Goal: Task Accomplishment & Management: Manage account settings

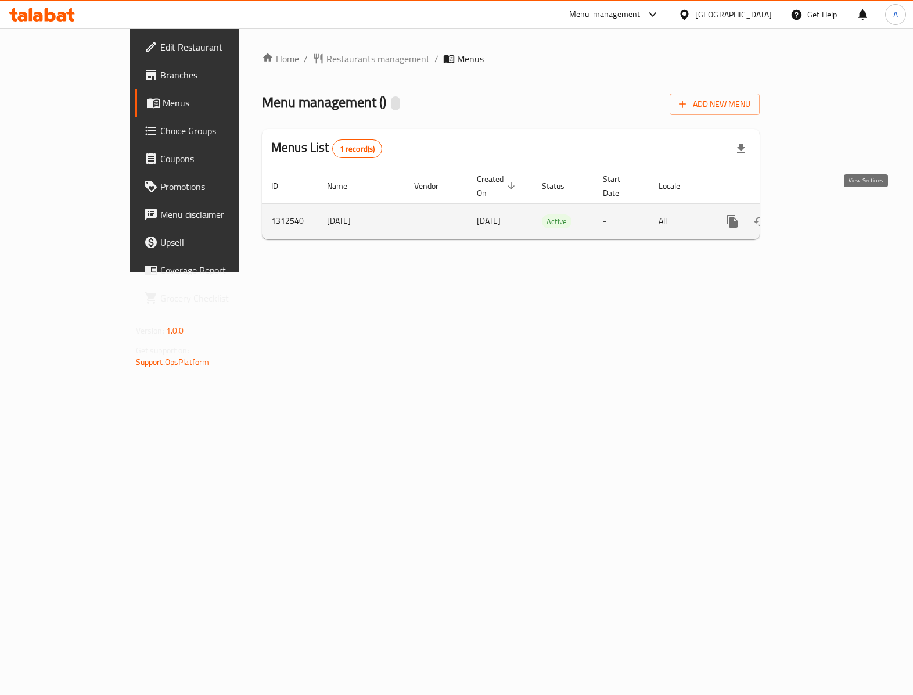
click at [830, 209] on link "enhanced table" at bounding box center [816, 221] width 28 height 28
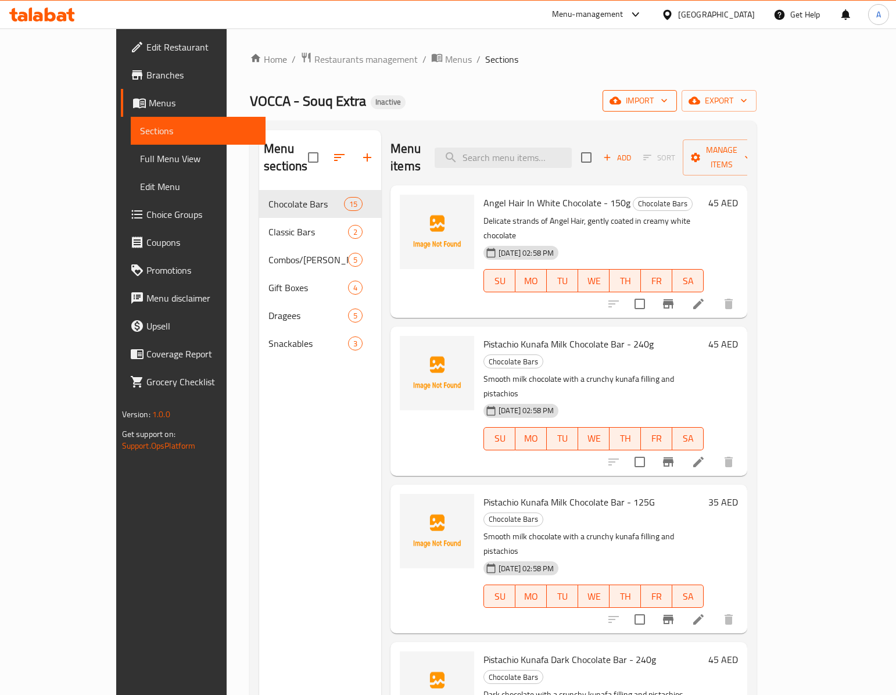
click at [667, 105] on span "import" at bounding box center [640, 101] width 56 height 15
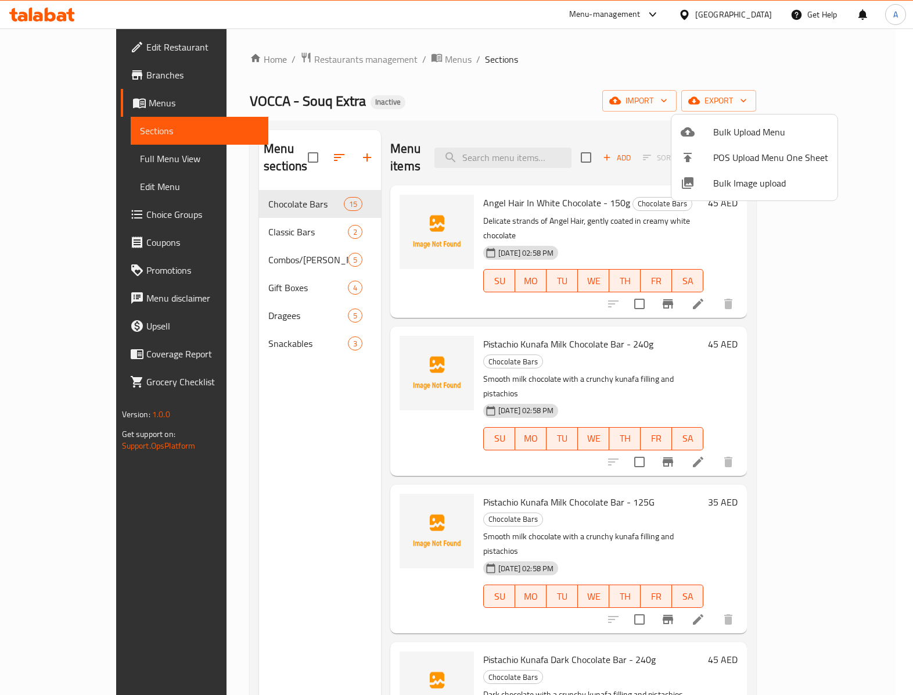
click at [716, 186] on span "Bulk Image upload" at bounding box center [770, 183] width 115 height 14
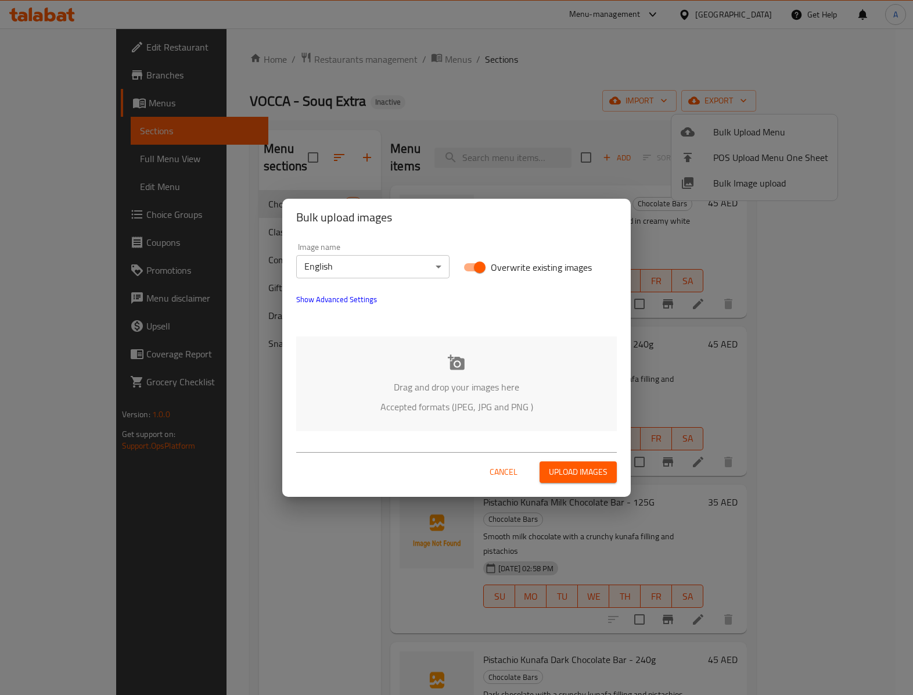
click at [484, 372] on div "Drag and drop your images here Accepted formats (JPEG, JPG and PNG )" at bounding box center [456, 383] width 321 height 95
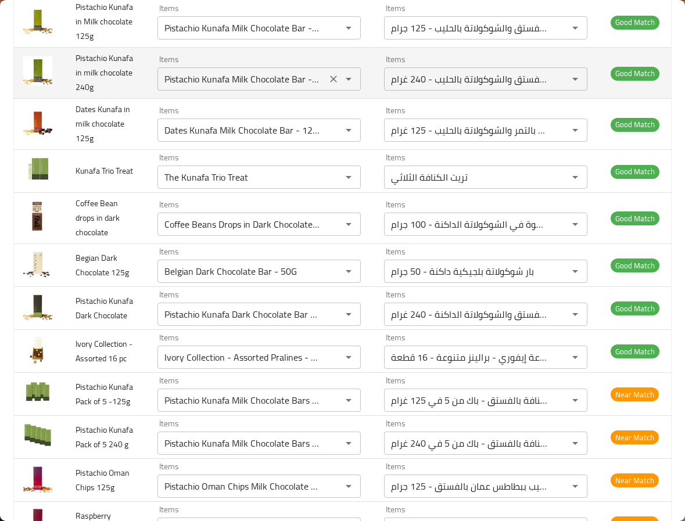
scroll to position [784, 0]
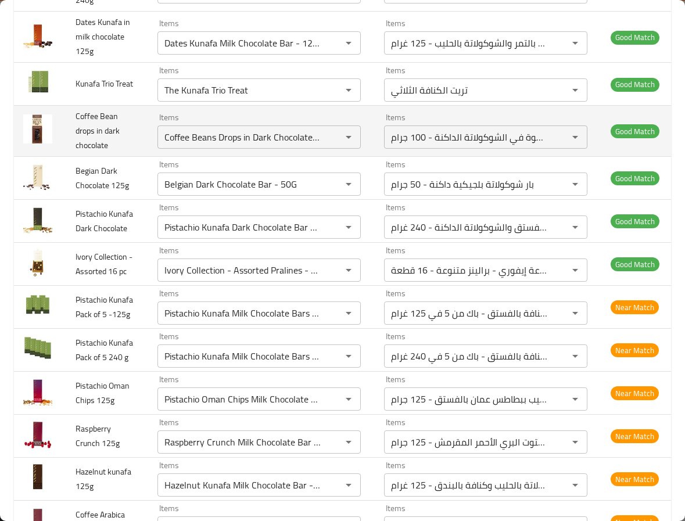
click at [258, 157] on td "Items Coffee Beans Drops in Dark Chocolate - 100gms Items" at bounding box center [261, 131] width 227 height 51
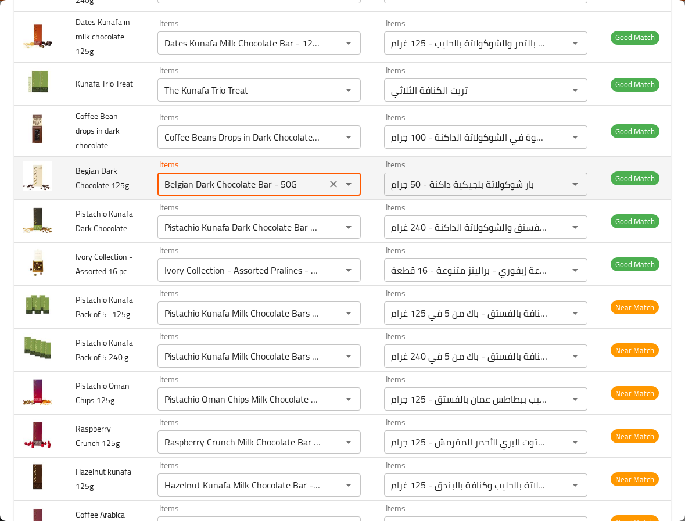
drag, startPoint x: 257, startPoint y: 397, endPoint x: 325, endPoint y: 403, distance: 68.2
click at [325, 196] on div "Belgian Dark Chocolate Bar - 50G Items" at bounding box center [258, 184] width 203 height 23
type 125g "B"
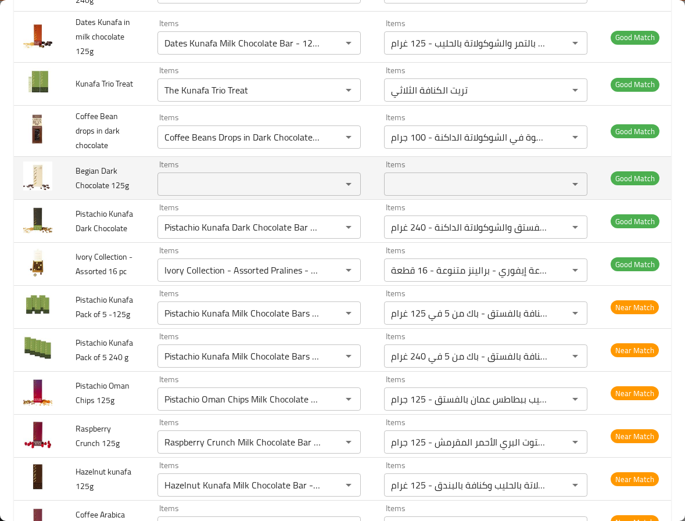
click at [124, 200] on td "Begian Dark Chocolate 125g" at bounding box center [107, 178] width 82 height 43
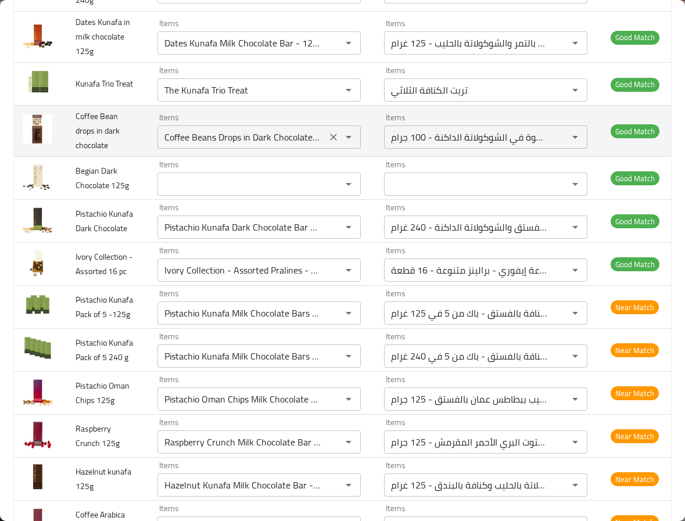
click at [289, 145] on chocolate "Coffee Beans Drops in Dark Chocolate - 100gms" at bounding box center [242, 137] width 162 height 16
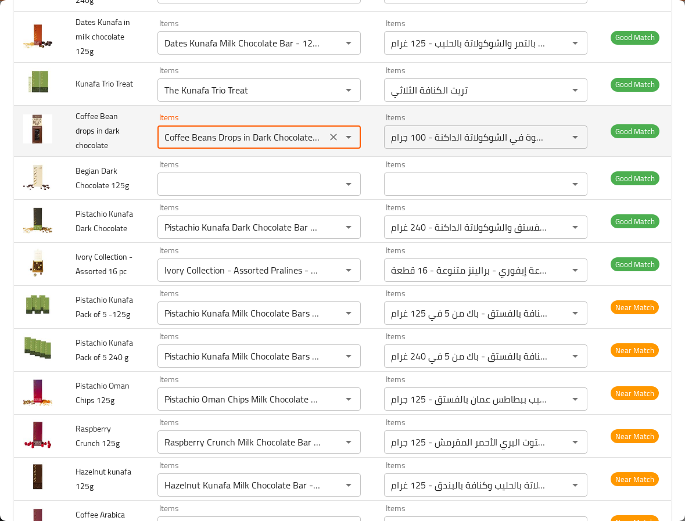
click at [289, 145] on chocolate "Coffee Beans Drops in Dark Chocolate - 100gms" at bounding box center [242, 137] width 162 height 16
click at [101, 153] on span "Coffee Bean drops in dark chocolate" at bounding box center [98, 131] width 44 height 44
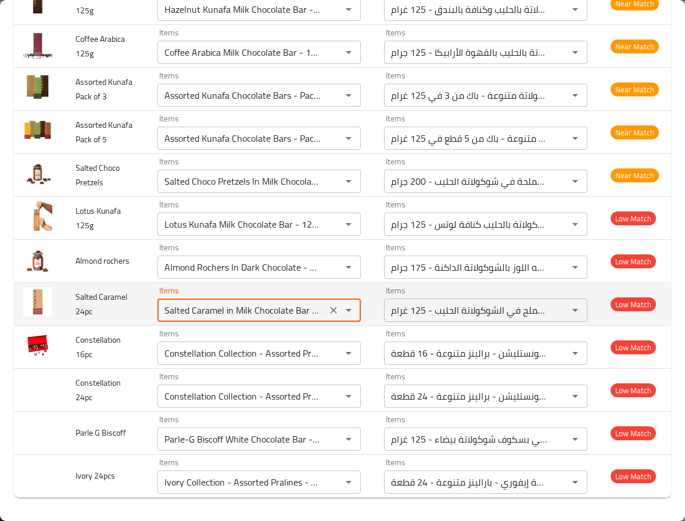
scroll to position [0, 15]
drag, startPoint x: 152, startPoint y: 467, endPoint x: 368, endPoint y: 474, distance: 216.8
click at [368, 326] on tr "Salted Caramel 24pc Items Salted Caramel in Milk Chocolate Bar - 125g Items Ite…" at bounding box center [342, 304] width 657 height 43
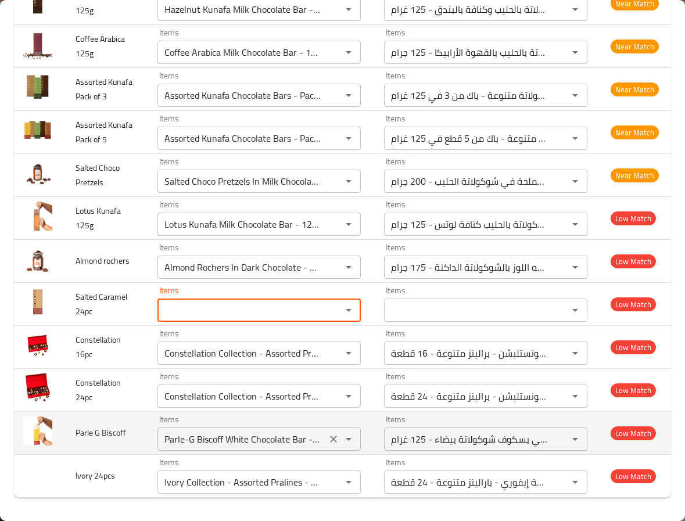
scroll to position [1552, 0]
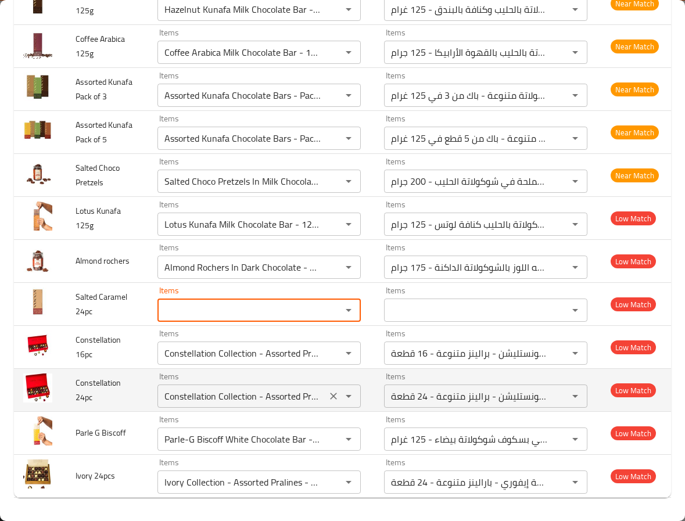
click at [157, 382] on div "Items Constellation Collection - Assorted Pralines - 24 Pcs Items" at bounding box center [258, 389] width 203 height 35
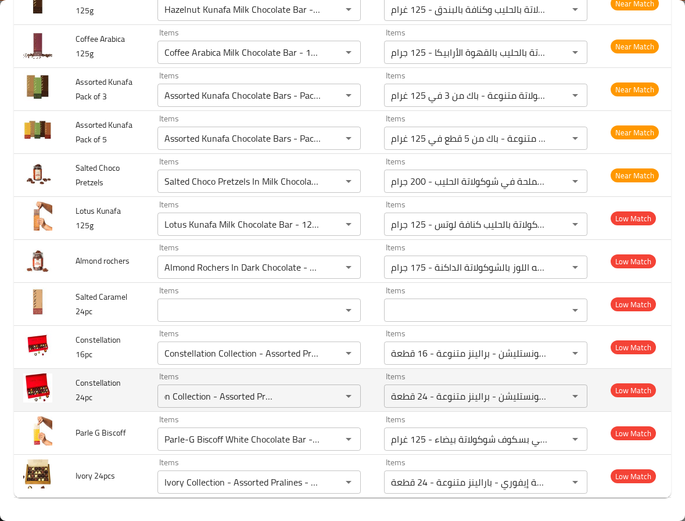
click at [98, 394] on td "Constellation 24pc" at bounding box center [107, 390] width 82 height 43
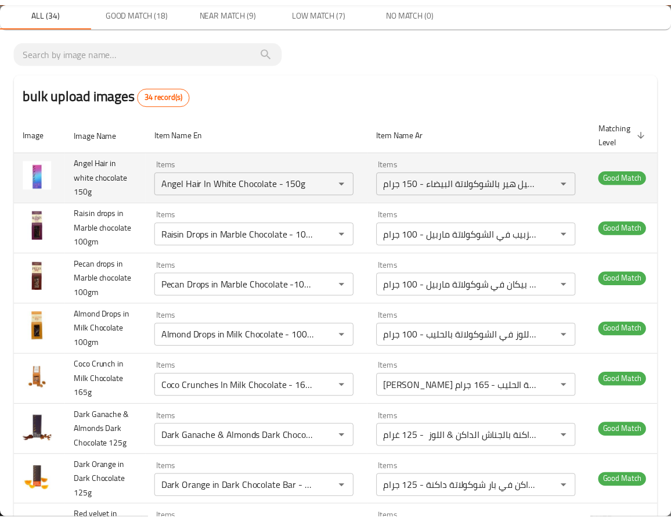
scroll to position [0, 0]
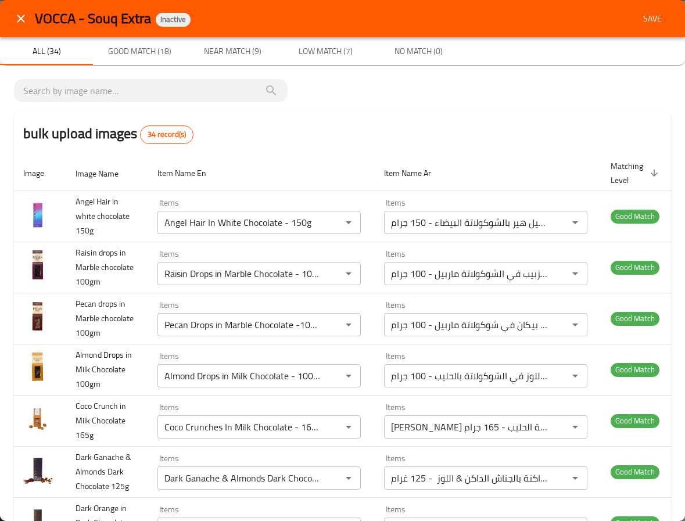
click at [643, 15] on span "Save" at bounding box center [652, 19] width 28 height 15
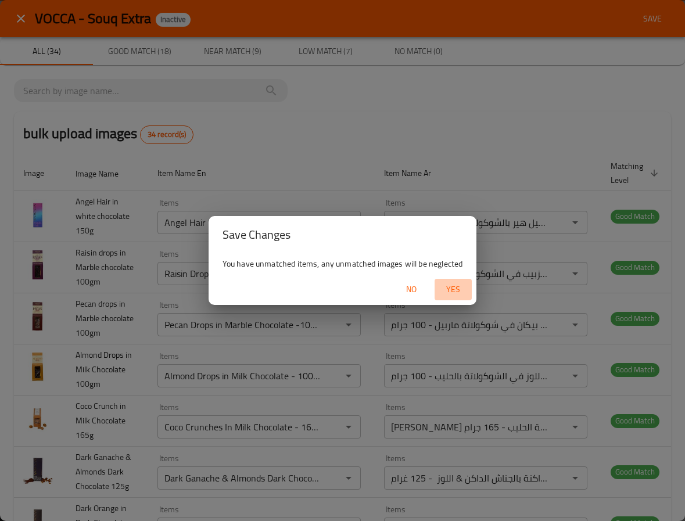
click at [450, 281] on button "Yes" at bounding box center [452, 289] width 37 height 21
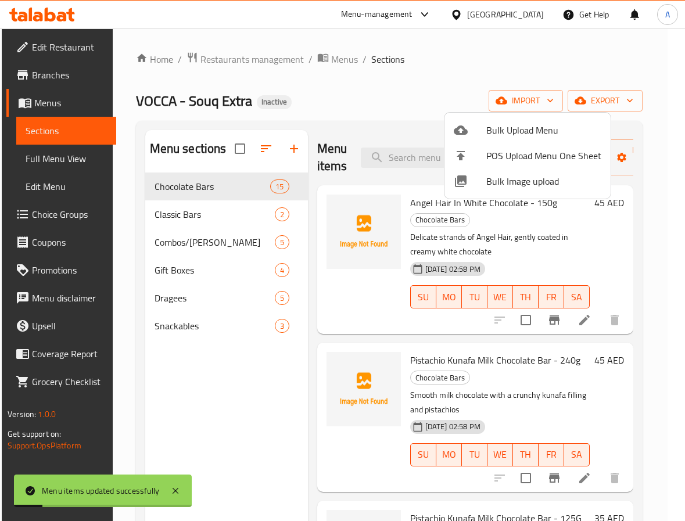
click at [340, 330] on div at bounding box center [342, 260] width 685 height 521
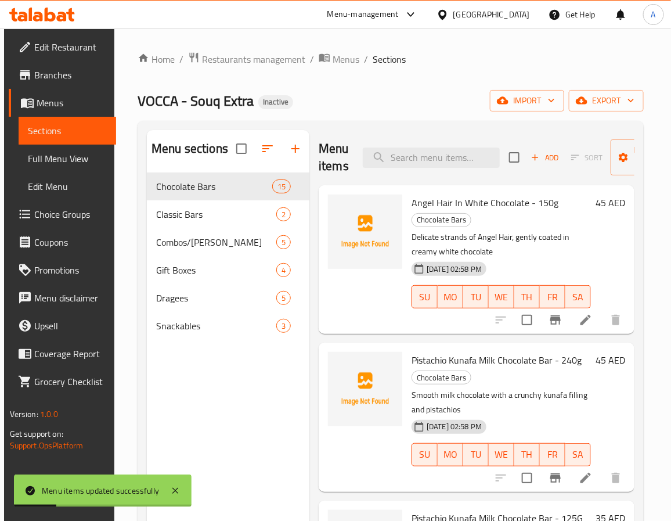
click at [234, 396] on div "Menu sections Chocolate Bars 15 Classic Bars 2 Combos/Kunafa Treat 5 Gift Boxes…" at bounding box center [228, 390] width 163 height 521
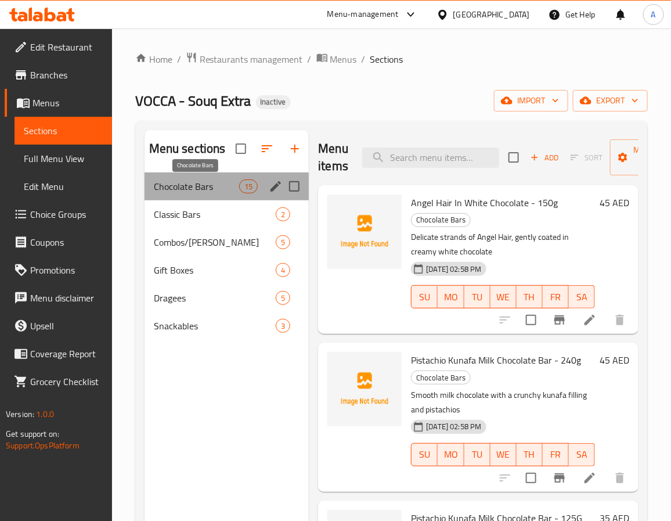
click at [210, 180] on span "Chocolate Bars" at bounding box center [196, 186] width 85 height 14
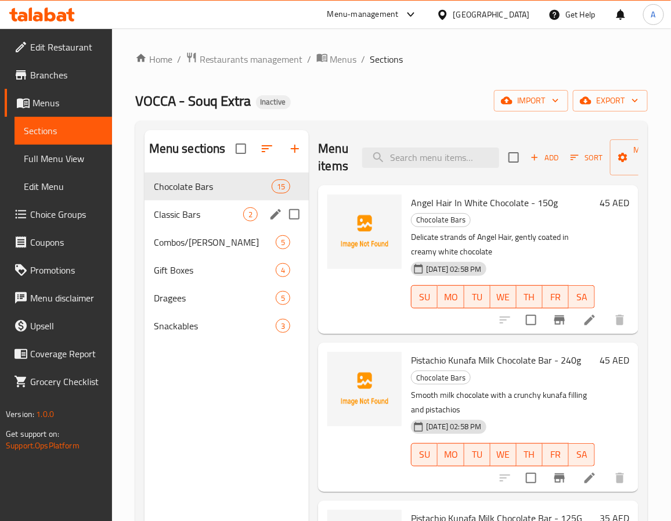
click at [192, 213] on span "Classic Bars" at bounding box center [199, 214] width 90 height 14
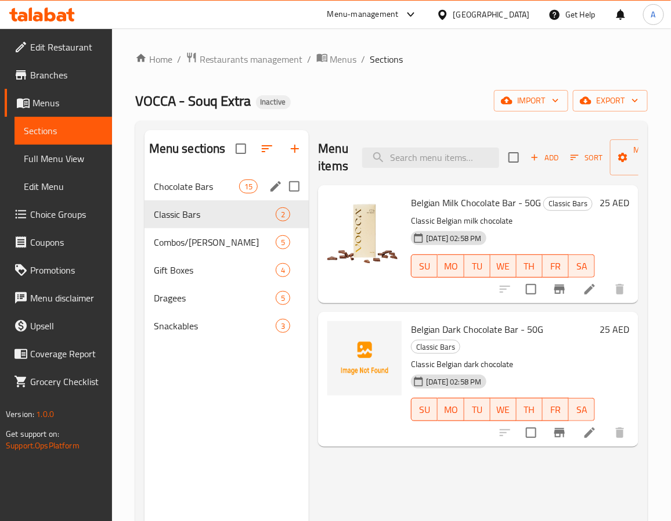
click at [220, 193] on div "Chocolate Bars 15" at bounding box center [227, 187] width 165 height 28
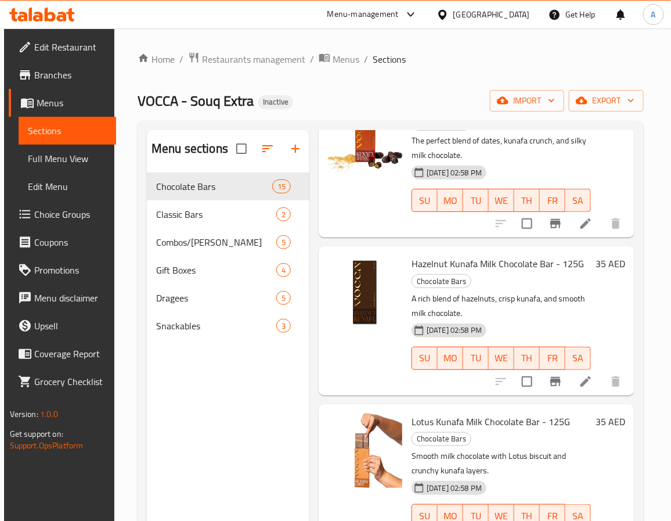
scroll to position [697, 0]
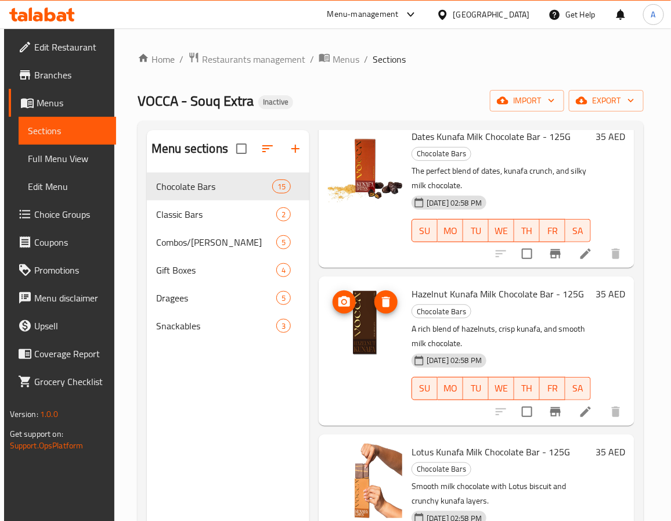
click at [359, 321] on img at bounding box center [365, 323] width 74 height 74
click at [421, 289] on span "Hazelnut Kunafa Milk Chocolate Bar - 125G" at bounding box center [498, 293] width 173 height 17
click at [554, 311] on h6 "Hazelnut Kunafa Milk Chocolate Bar - 125G Chocolate Bars" at bounding box center [501, 302] width 179 height 33
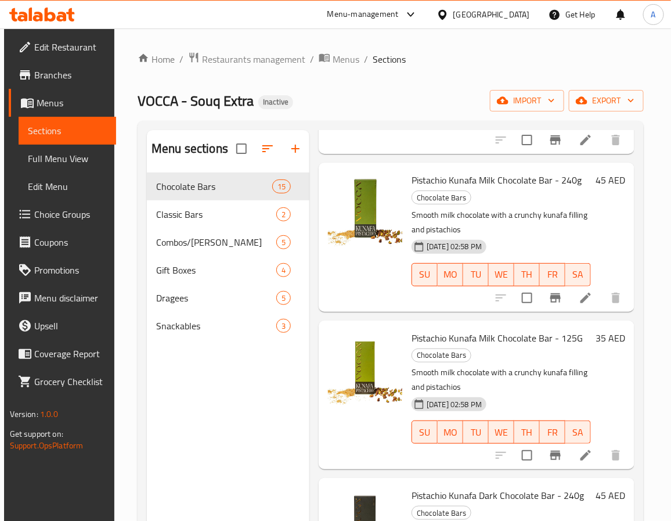
scroll to position [0, 0]
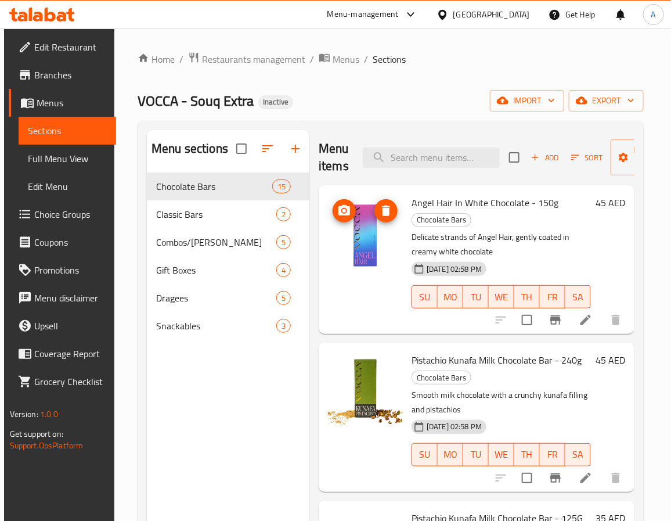
click at [357, 242] on img at bounding box center [365, 232] width 74 height 74
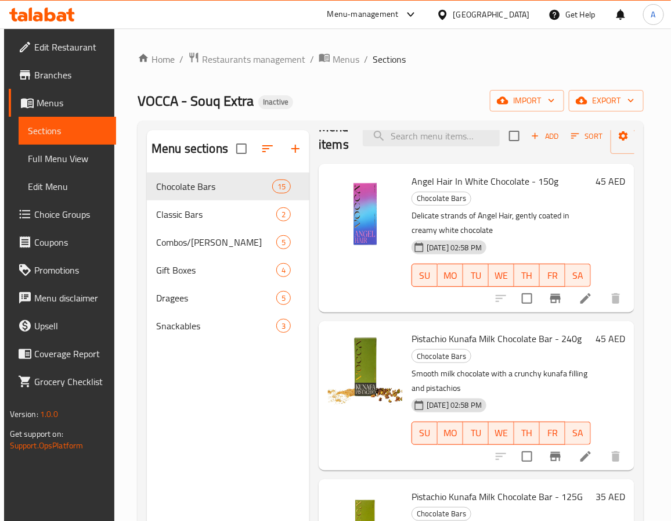
scroll to position [87, 0]
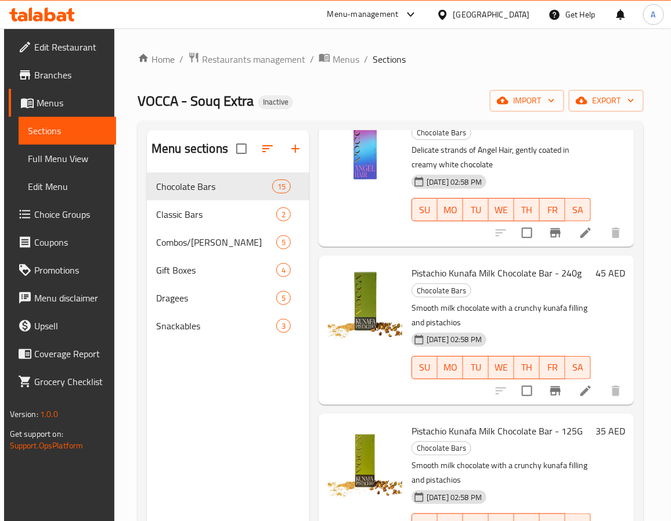
click at [424, 268] on span "Pistachio Kunafa Milk Chocolate Bar - 240g" at bounding box center [497, 272] width 170 height 17
click at [491, 302] on p "Smooth milk chocolate with a crunchy kunafa filling and pistachios" at bounding box center [501, 315] width 179 height 29
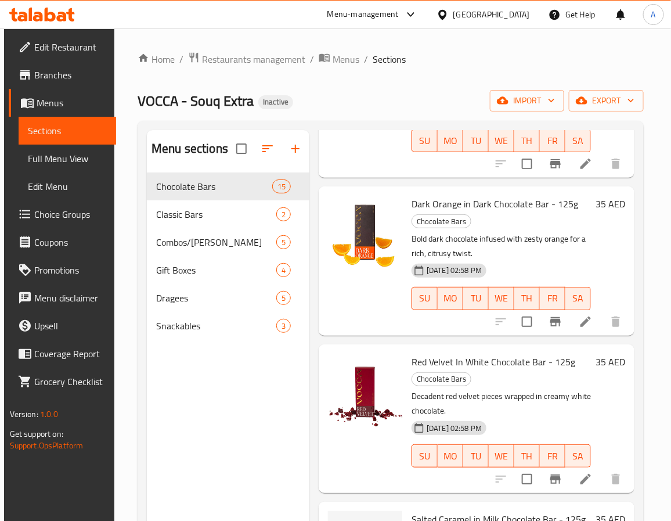
scroll to position [163, 0]
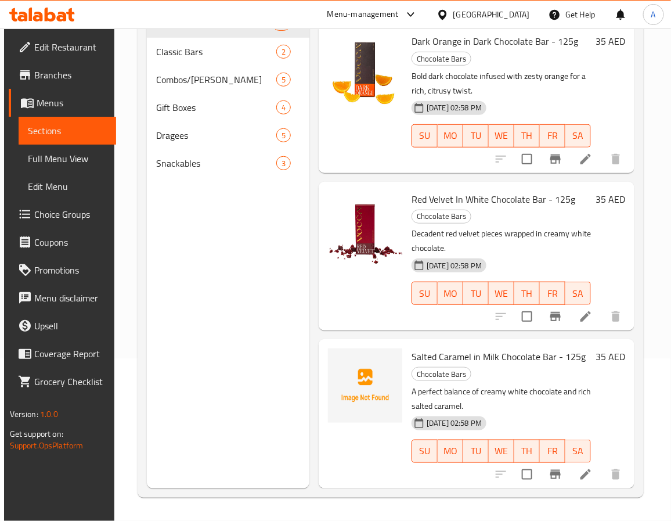
click at [422, 348] on span "Salted Caramel in Milk Chocolate Bar - 125g" at bounding box center [499, 356] width 174 height 17
copy span "Salted"
click at [347, 464] on div at bounding box center [366, 413] width 84 height 139
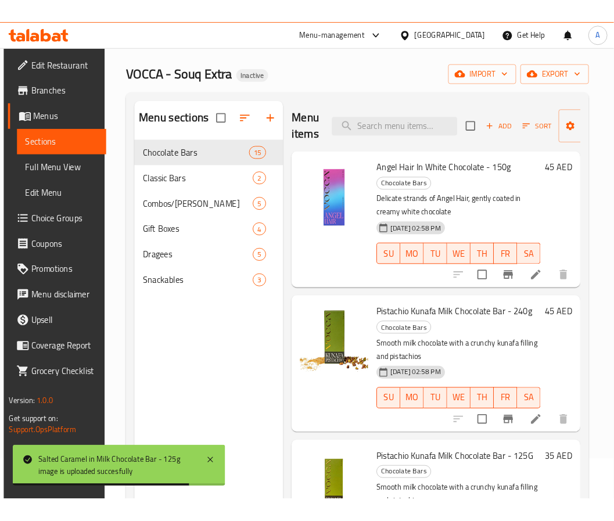
scroll to position [0, 0]
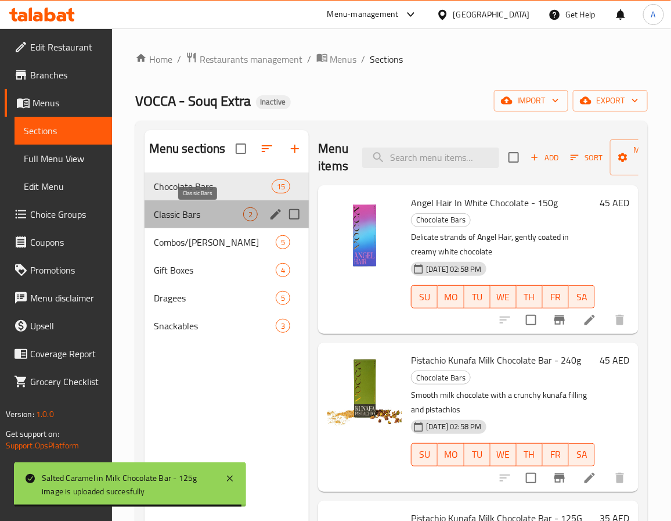
click at [214, 217] on span "Classic Bars" at bounding box center [199, 214] width 90 height 14
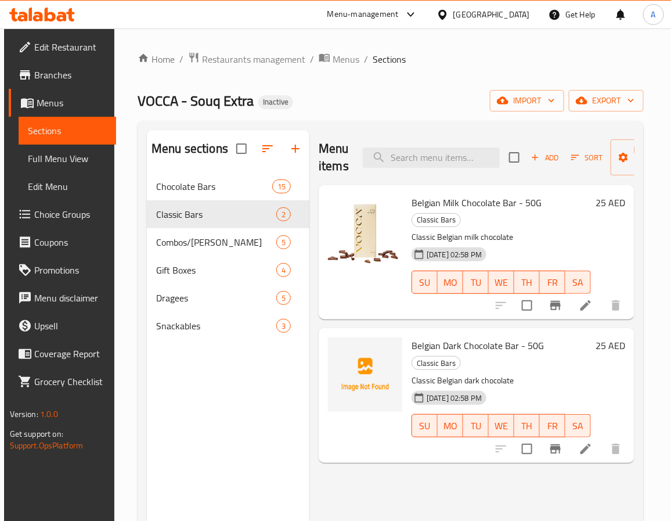
click at [443, 337] on span "Belgian Dark Chocolate Bar - 50G" at bounding box center [478, 345] width 132 height 17
click at [429, 337] on span "Belgian Dark Chocolate Bar - 50G" at bounding box center [478, 345] width 132 height 17
copy span "Belgian"
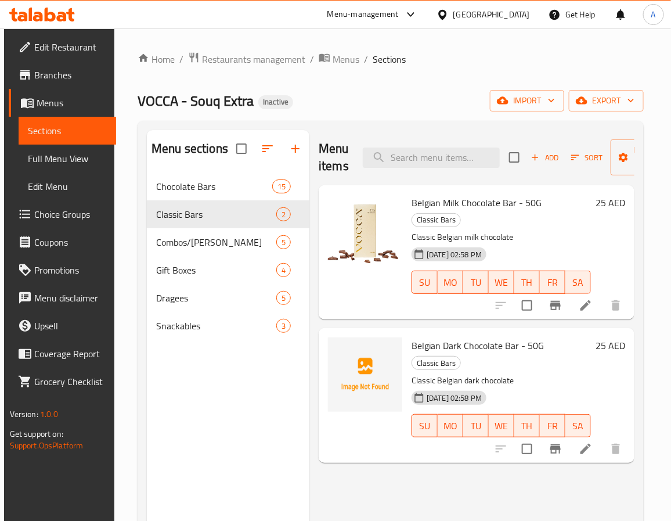
click at [457, 337] on span "Belgian Dark Chocolate Bar - 50G" at bounding box center [478, 345] width 132 height 17
copy span "Dark"
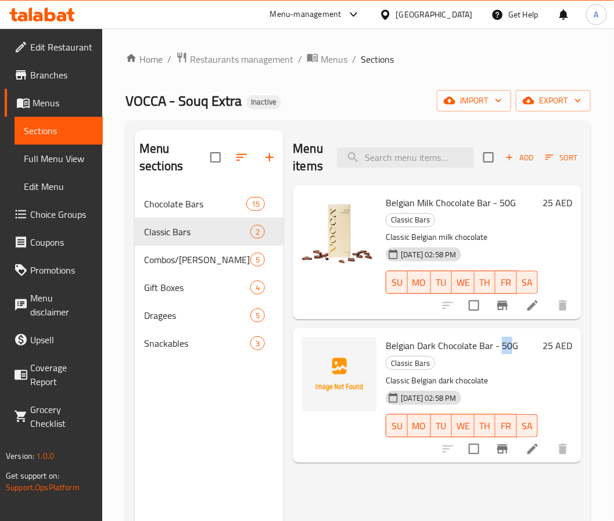
drag, startPoint x: 500, startPoint y: 346, endPoint x: 508, endPoint y: 349, distance: 8.3
click at [508, 349] on span "Belgian Dark Chocolate Bar - 50G" at bounding box center [452, 345] width 132 height 17
copy span "50"
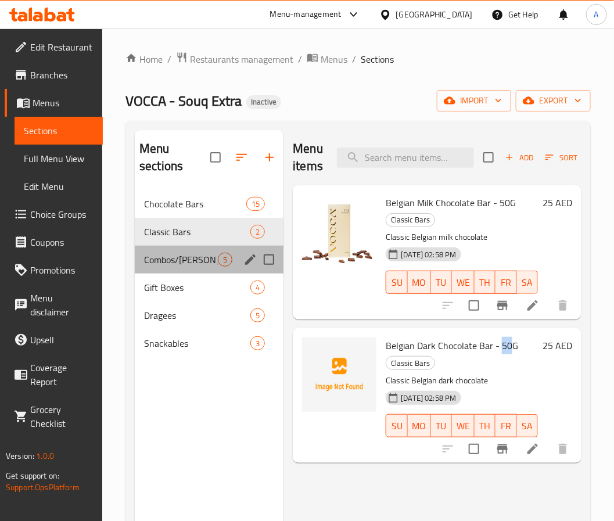
click at [220, 247] on div "Combos/Kunafa Treat 5" at bounding box center [209, 260] width 149 height 28
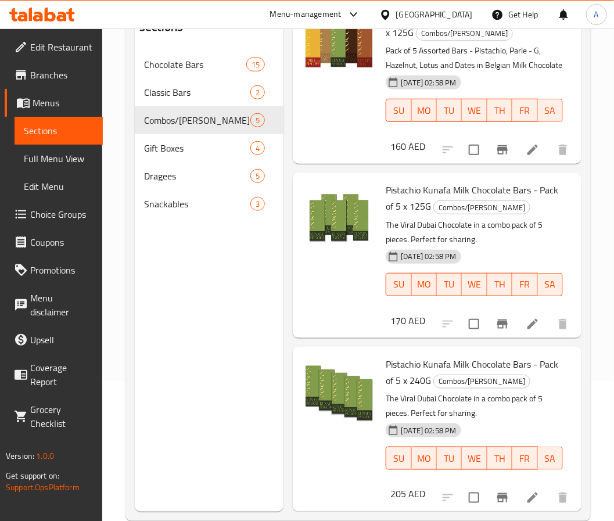
scroll to position [163, 0]
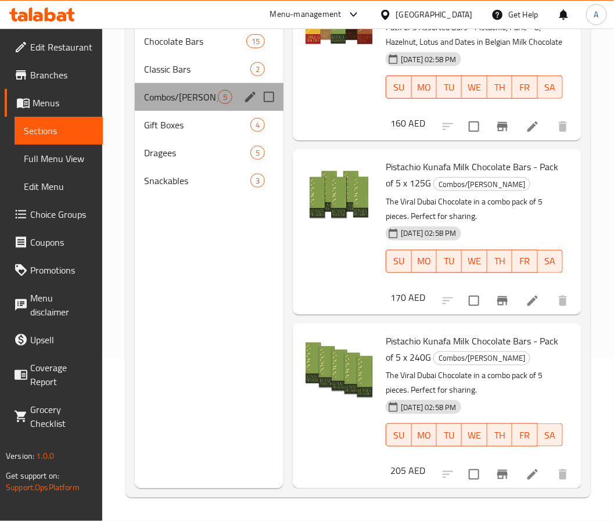
click at [181, 108] on div "Combos/Kunafa Treat 5" at bounding box center [209, 97] width 149 height 28
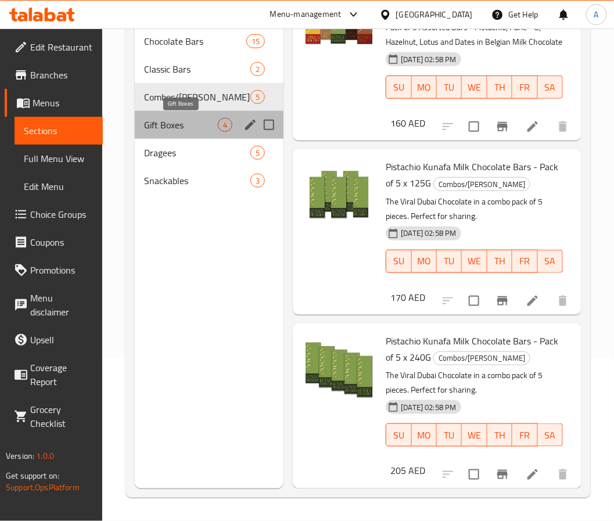
click at [178, 124] on span "Gift Boxes" at bounding box center [181, 125] width 74 height 14
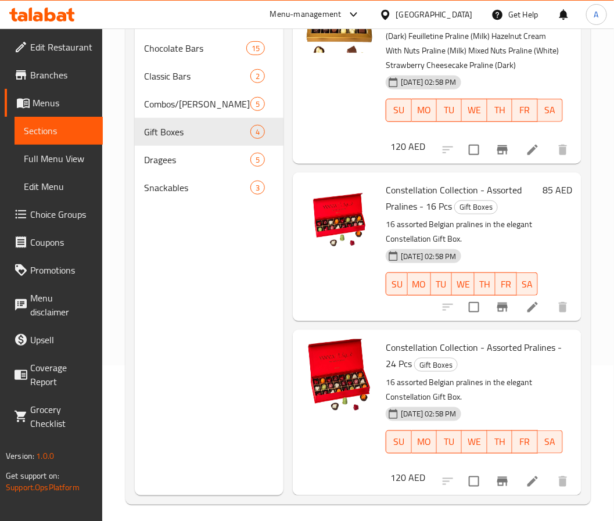
scroll to position [163, 0]
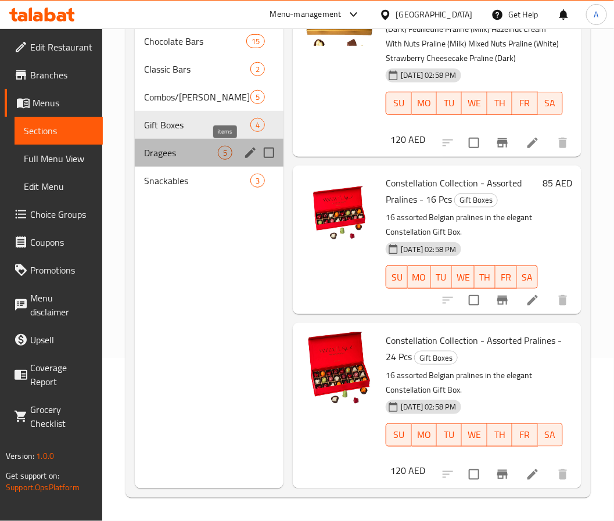
click at [232, 148] on span "5" at bounding box center [224, 153] width 13 height 11
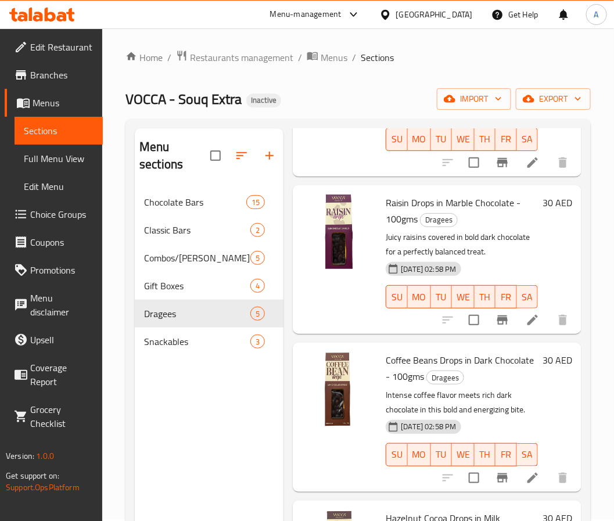
scroll to position [163, 0]
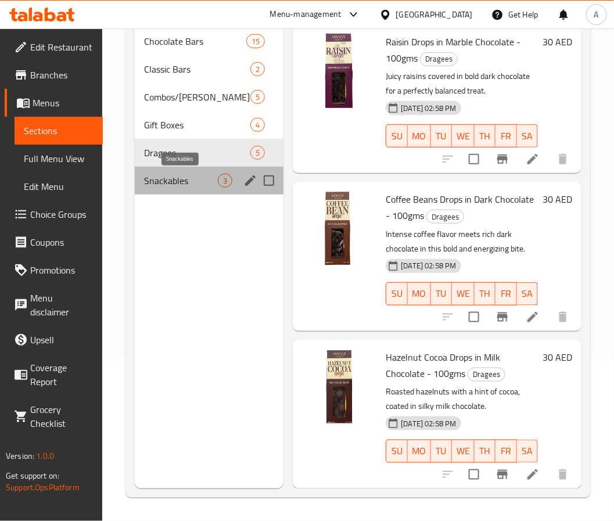
click at [190, 183] on span "Snackables" at bounding box center [181, 181] width 74 height 14
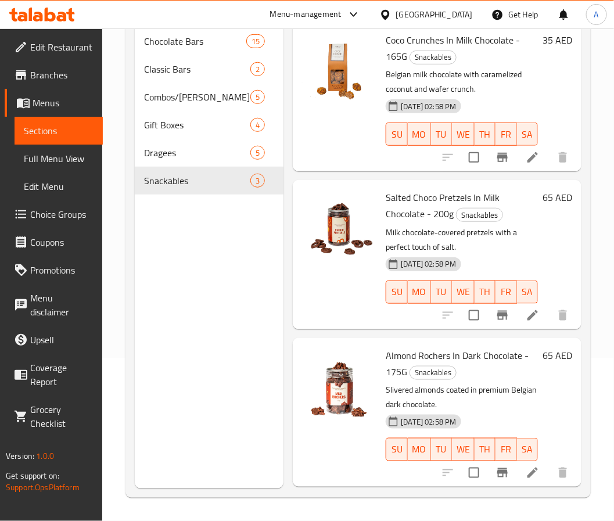
scroll to position [60, 0]
click at [59, 154] on span "Full Menu View" at bounding box center [59, 159] width 70 height 14
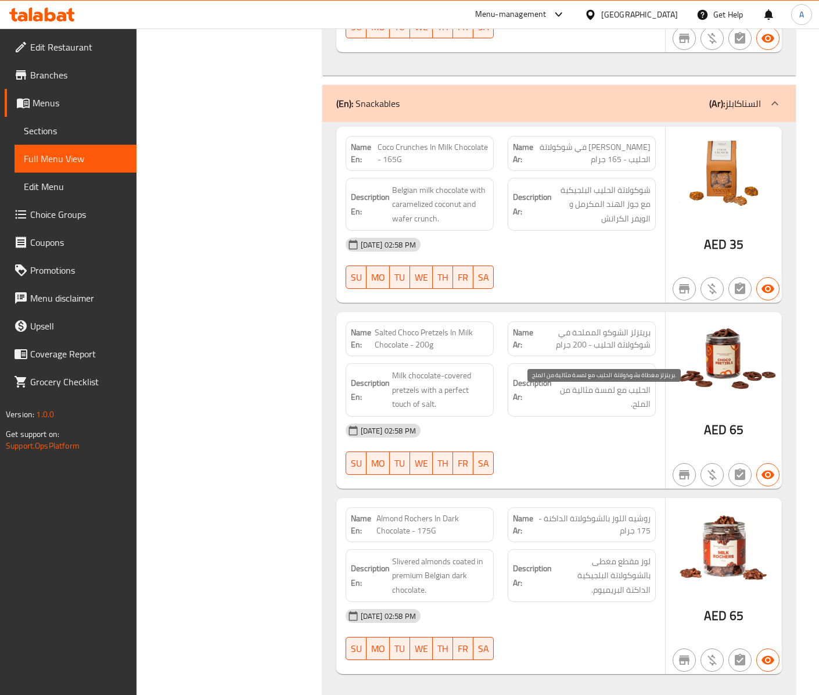
scroll to position [6401, 0]
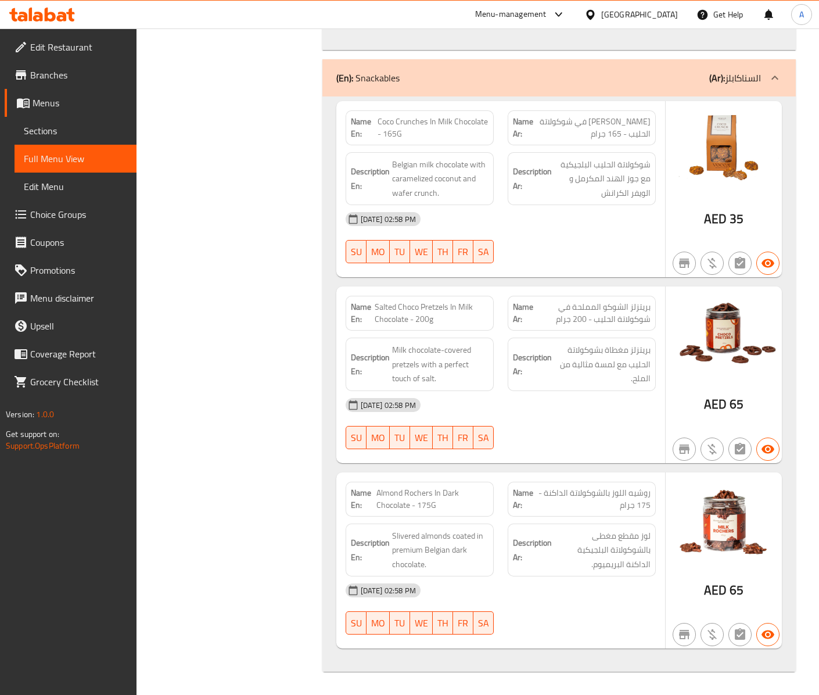
click at [57, 43] on span "Edit Restaurant" at bounding box center [78, 47] width 97 height 14
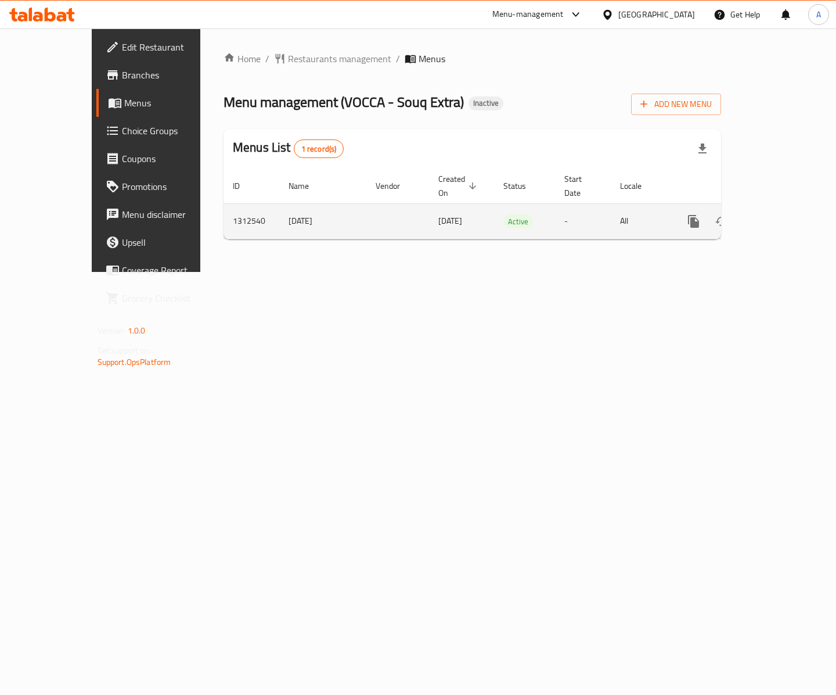
click at [784, 214] on icon "enhanced table" at bounding box center [778, 221] width 14 height 14
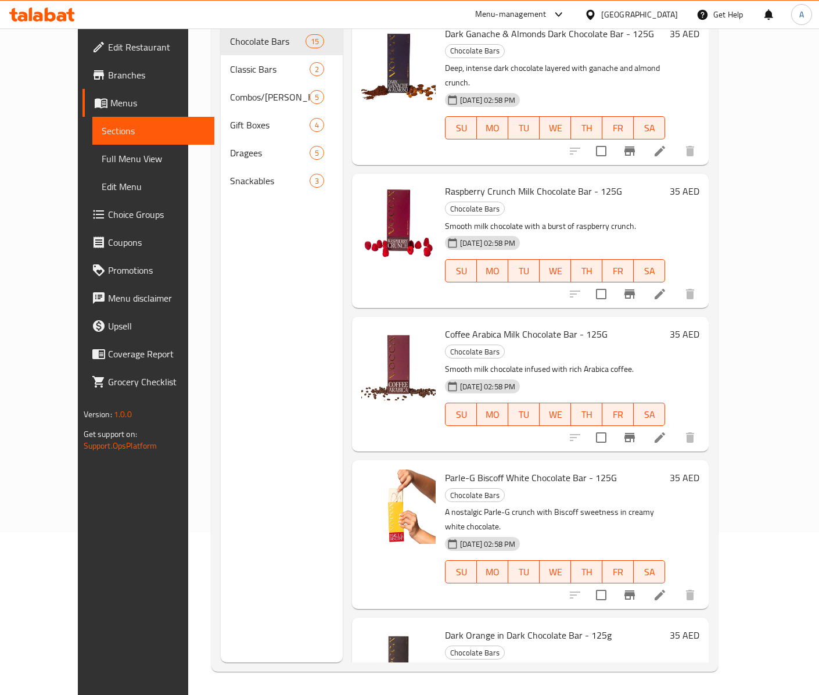
scroll to position [165, 0]
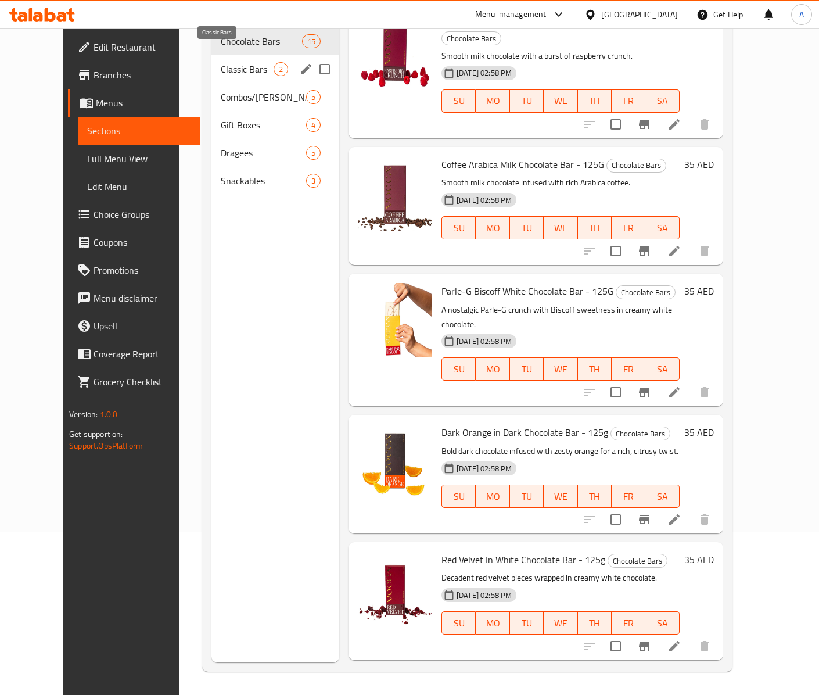
click at [240, 62] on span "Classic Bars" at bounding box center [247, 69] width 53 height 14
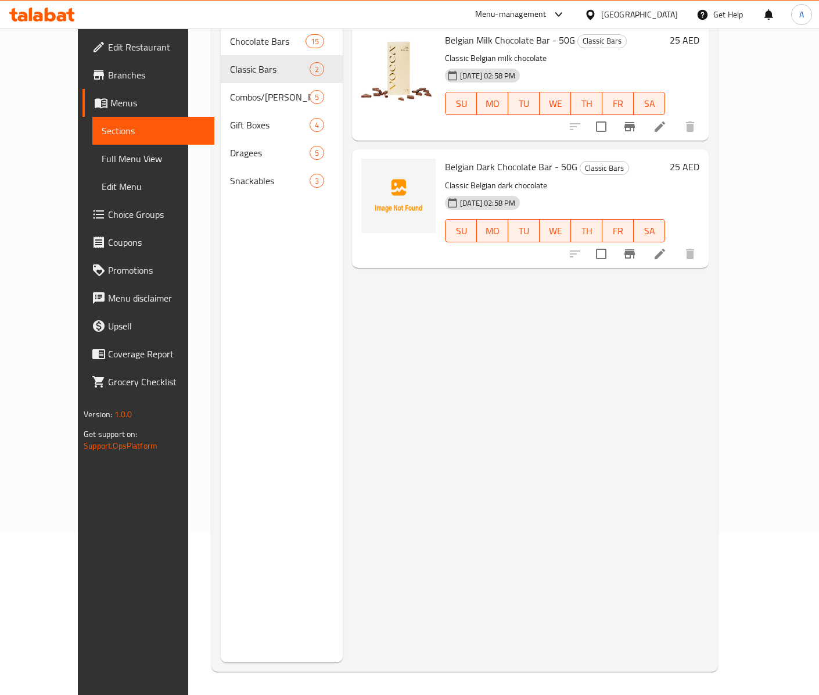
scroll to position [49, 0]
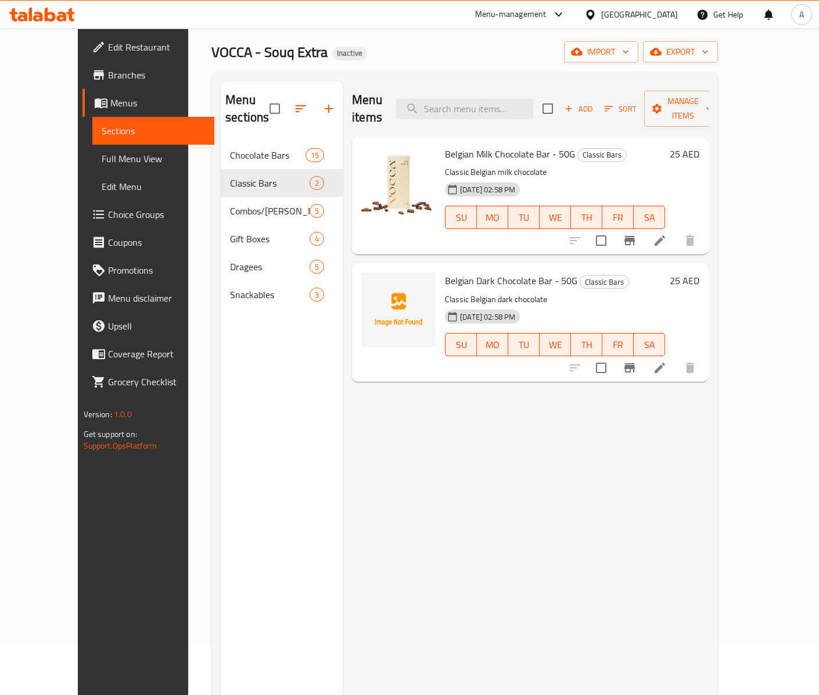
click at [450, 145] on span "Belgian Milk Chocolate Bar - 50G" at bounding box center [510, 153] width 130 height 17
copy span "Belgian"
click at [445, 272] on span "Belgian Dark Chocolate Bar - 50G" at bounding box center [511, 280] width 132 height 17
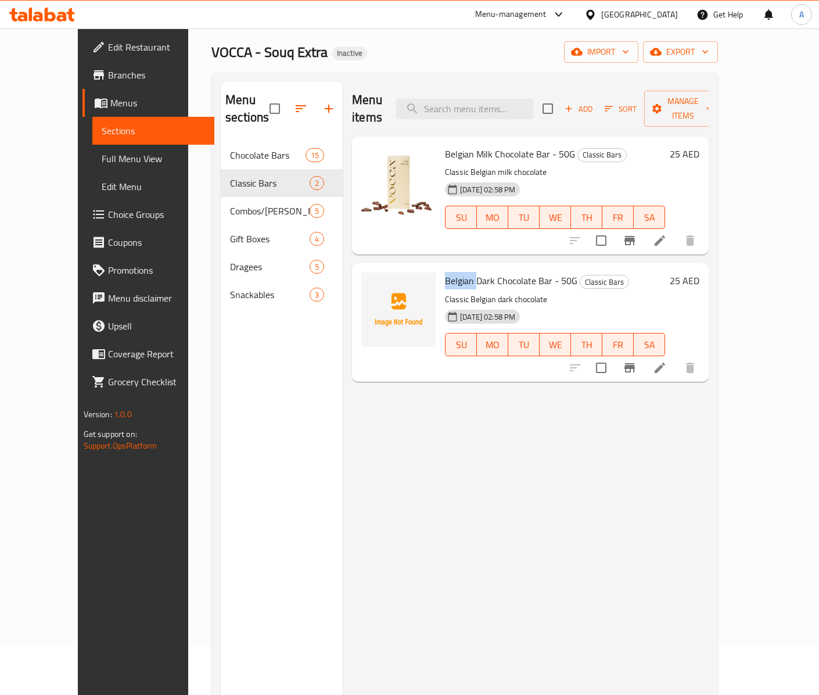
copy span "Belgian"
click at [451, 272] on span "Belgian Dark Chocolate Bar - 50G" at bounding box center [511, 280] width 132 height 17
click at [471, 272] on span "Belgian Dark Chocolate Bar - 50G" at bounding box center [511, 280] width 132 height 17
drag, startPoint x: 513, startPoint y: 263, endPoint x: 423, endPoint y: 267, distance: 90.7
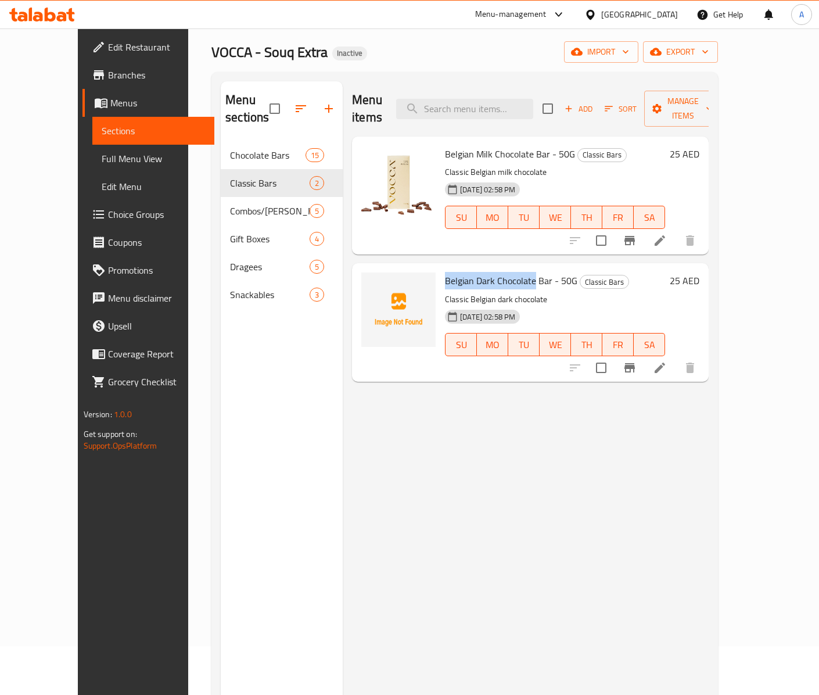
click at [440, 268] on div "Belgian Dark Chocolate Bar - 50G Classic Bars Classic Belgian dark chocolate 17…" at bounding box center [554, 322] width 229 height 109
copy span "Belgian Dark Chocolate"
drag, startPoint x: 560, startPoint y: 505, endPoint x: 550, endPoint y: 502, distance: 11.0
click at [560, 505] on div "Menu items Add Sort Manage items Belgian Milk Chocolate Bar - 50G Classic Bars …" at bounding box center [526, 428] width 366 height 695
click at [102, 160] on span "Full Menu View" at bounding box center [153, 159] width 103 height 14
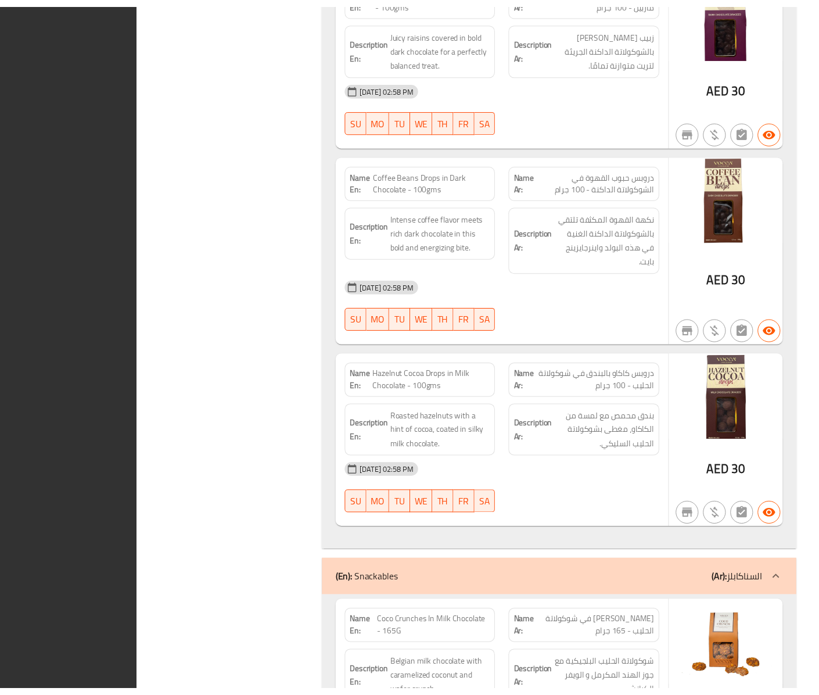
scroll to position [6344, 0]
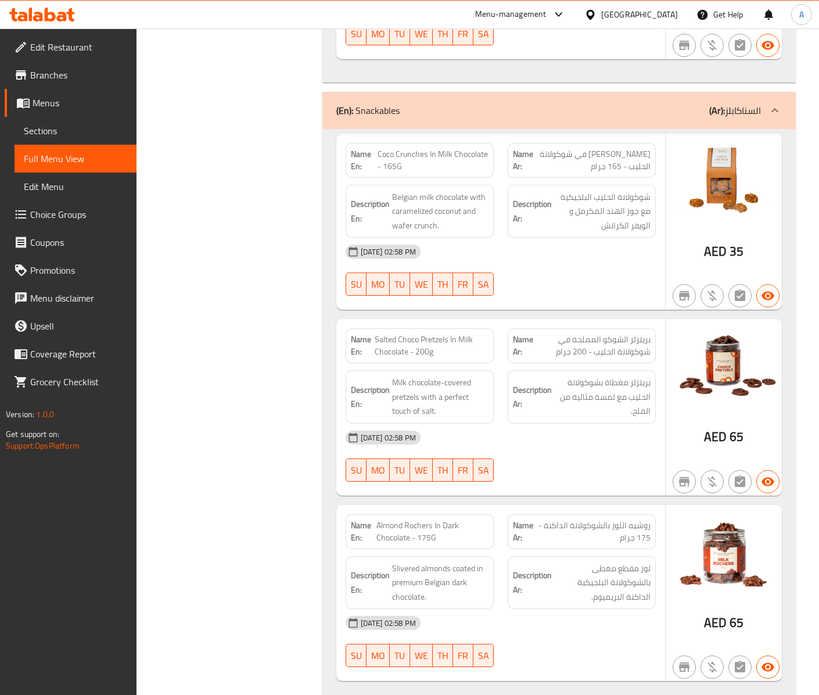
click at [645, 13] on div "United Arab Emirates" at bounding box center [639, 14] width 77 height 13
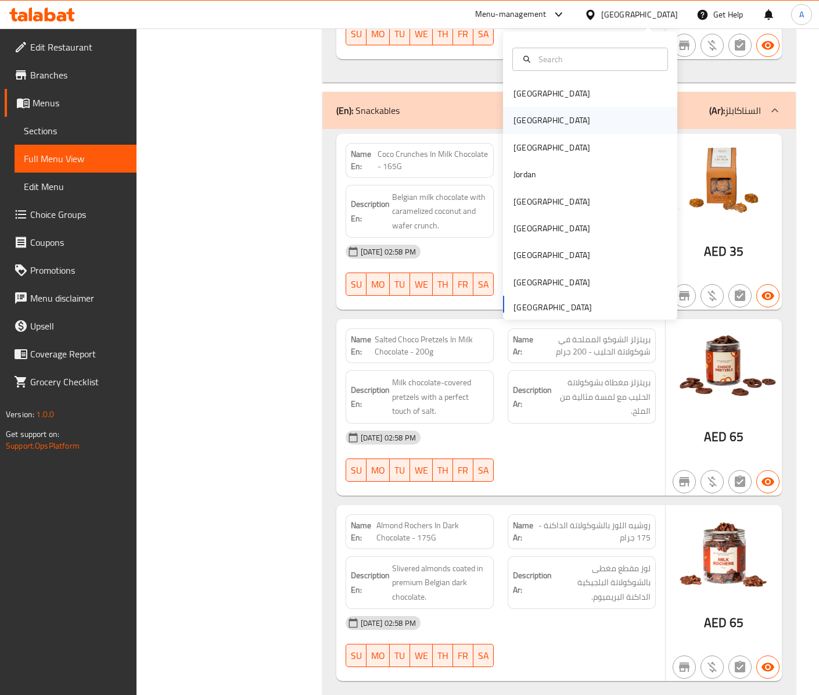
click at [526, 112] on div "[GEOGRAPHIC_DATA]" at bounding box center [590, 120] width 174 height 27
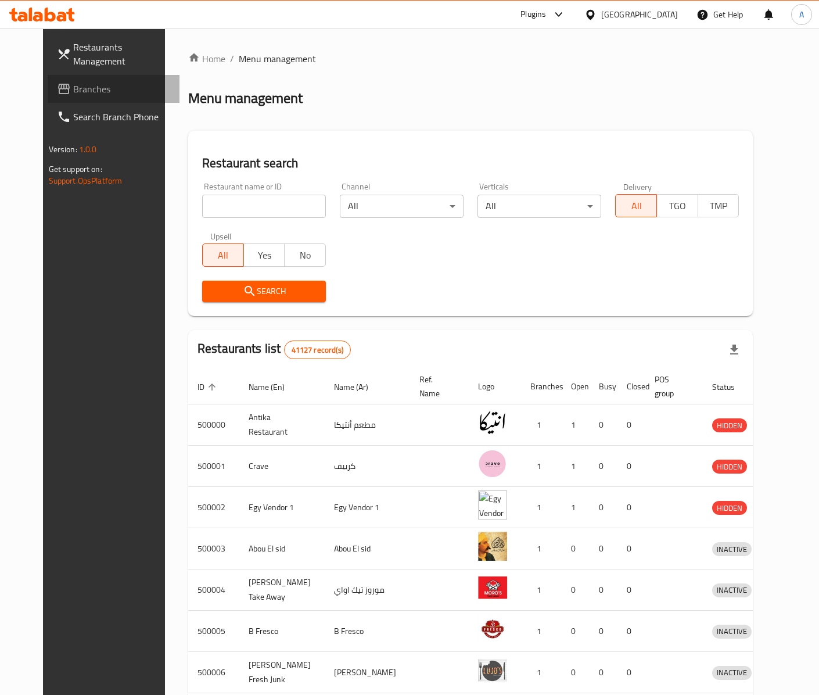
click at [73, 82] on span "Branches" at bounding box center [121, 89] width 97 height 14
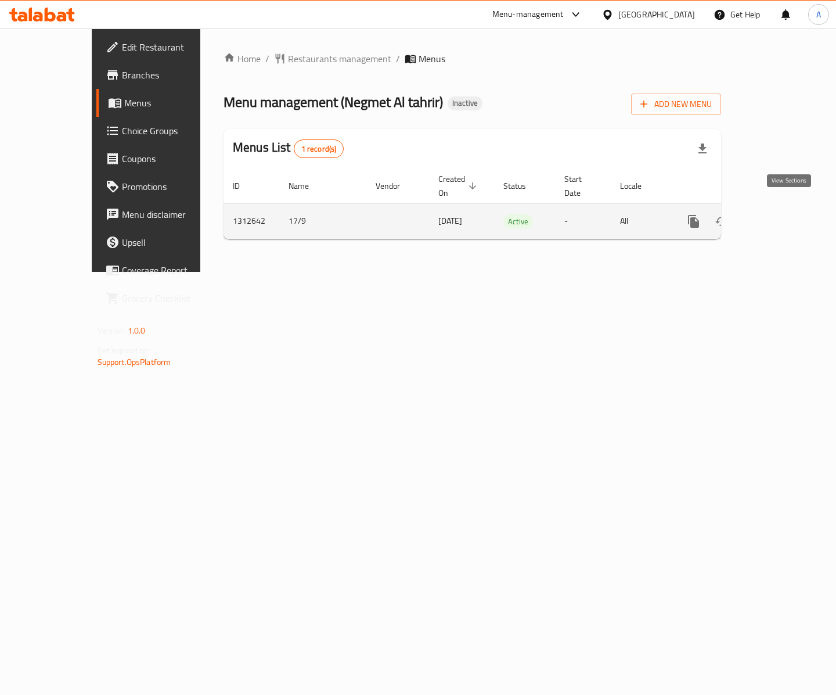
click at [792, 213] on link "enhanced table" at bounding box center [778, 221] width 28 height 28
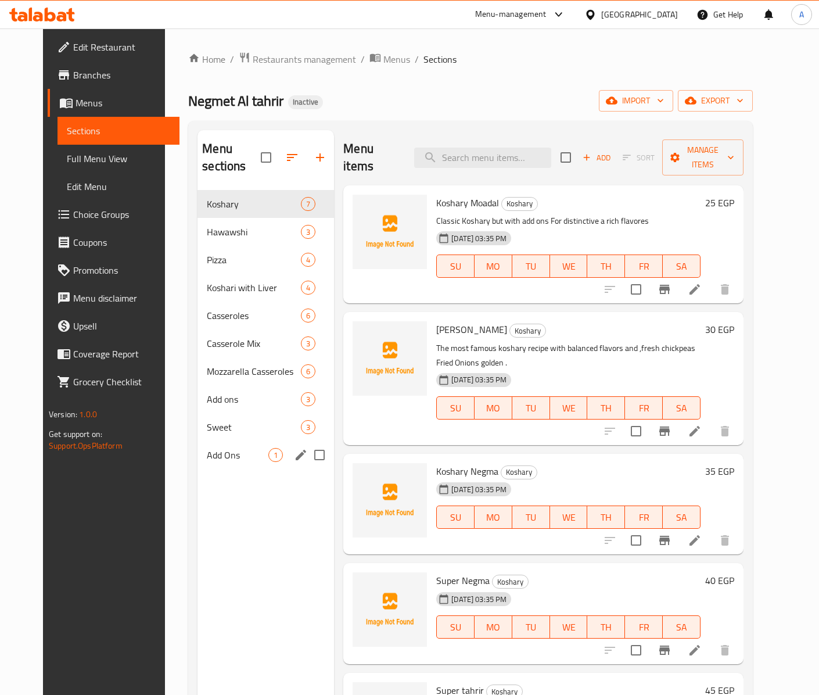
click at [267, 441] on div "Add Ons 1" at bounding box center [265, 455] width 137 height 28
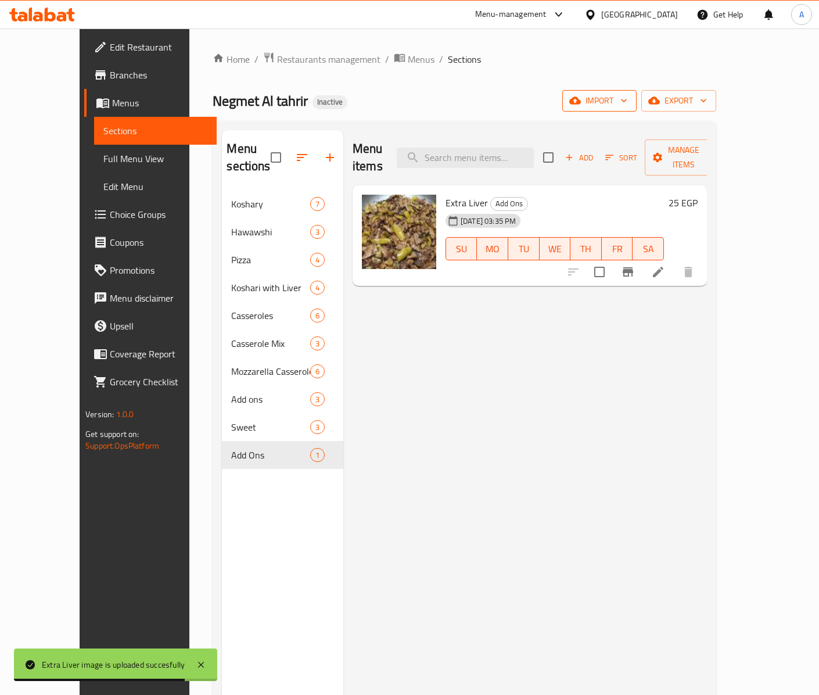
click at [630, 105] on icon "button" at bounding box center [624, 101] width 12 height 12
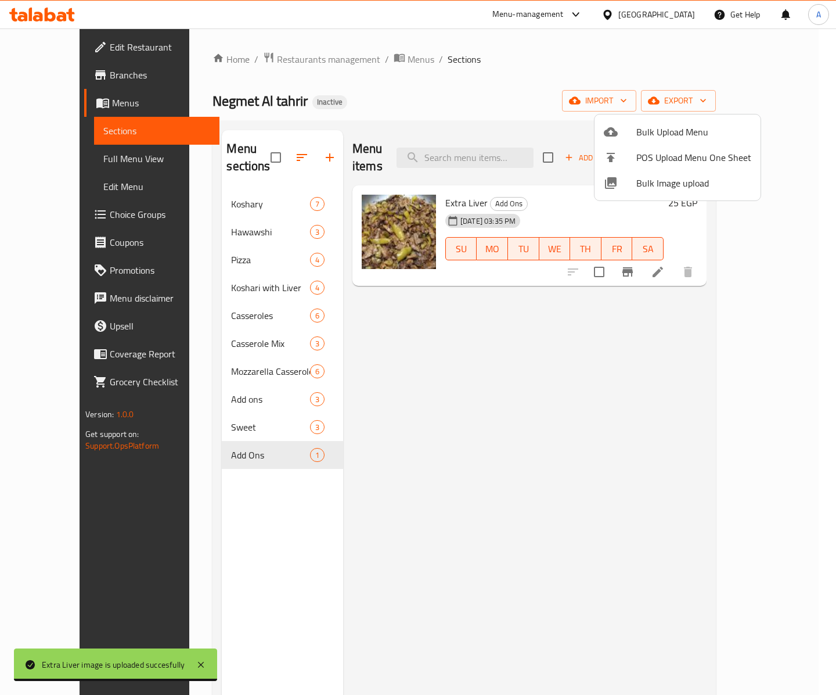
click at [654, 184] on span "Bulk Image upload" at bounding box center [694, 183] width 115 height 14
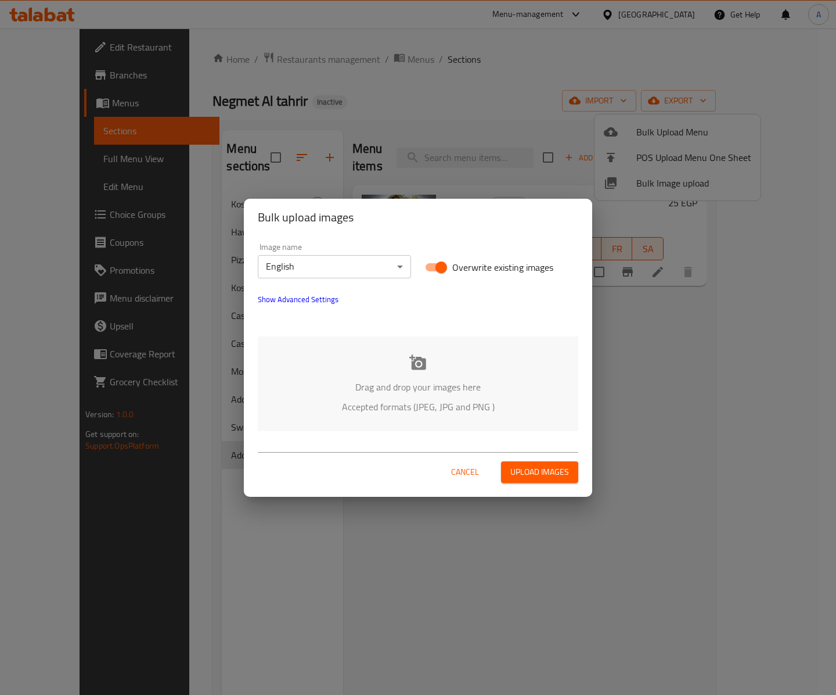
click at [424, 400] on p "Accepted formats (JPEG, JPG and PNG )" at bounding box center [418, 407] width 286 height 14
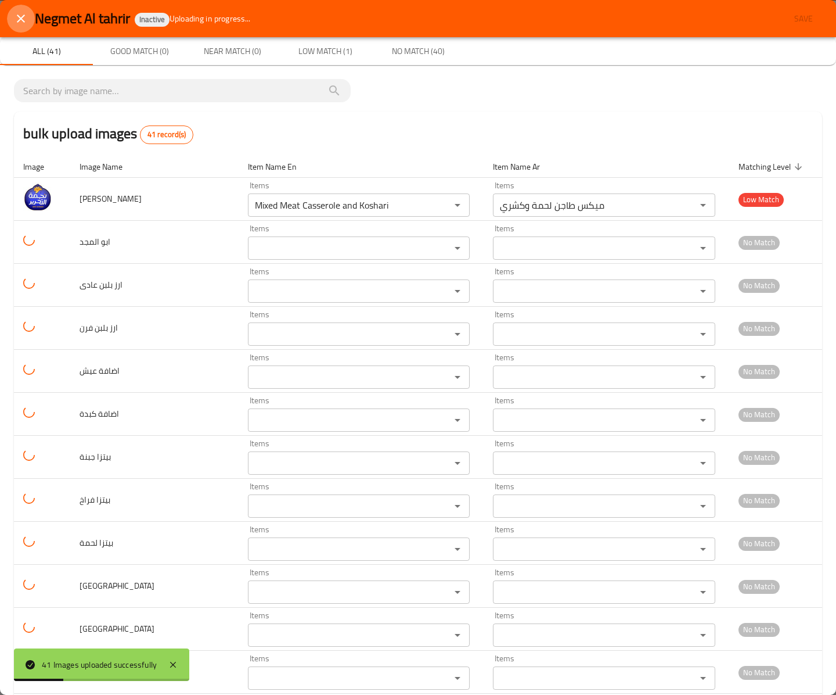
click at [22, 17] on icon "close" at bounding box center [21, 19] width 8 height 8
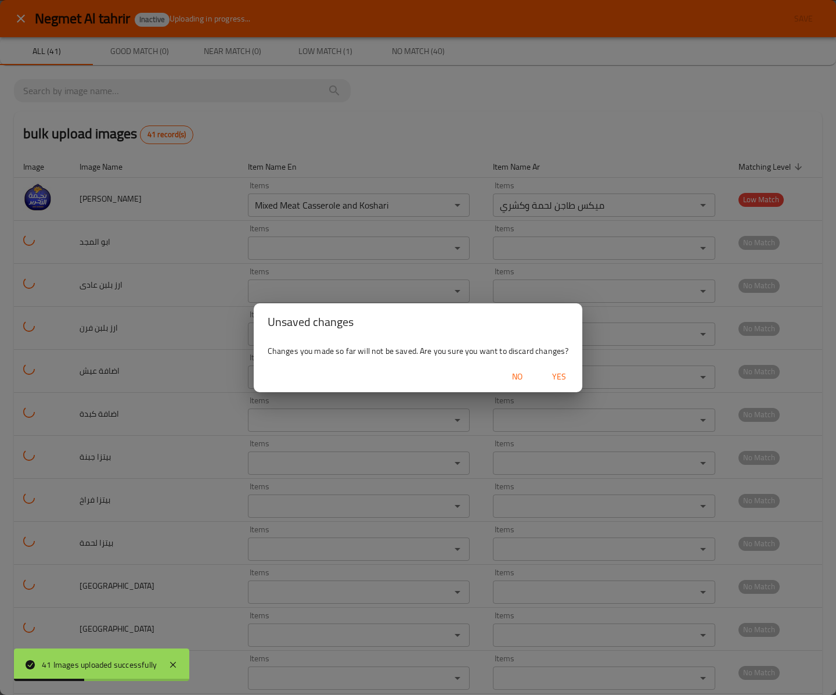
click at [572, 378] on span "Yes" at bounding box center [559, 376] width 28 height 15
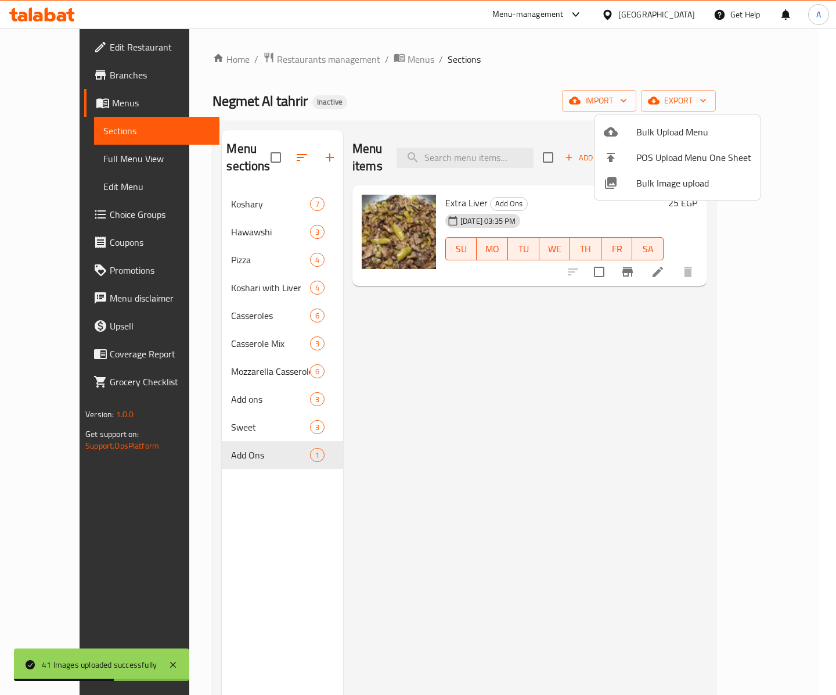
click at [632, 191] on li "Bulk Image upload" at bounding box center [678, 183] width 166 height 26
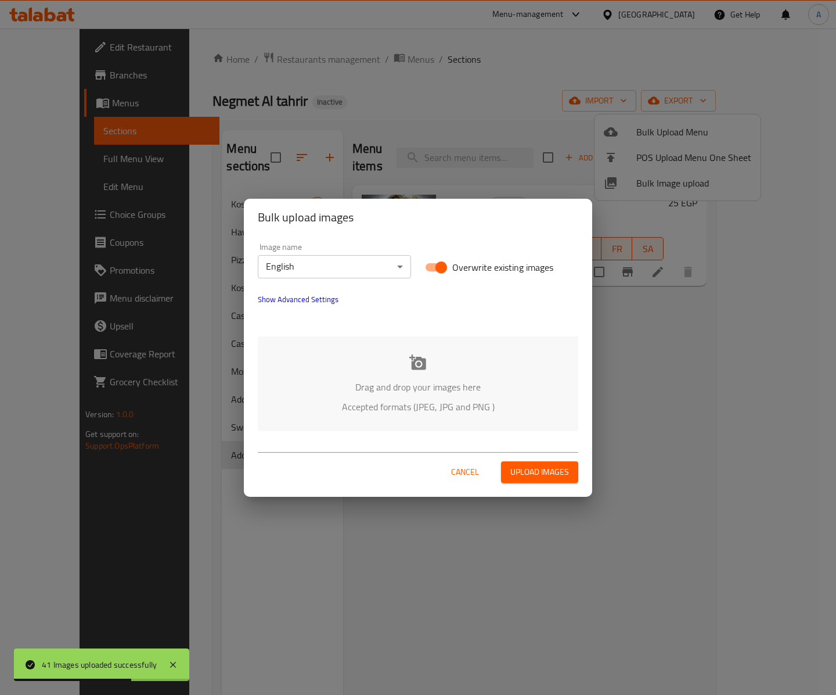
click at [329, 257] on body "41 Images uploaded successfully ​ Menu-management Egypt Get Help A Edit Restaur…" at bounding box center [418, 361] width 836 height 666
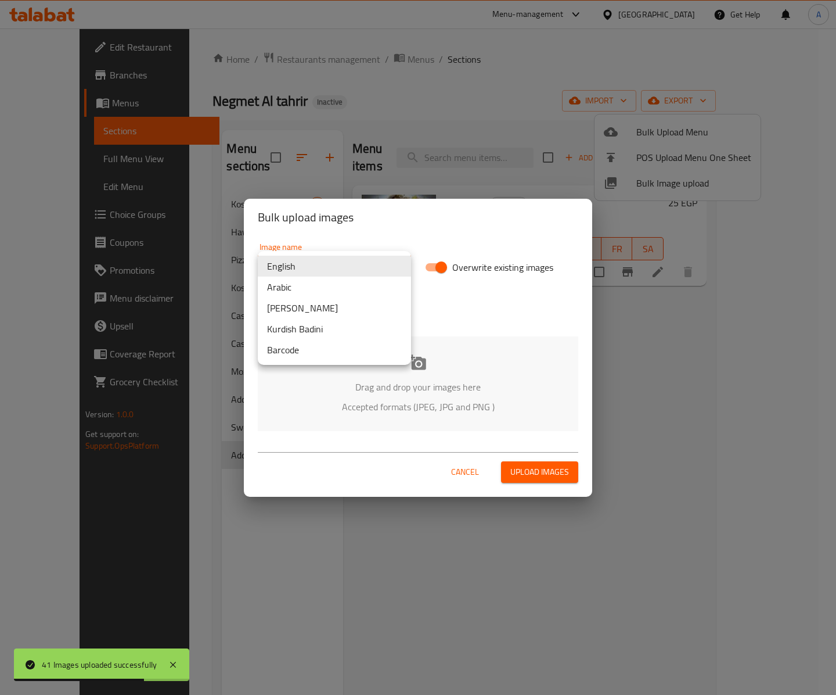
click at [316, 289] on li "Arabic" at bounding box center [334, 286] width 153 height 21
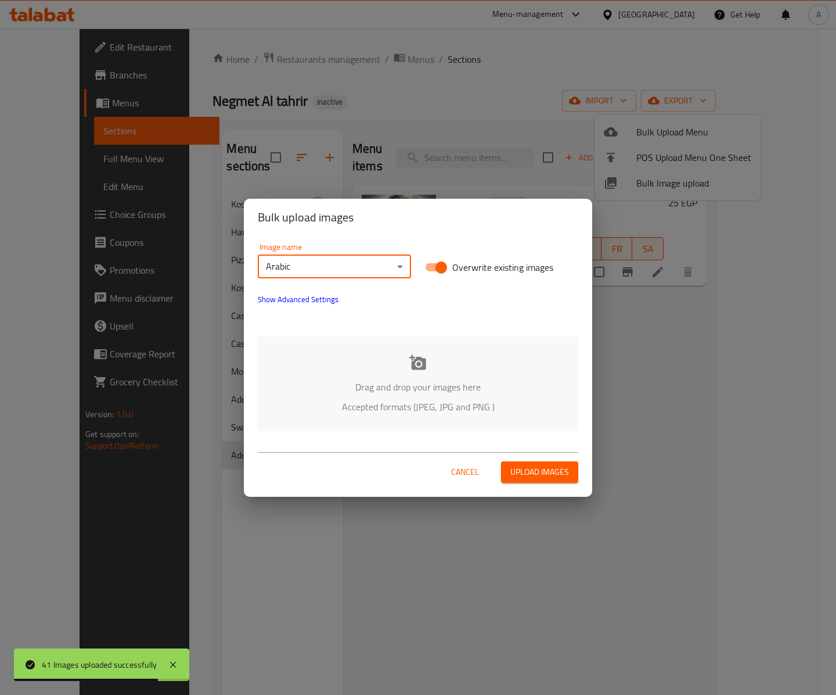
click at [440, 367] on div "Drag and drop your images here Accepted formats (JPEG, JPG and PNG )" at bounding box center [418, 383] width 321 height 95
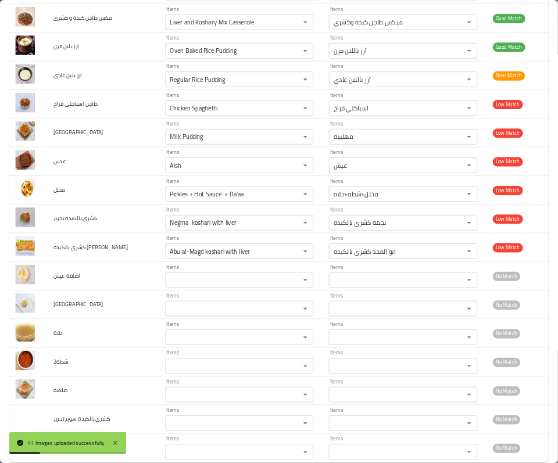
scroll to position [1293, 0]
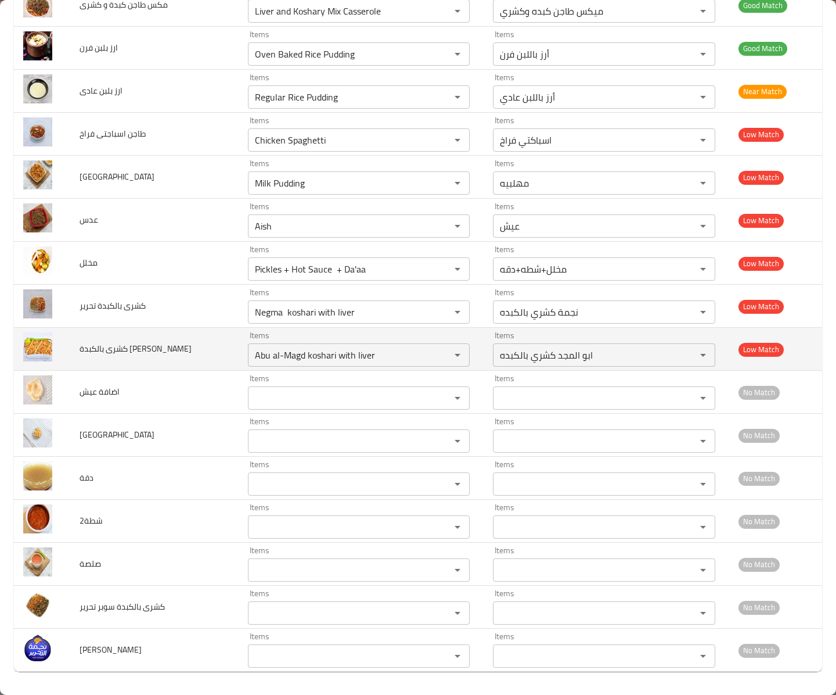
click at [144, 347] on span "كشرى بالكبدة ابو المجد" at bounding box center [136, 348] width 112 height 15
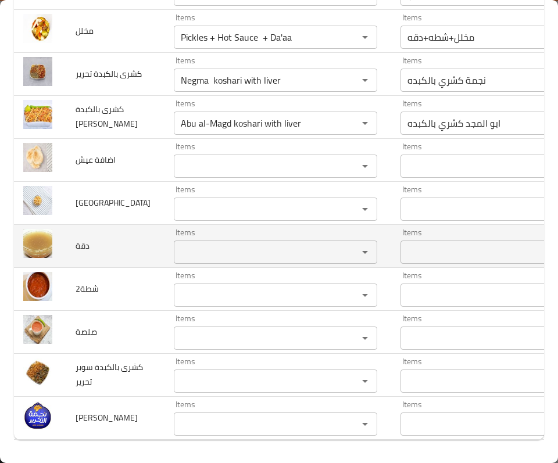
scroll to position [1680, 0]
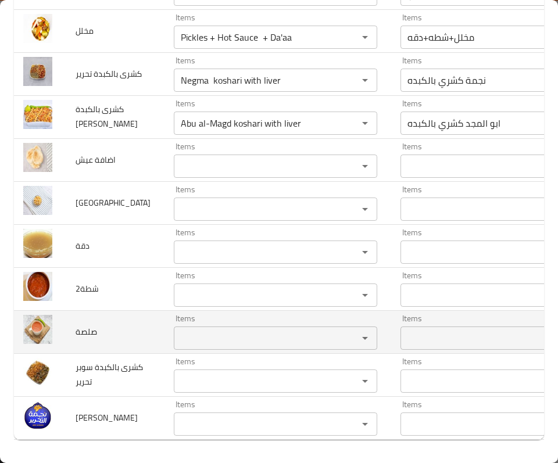
click at [203, 326] on div "Items Items" at bounding box center [275, 331] width 203 height 35
click at [191, 336] on input "Items" at bounding box center [258, 338] width 162 height 16
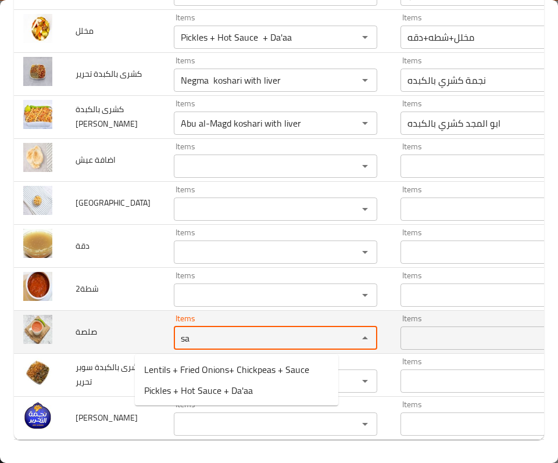
type input "s"
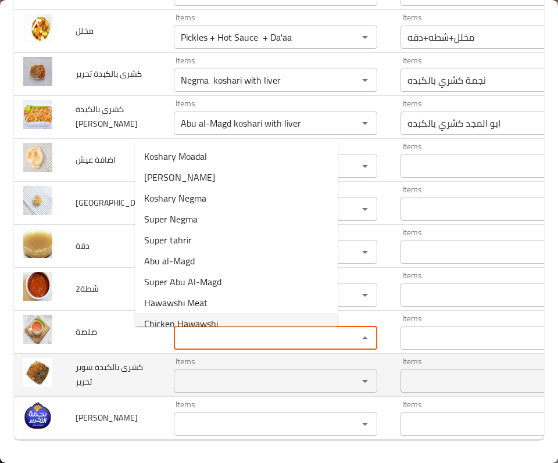
click at [94, 389] on span "كشرى بالكبدة سوبر تحرير" at bounding box center [109, 375] width 67 height 30
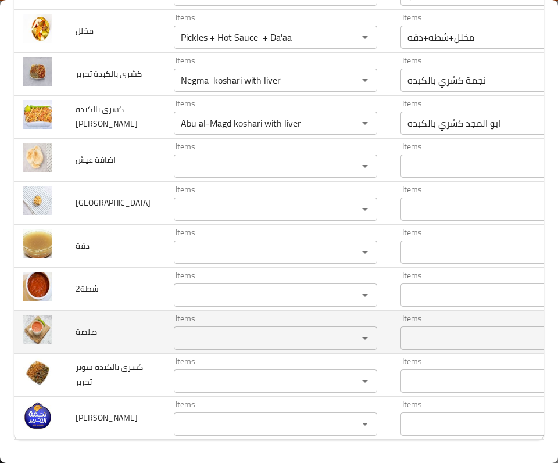
click at [120, 340] on td "صلصة" at bounding box center [115, 331] width 98 height 43
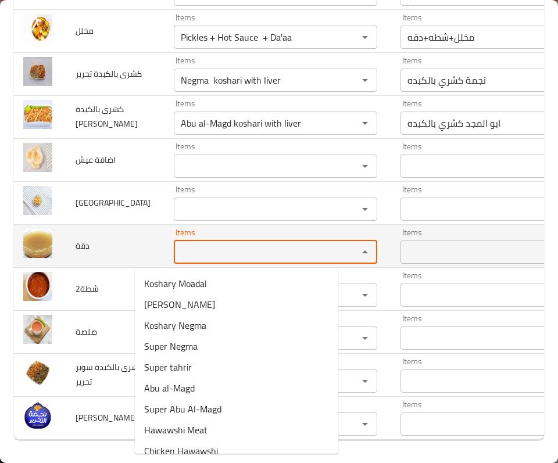
click at [186, 257] on input "Items" at bounding box center [258, 252] width 162 height 16
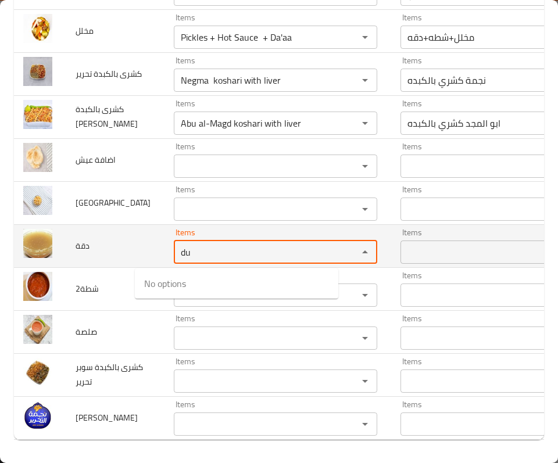
type input "d"
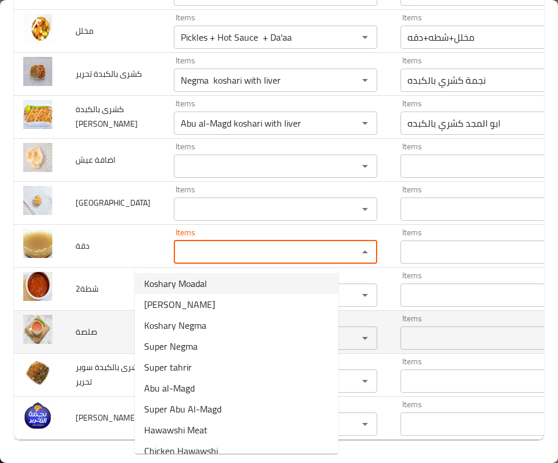
click at [120, 321] on td "صلصة" at bounding box center [115, 331] width 98 height 43
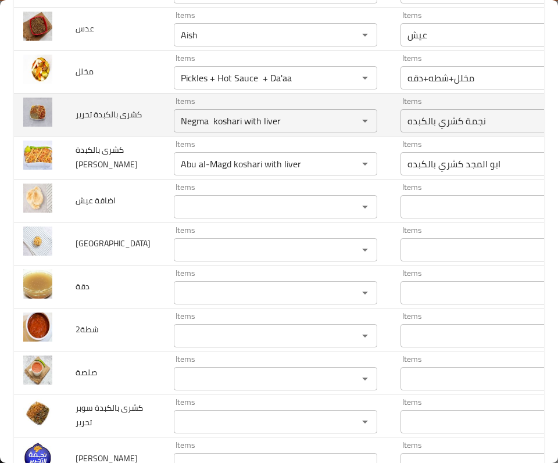
scroll to position [1448, 0]
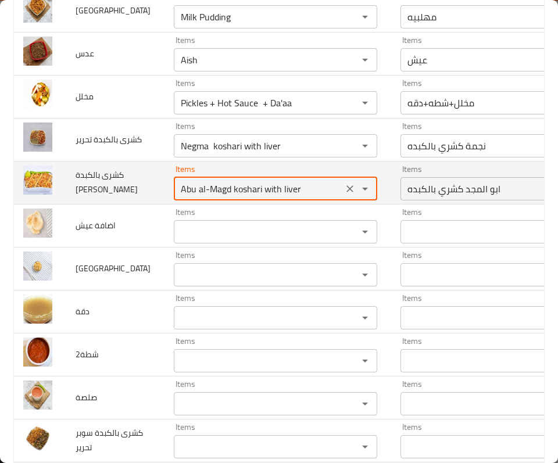
drag, startPoint x: 216, startPoint y: 354, endPoint x: 259, endPoint y: 353, distance: 43.0
click at [259, 197] on المجد "Abu al-Magd koshari with liver" at bounding box center [258, 189] width 162 height 16
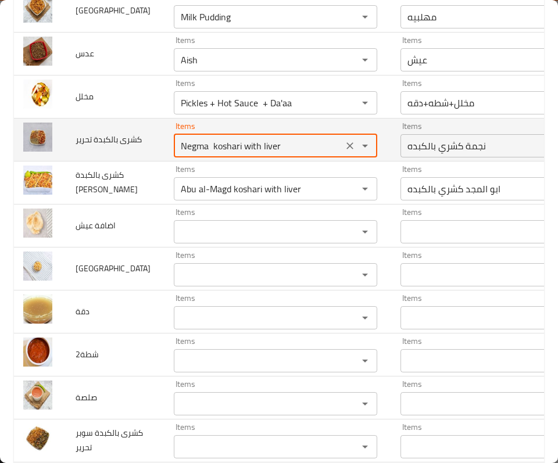
drag, startPoint x: 179, startPoint y: 303, endPoint x: 273, endPoint y: 310, distance: 94.4
click at [273, 154] on تحرير "Negma koshari with liver" at bounding box center [258, 146] width 162 height 16
click at [177, 154] on تحرير "Negma koshari with liver" at bounding box center [258, 146] width 162 height 16
drag, startPoint x: 173, startPoint y: 305, endPoint x: 110, endPoint y: 310, distance: 62.9
click at [110, 161] on tr "كشرى بالكبدة تحرير Items Negma koshari with liver Items Items نجمة كشري بالكبده…" at bounding box center [349, 139] width 671 height 43
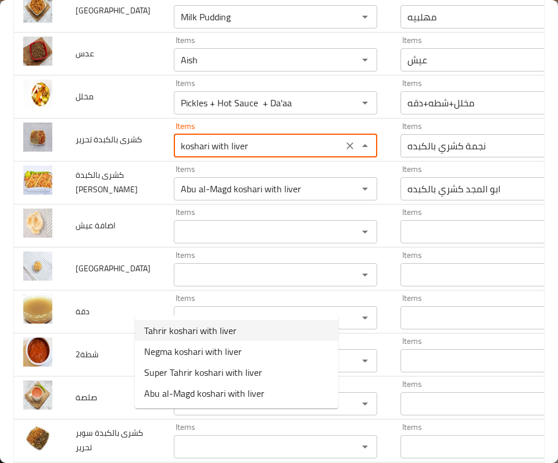
click at [209, 324] on span "Tahrir koshari with liver" at bounding box center [190, 331] width 92 height 14
type تحرير "Tahrir koshari with liver"
type تحرير-ar "تحرير كشري بالكبده"
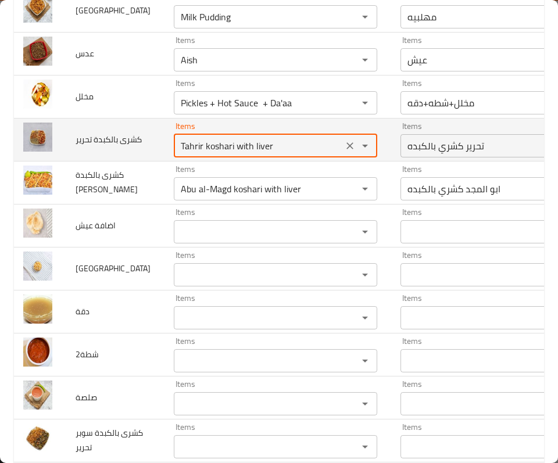
click at [218, 154] on تحرير "Tahrir koshari with liver" at bounding box center [258, 146] width 162 height 16
type تحرير "Tahrir koshari with liver"
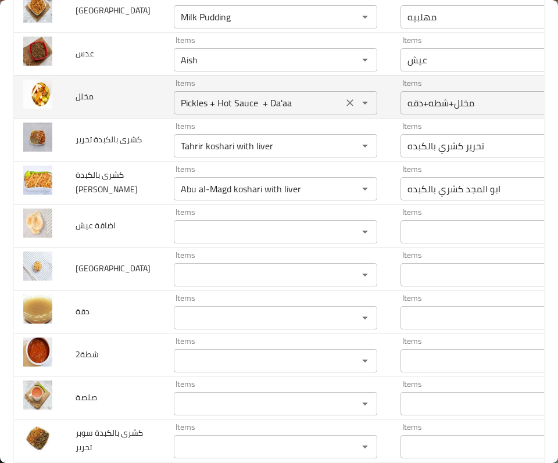
click at [174, 114] on div "Pickles + Hot Sauce + Da'aa Items" at bounding box center [275, 102] width 203 height 23
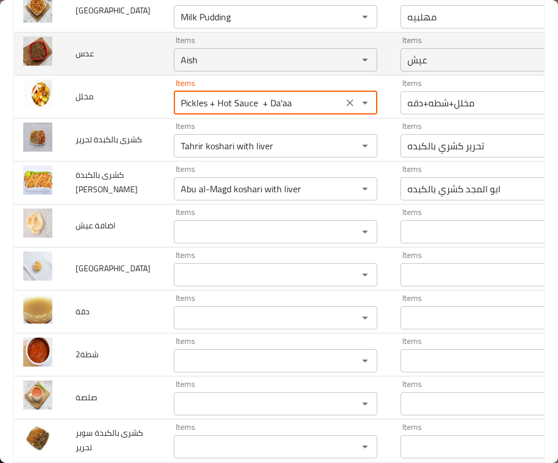
click at [103, 75] on td "عدس" at bounding box center [115, 53] width 98 height 43
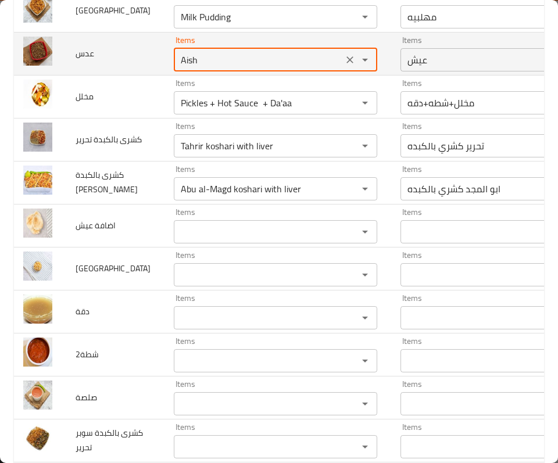
click at [177, 68] on input "Aish" at bounding box center [258, 60] width 162 height 16
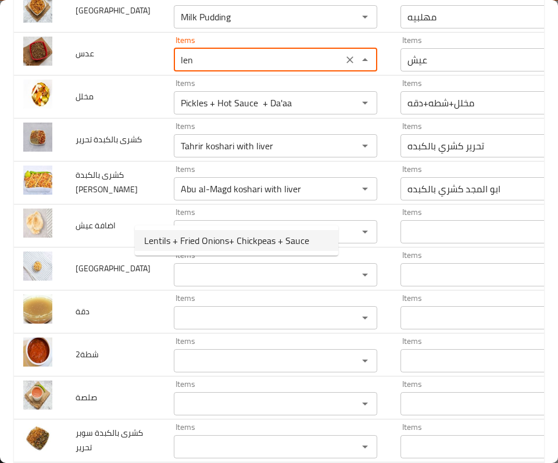
click at [268, 237] on span "Lentils + Fried Onions+ Chickpeas + Sauce" at bounding box center [226, 241] width 165 height 14
type input "Lentils + Fried Onions+ Chickpeas + Sauce"
type input "عدس+تقلية+حمص+صلصه"
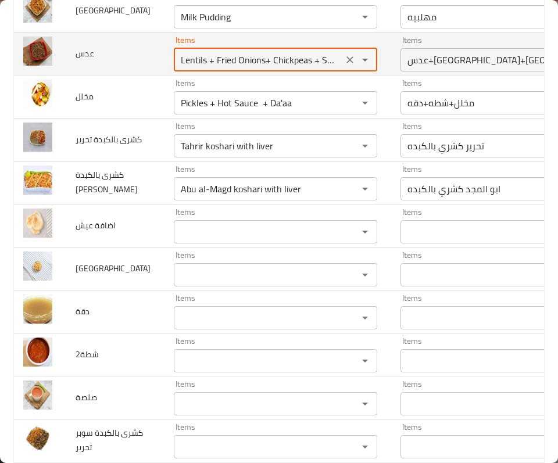
click at [218, 68] on input "Lentils + Fried Onions+ Chickpeas + Sauce" at bounding box center [258, 60] width 162 height 16
type input "Lentils + Fried Onions+ Chickpeas + Sauce"
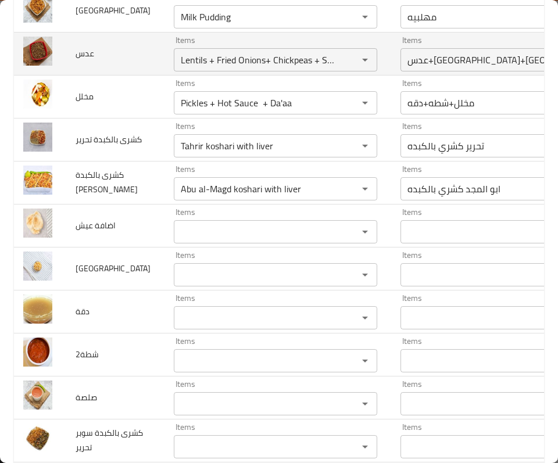
click at [76, 61] on span "عدس" at bounding box center [85, 53] width 19 height 15
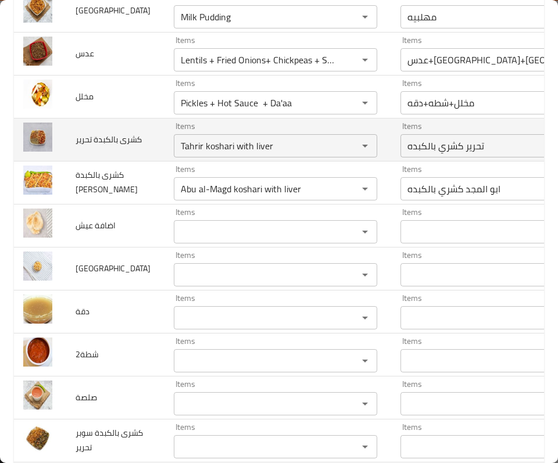
click at [110, 161] on td "كشرى بالكبدة تحرير" at bounding box center [115, 139] width 98 height 43
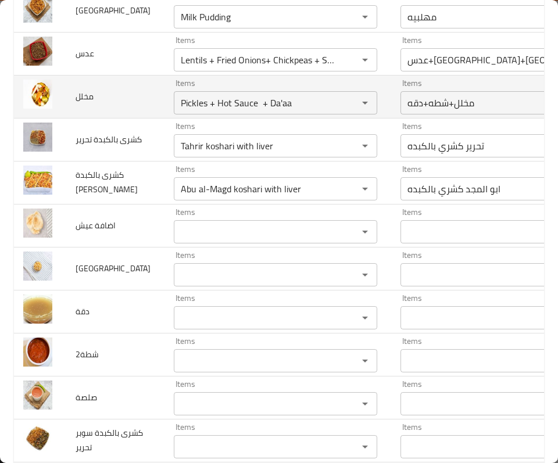
click at [114, 118] on td "مخلل" at bounding box center [115, 96] width 98 height 43
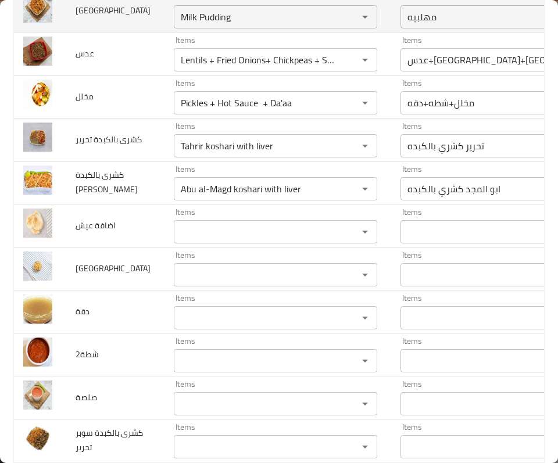
click at [114, 32] on td "تقلية" at bounding box center [115, 10] width 98 height 43
drag, startPoint x: 73, startPoint y: 163, endPoint x: 107, endPoint y: 160, distance: 33.8
click at [105, 32] on td "تقلية" at bounding box center [115, 10] width 98 height 43
click at [177, 25] on input "Milk Pudding" at bounding box center [258, 17] width 162 height 16
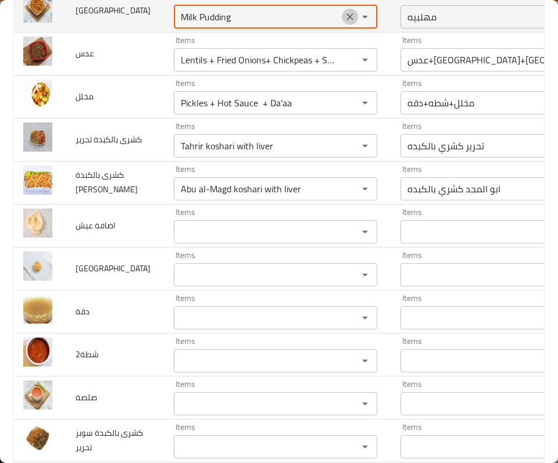
click at [342, 25] on button "Clear" at bounding box center [350, 17] width 16 height 16
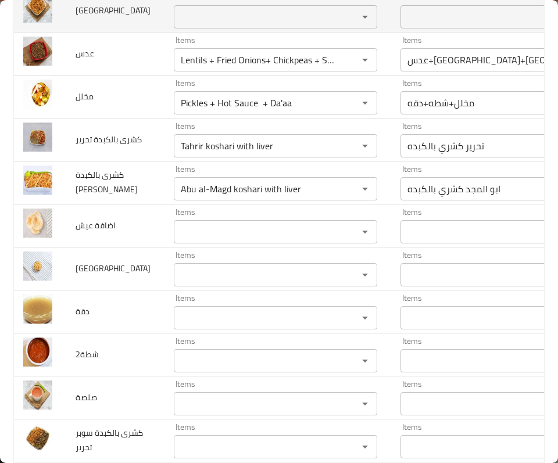
click at [164, 32] on td "Items Items" at bounding box center [277, 10] width 227 height 43
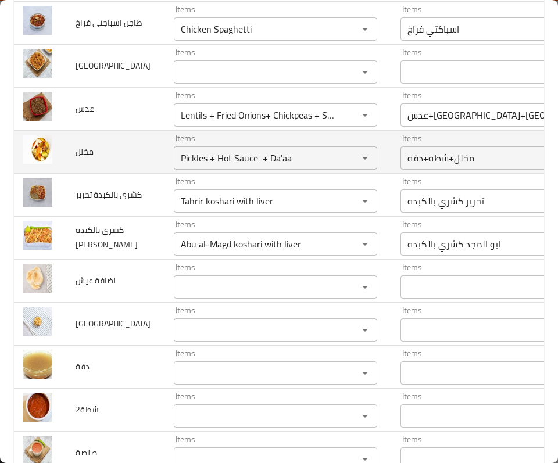
scroll to position [1371, 0]
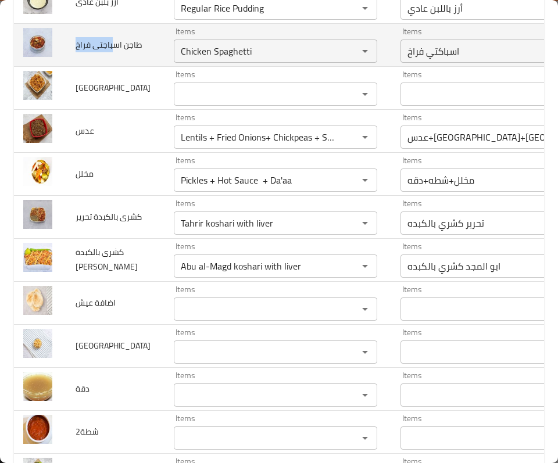
drag, startPoint x: 94, startPoint y: 197, endPoint x: 124, endPoint y: 210, distance: 32.6
click at [118, 66] on td "طاجن اسباجتى فراخ" at bounding box center [115, 44] width 98 height 43
click at [164, 66] on td "Items Chicken Spaghetti Items" at bounding box center [277, 44] width 227 height 43
click at [193, 59] on فراخ "Chicken Spaghetti" at bounding box center [258, 51] width 162 height 16
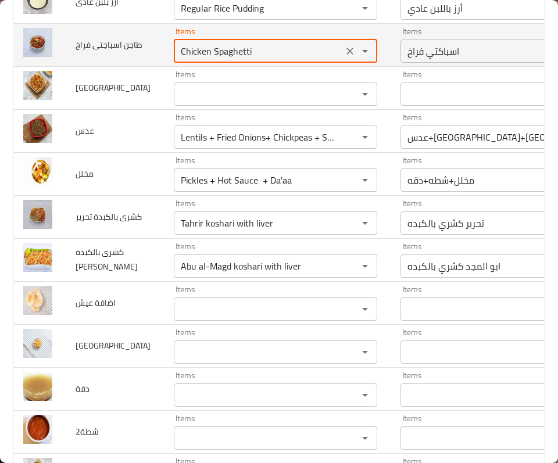
click at [193, 59] on فراخ "Chicken Spaghetti" at bounding box center [258, 51] width 162 height 16
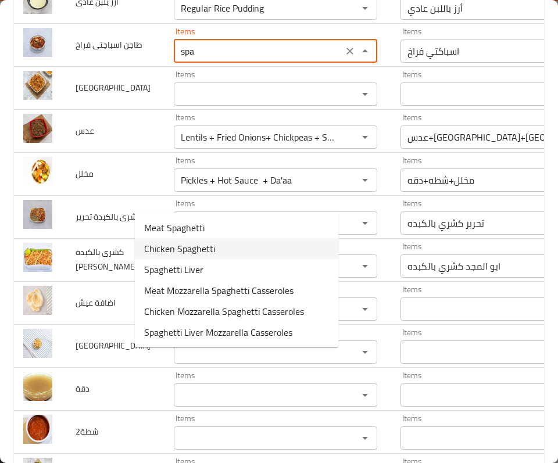
click at [200, 252] on span "Chicken Spaghetti" at bounding box center [179, 249] width 71 height 14
type فراخ "Chicken Spaghetti"
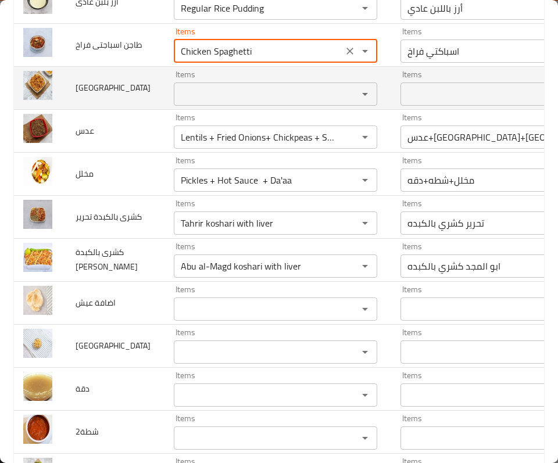
click at [60, 109] on td "enhanced table" at bounding box center [40, 87] width 52 height 43
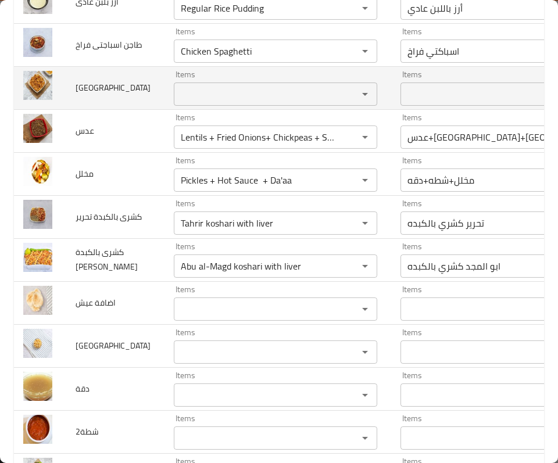
scroll to position [1293, 0]
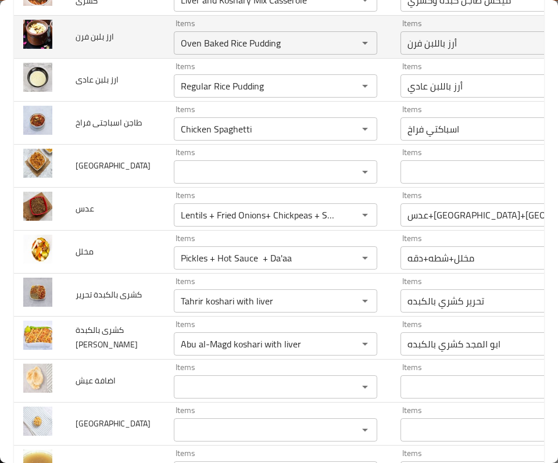
click at [107, 58] on td "ارز بلبن فرن" at bounding box center [115, 36] width 98 height 43
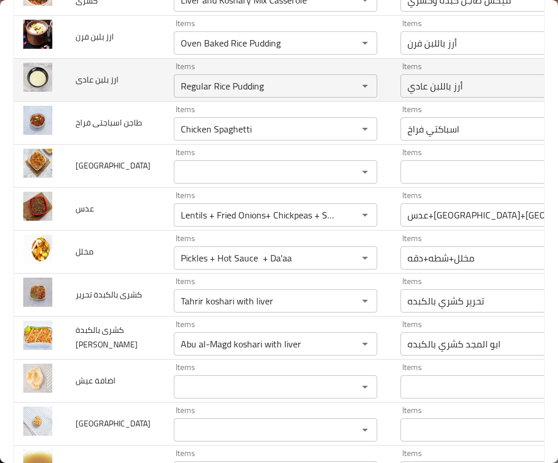
click at [98, 87] on span "ارز بلبن عادى" at bounding box center [97, 79] width 43 height 15
click at [99, 101] on td "ارز بلبن عادى" at bounding box center [115, 79] width 98 height 43
drag, startPoint x: 86, startPoint y: 214, endPoint x: 94, endPoint y: 235, distance: 22.2
click at [94, 101] on td "ارز بلبن عادى" at bounding box center [115, 79] width 98 height 43
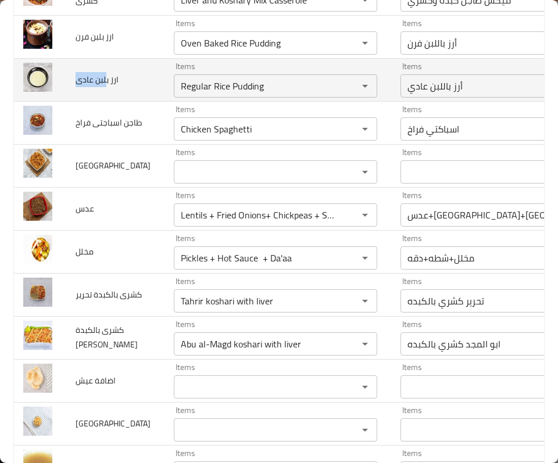
click at [94, 101] on td "ارز بلبن عادى" at bounding box center [115, 79] width 98 height 43
drag, startPoint x: 94, startPoint y: 235, endPoint x: 117, endPoint y: 209, distance: 34.5
click at [117, 101] on td "ارز بلبن عادى" at bounding box center [115, 79] width 98 height 43
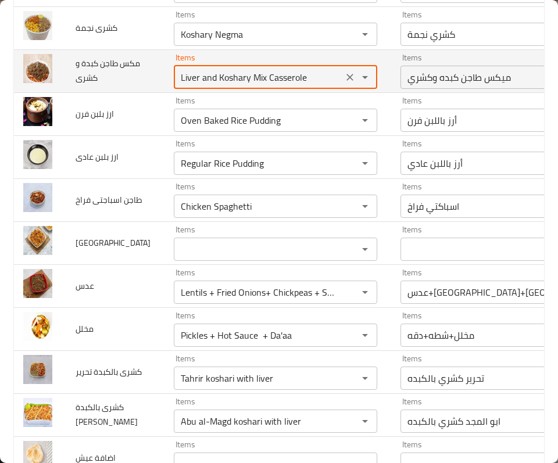
drag, startPoint x: 227, startPoint y: 210, endPoint x: 115, endPoint y: 208, distance: 111.5
click at [115, 92] on tr "مكس طاجن كبدة و كشرى Items Liver and Koshary Mix Casserole Items Items ميكس طاج…" at bounding box center [349, 70] width 671 height 43
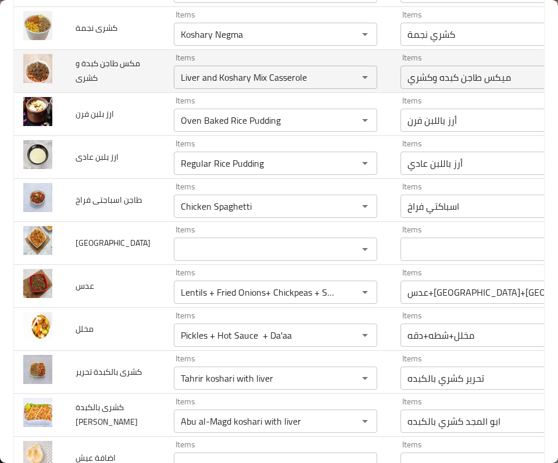
click at [115, 92] on td "مكس طاجن كبدة و كشرى" at bounding box center [115, 70] width 98 height 43
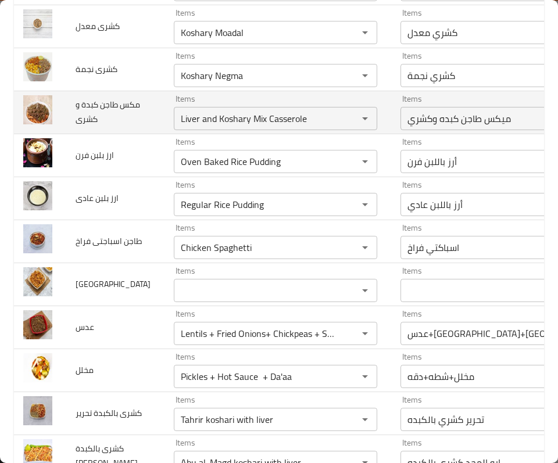
scroll to position [1139, 0]
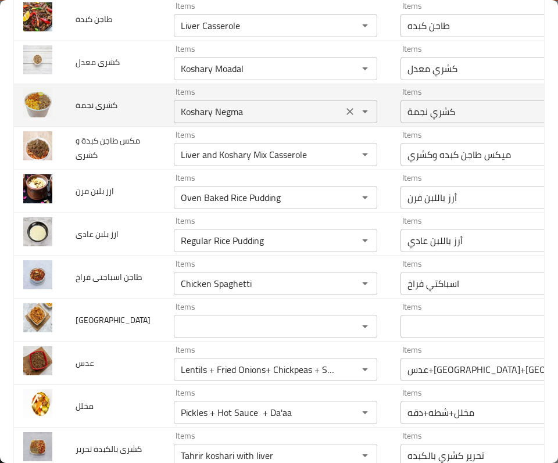
click at [177, 120] on نجمة "Koshary Negma" at bounding box center [258, 111] width 162 height 16
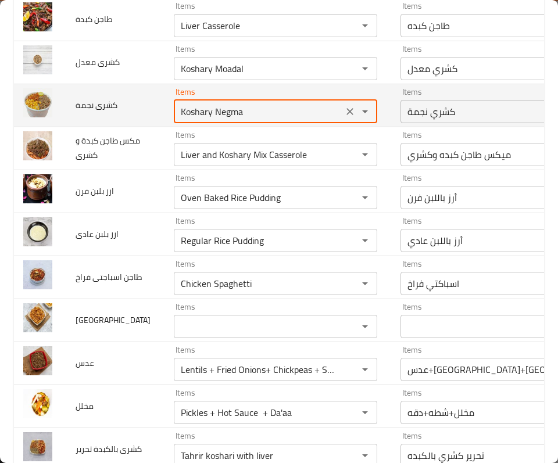
click at [177, 120] on نجمة "Koshary Negma" at bounding box center [258, 111] width 162 height 16
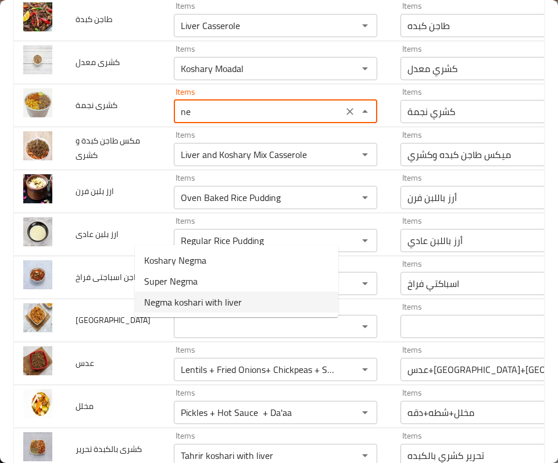
click at [182, 296] on span "Negma koshari with liver" at bounding box center [193, 302] width 98 height 14
type نجمة "Negma koshari with liver"
type نجمة-ar "نجمة كشري بالكبده"
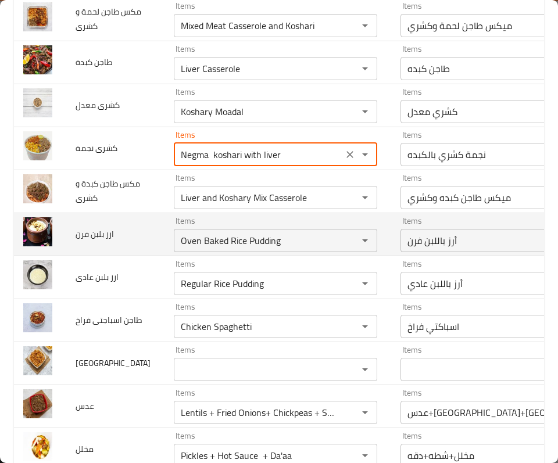
scroll to position [1061, 0]
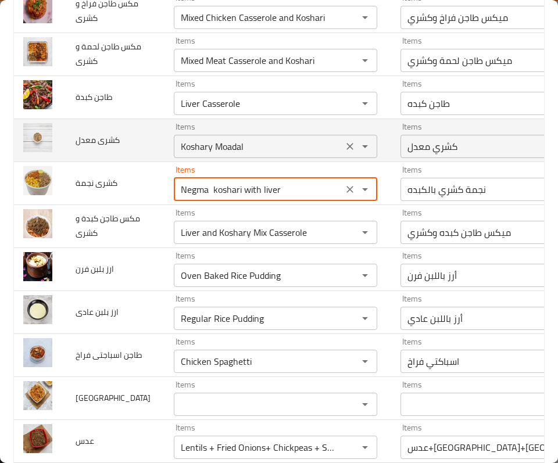
type نجمة "Negma koshari with liver"
click at [177, 155] on معدل "Koshary Moadal" at bounding box center [258, 146] width 162 height 16
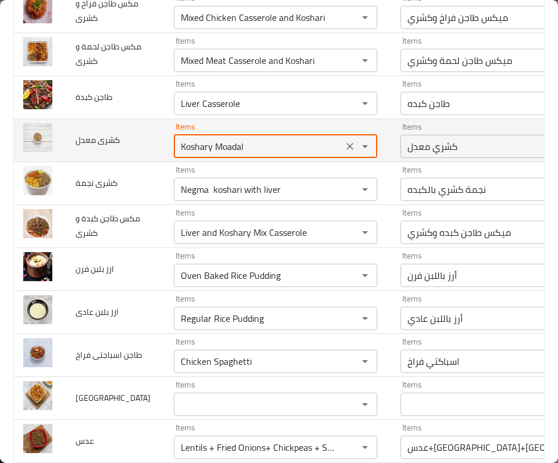
click at [177, 155] on معدل "Koshary Moadal" at bounding box center [258, 146] width 162 height 16
click at [112, 161] on td "كشرى معدل" at bounding box center [115, 139] width 98 height 43
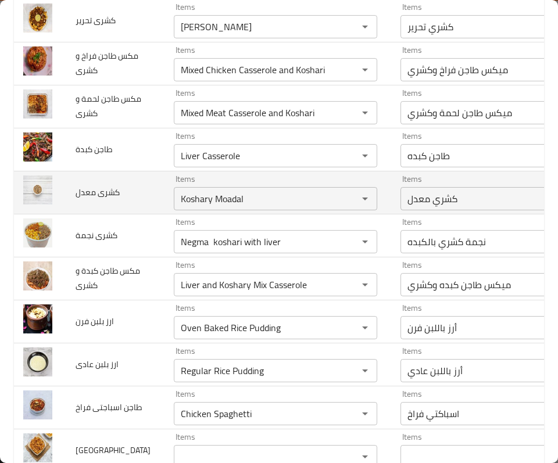
scroll to position [983, 0]
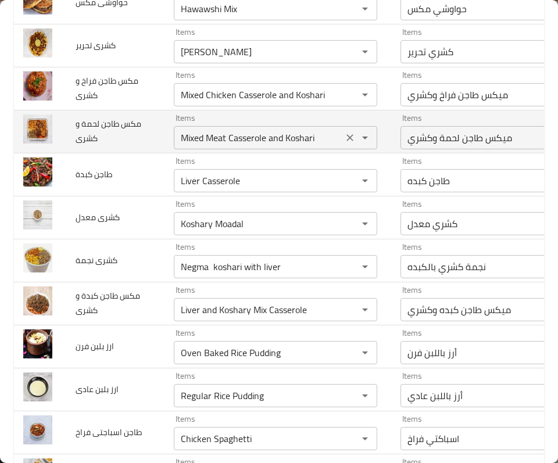
click at [252, 146] on كشرى "Mixed Meat Casserole and Koshari" at bounding box center [258, 138] width 162 height 16
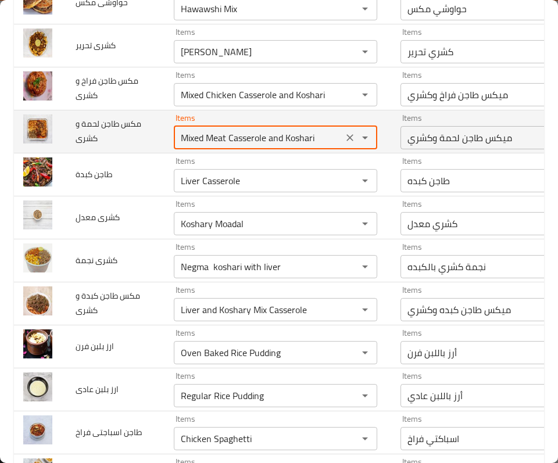
click at [252, 146] on كشرى "Mixed Meat Casserole and Koshari" at bounding box center [258, 138] width 162 height 16
click at [164, 153] on td "Items Mixed Meat Casserole and Koshari Items" at bounding box center [277, 131] width 227 height 43
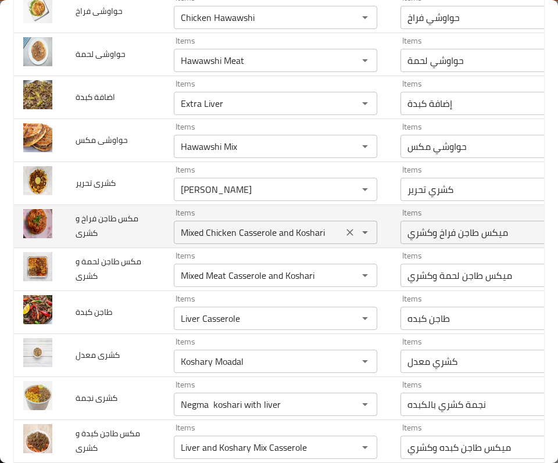
scroll to position [828, 0]
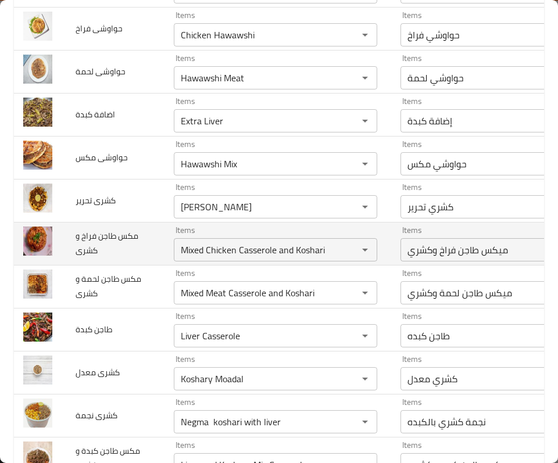
click at [164, 265] on td "Items Mixed Chicken Casserole and Koshari Items" at bounding box center [277, 243] width 227 height 43
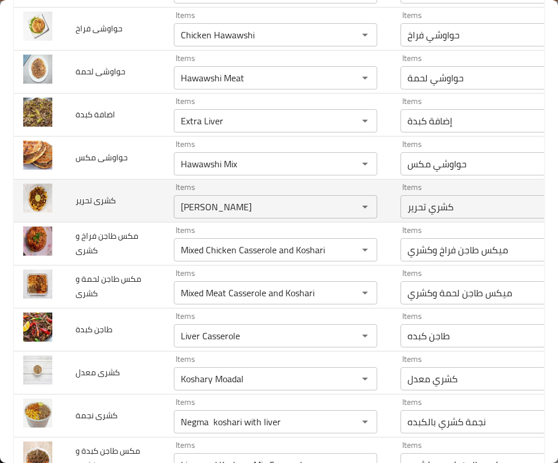
click at [112, 222] on td "كشرى تحرير" at bounding box center [115, 200] width 98 height 43
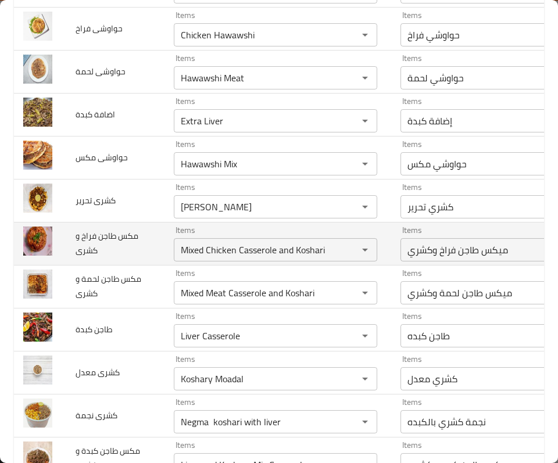
click at [119, 265] on td "مكس طاجن فراخ و كشرى" at bounding box center [115, 243] width 98 height 43
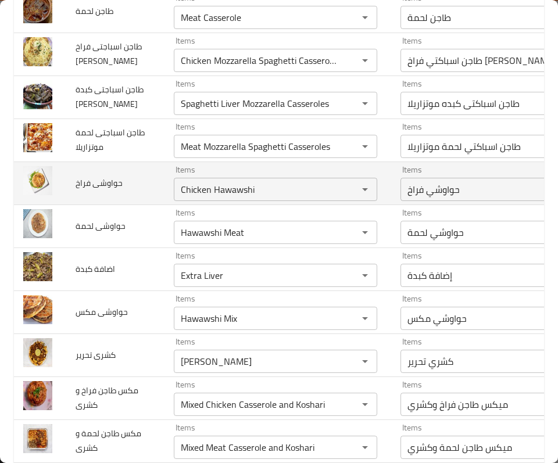
scroll to position [596, 0]
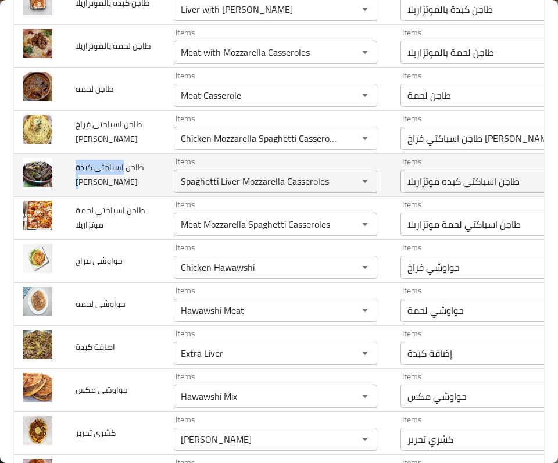
drag, startPoint x: 98, startPoint y: 249, endPoint x: 74, endPoint y: 216, distance: 40.3
click at [74, 196] on td "طاجن اسباجتى كبدة موتزاريلا" at bounding box center [115, 174] width 98 height 43
click at [77, 189] on span "طاجن اسباجتى كبدة موتزاريلا" at bounding box center [110, 175] width 68 height 30
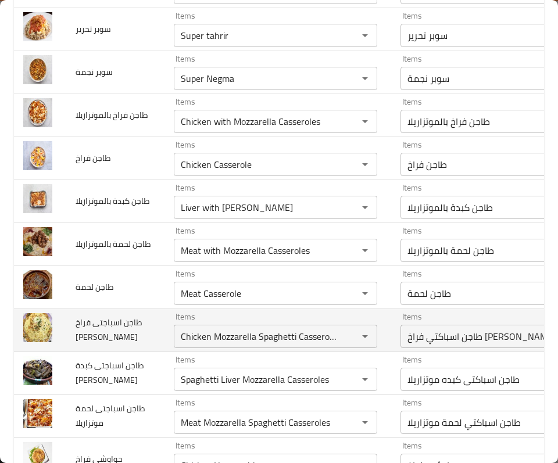
scroll to position [364, 0]
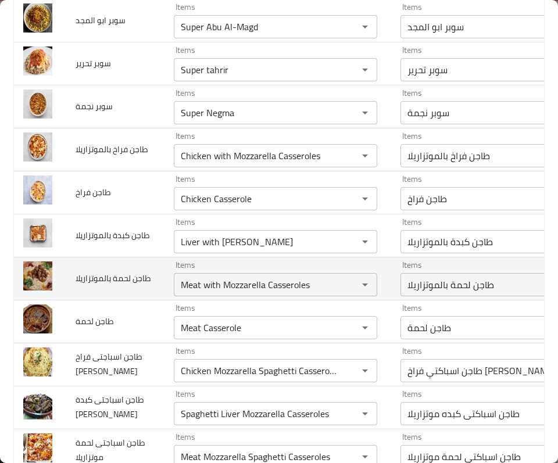
click at [87, 286] on span "طاجن لحمة بالموتزاريلا" at bounding box center [113, 278] width 75 height 15
drag, startPoint x: 76, startPoint y: 275, endPoint x: 118, endPoint y: 309, distance: 54.6
click at [118, 300] on td "طاجن لحمة بالموتزاريلا" at bounding box center [115, 278] width 98 height 43
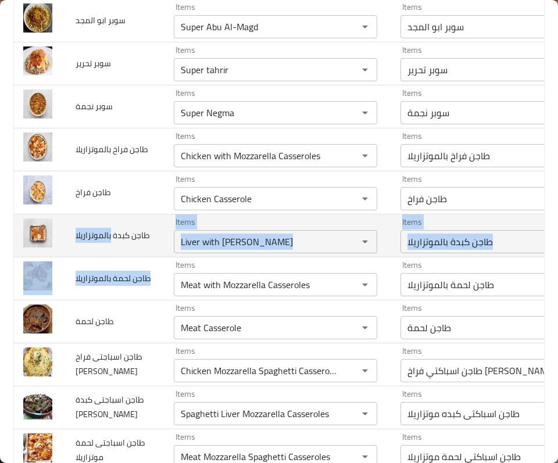
drag, startPoint x: 118, startPoint y: 307, endPoint x: 76, endPoint y: 265, distance: 60.4
click at [75, 257] on td "طاجن كبدة بالموتزاريلا" at bounding box center [115, 235] width 98 height 43
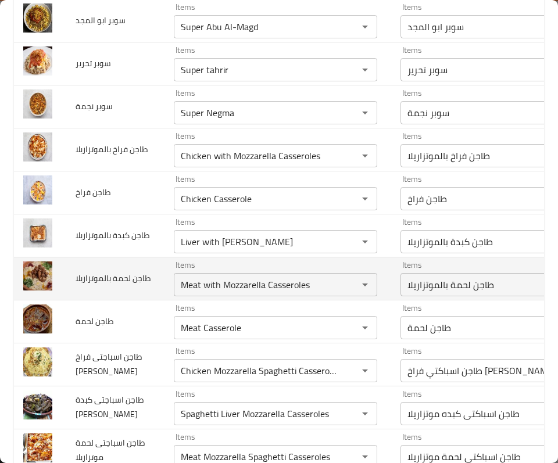
click at [98, 286] on span "طاجن لحمة بالموتزاريلا" at bounding box center [113, 278] width 75 height 15
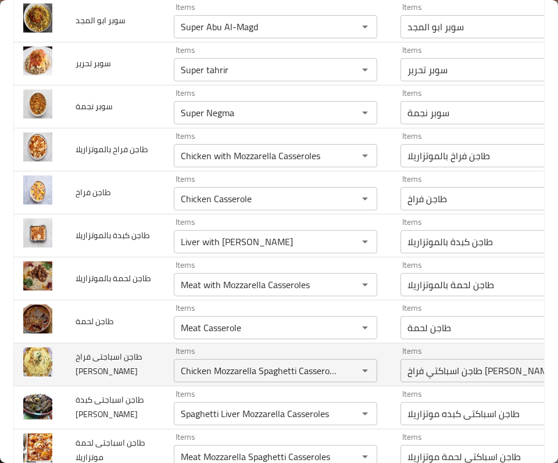
click at [164, 370] on td "Items Chicken Mozzarella Spaghetti Casseroles Items" at bounding box center [277, 364] width 227 height 43
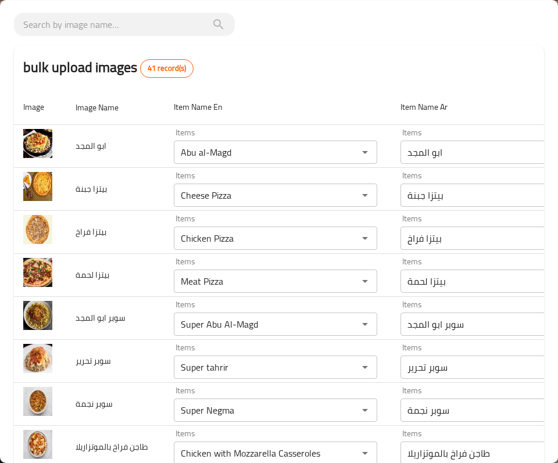
scroll to position [54, 0]
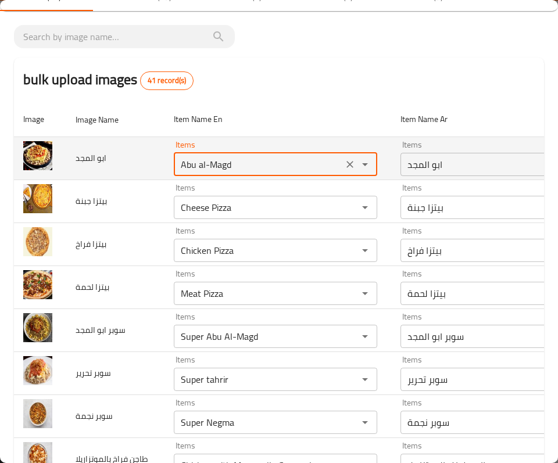
click at [203, 164] on المجد "Abu al-Magd" at bounding box center [258, 164] width 162 height 16
click at [216, 149] on div "Items Abu al-Magd Items" at bounding box center [275, 158] width 203 height 35
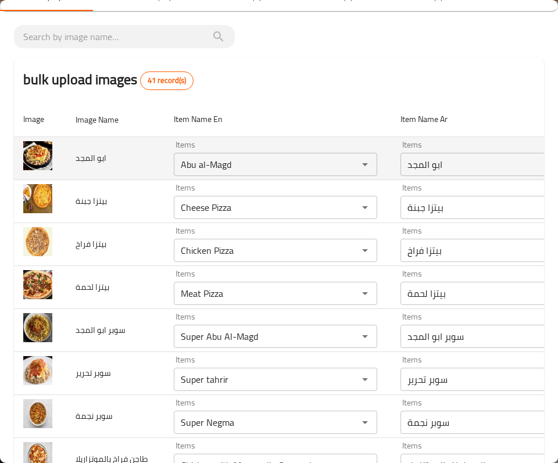
click at [228, 137] on td "Items Abu al-Magd Items" at bounding box center [277, 158] width 227 height 43
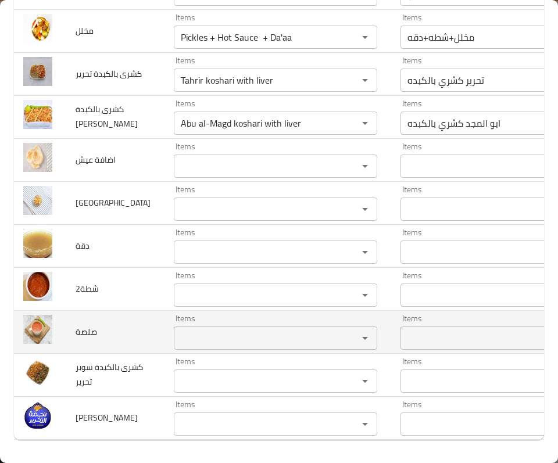
scroll to position [1711, 0]
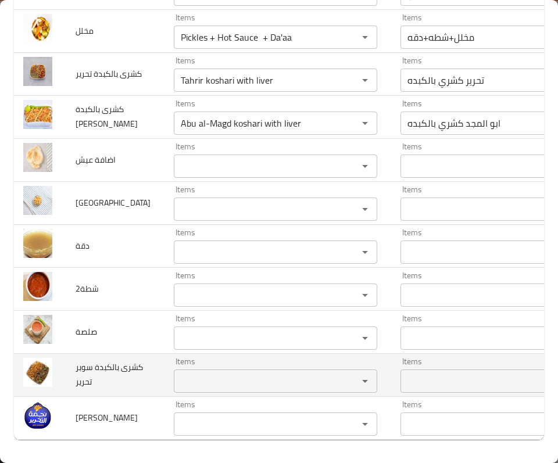
click at [177, 373] on تحرير "Items" at bounding box center [258, 381] width 162 height 16
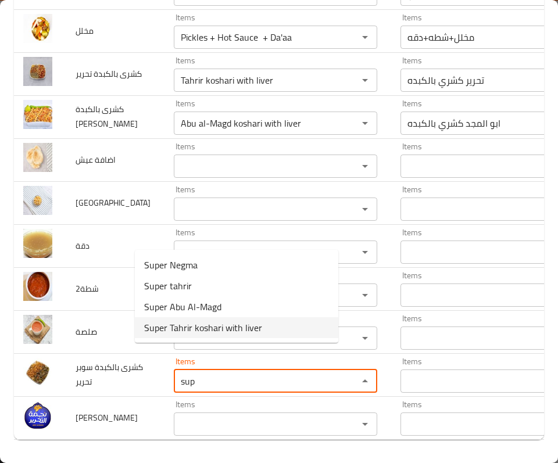
click at [280, 328] on تحرير-option-3 "Super Tahrir koshari with liver" at bounding box center [236, 327] width 203 height 21
type تحرير "Super Tahrir koshari with liver"
type تحرير-ar "سوبر تحرير كشري بالكبده"
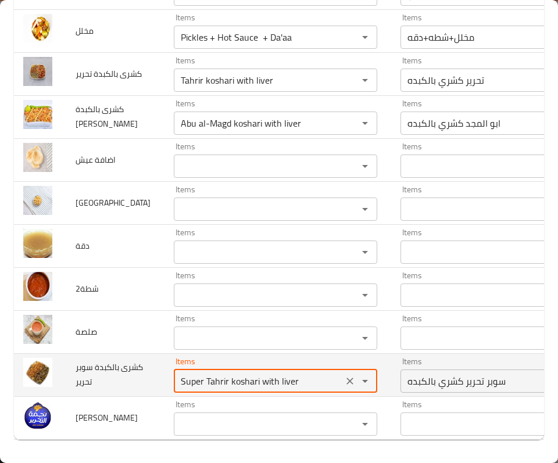
click at [179, 373] on تحرير "Super Tahrir koshari with liver" at bounding box center [258, 381] width 162 height 16
type تحرير "Super Tahrir koshari with liver"
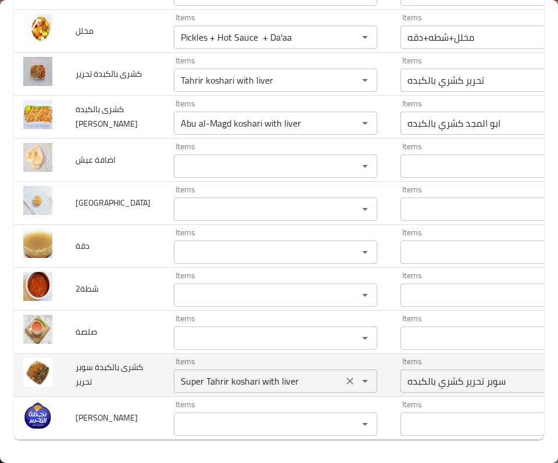
click at [229, 357] on div "Items Super Tahrir koshari with liver Items" at bounding box center [275, 374] width 203 height 35
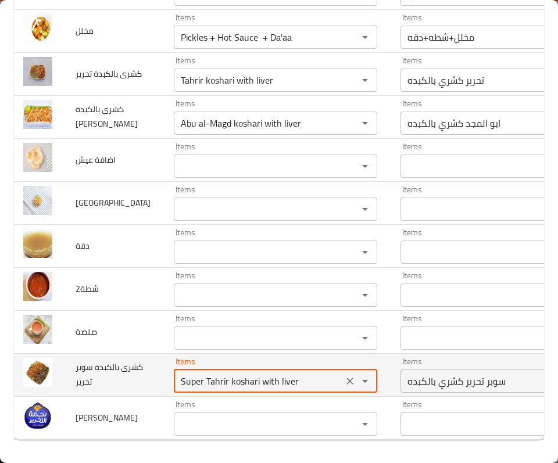
click at [227, 369] on div "Super Tahrir koshari with liver Items" at bounding box center [275, 380] width 203 height 23
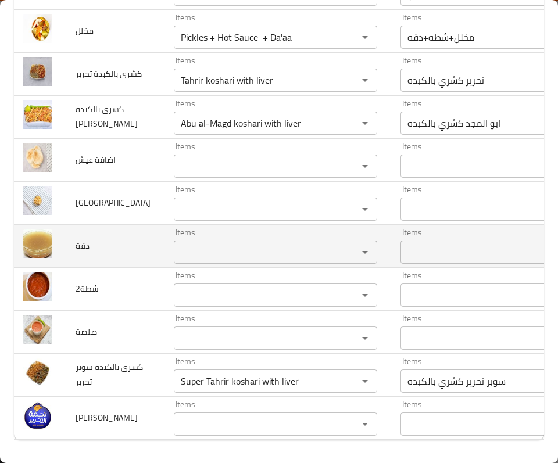
click at [98, 224] on td "دقة" at bounding box center [115, 245] width 98 height 43
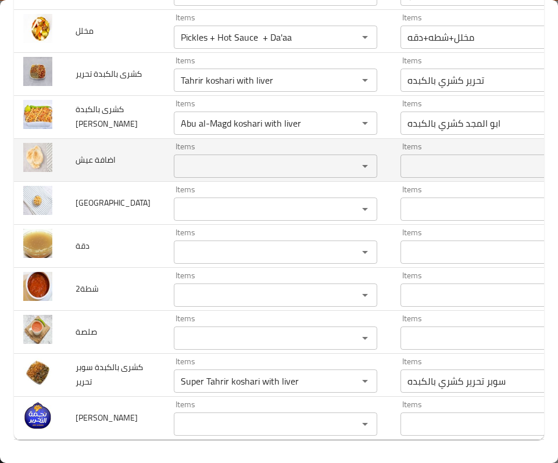
click at [177, 158] on عيش "Items" at bounding box center [258, 166] width 162 height 16
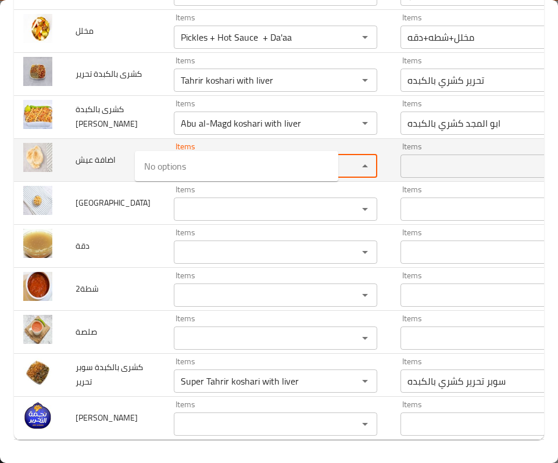
type عيش "b"
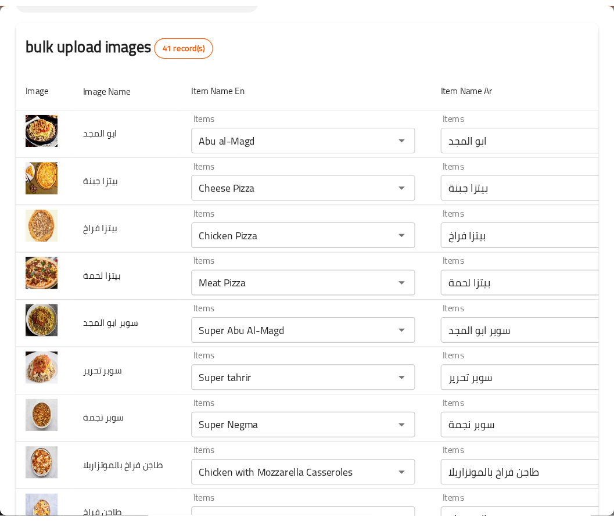
scroll to position [0, 0]
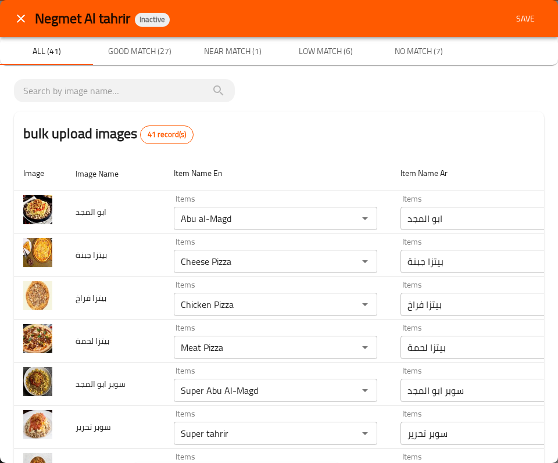
click at [519, 12] on span "Save" at bounding box center [525, 19] width 28 height 15
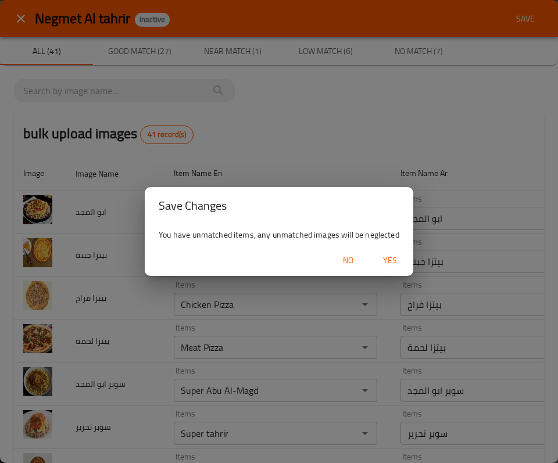
click at [380, 261] on span "Yes" at bounding box center [390, 260] width 28 height 15
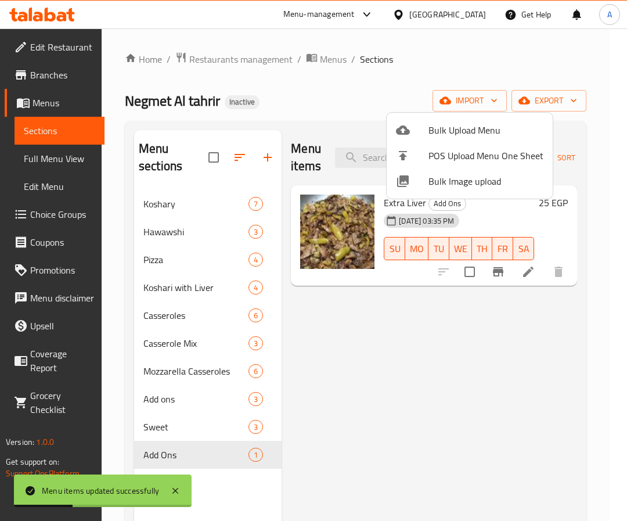
click at [178, 204] on div at bounding box center [313, 260] width 627 height 521
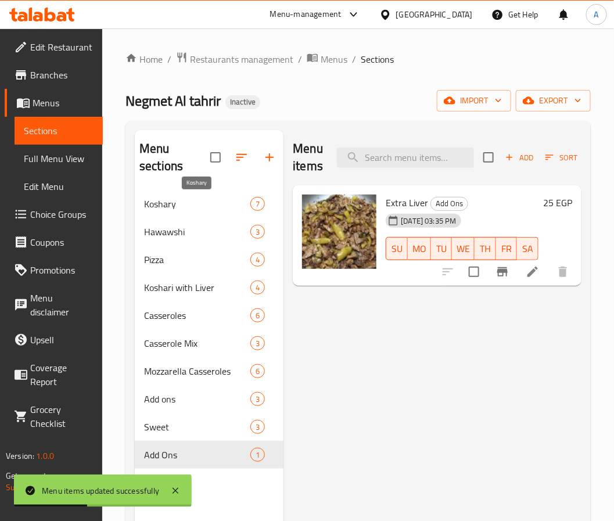
click at [178, 204] on span "Koshary" at bounding box center [197, 204] width 106 height 14
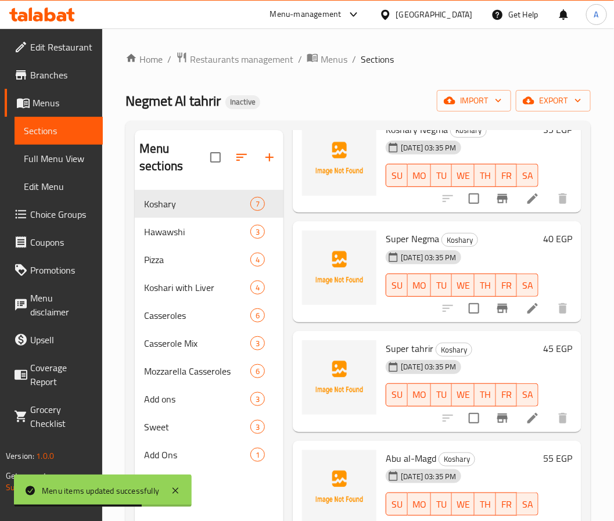
scroll to position [497, 0]
click at [159, 220] on div "Hawawshi 3" at bounding box center [209, 232] width 149 height 28
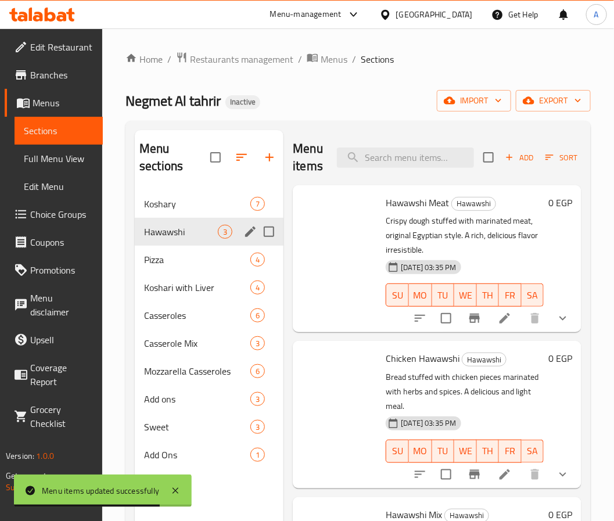
scroll to position [40, 0]
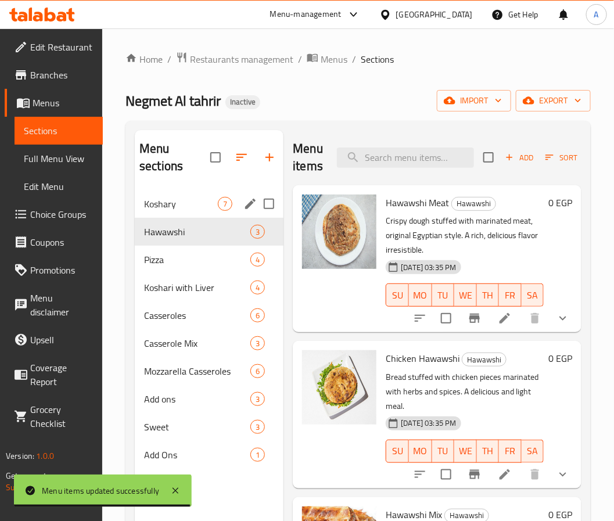
click at [192, 210] on span "Koshary" at bounding box center [181, 204] width 74 height 14
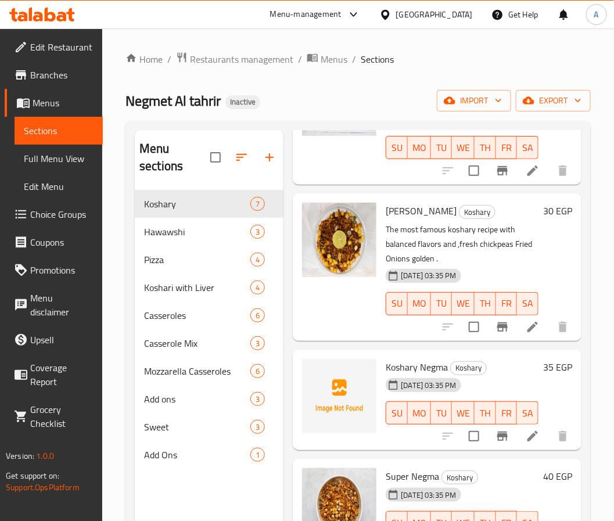
scroll to position [301, 0]
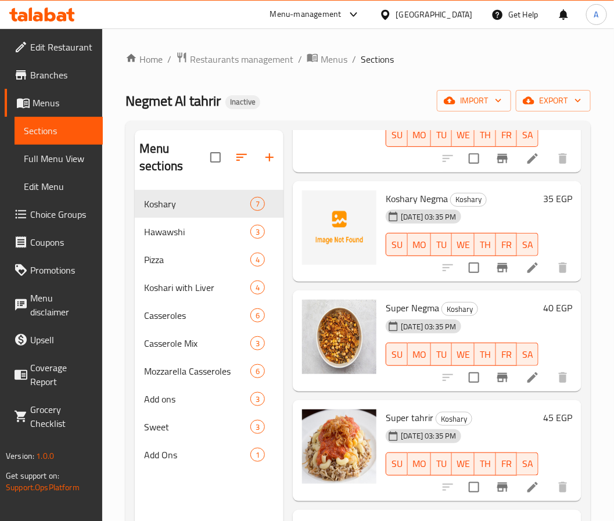
click at [427, 207] on span "Koshary Negma" at bounding box center [417, 198] width 62 height 17
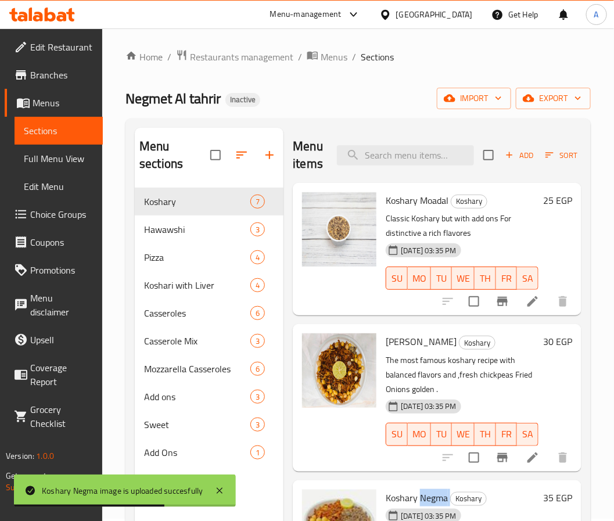
scroll to position [0, 0]
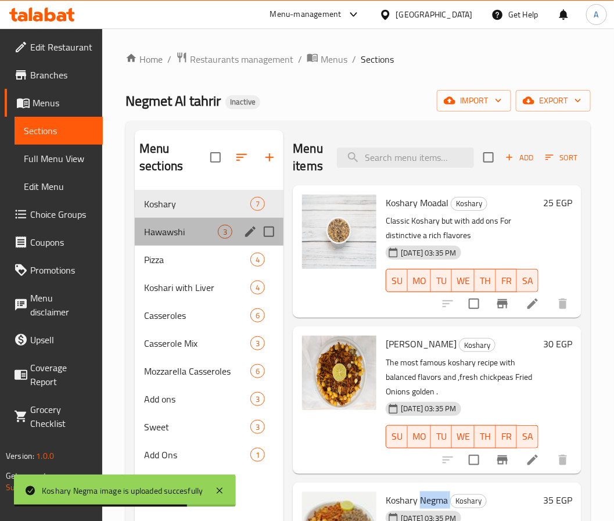
click at [168, 223] on div "Hawawshi 3" at bounding box center [209, 232] width 149 height 28
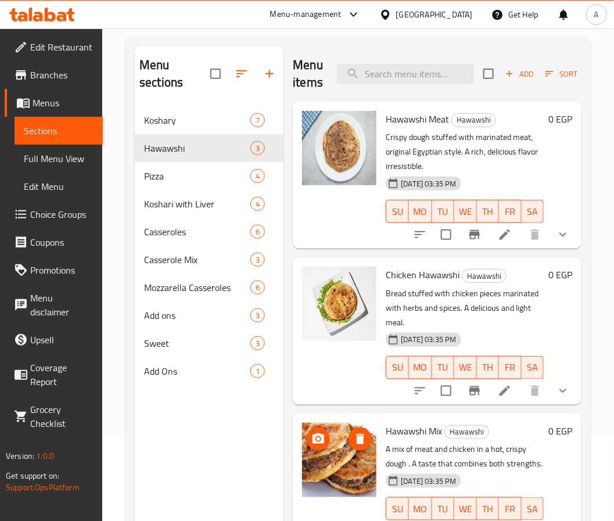
scroll to position [163, 0]
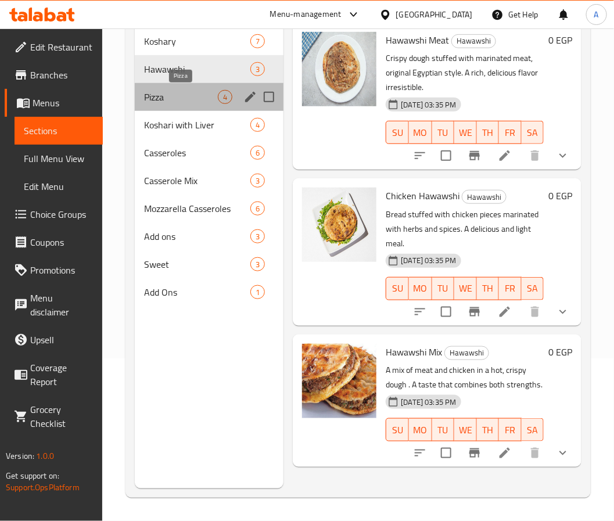
click at [197, 95] on span "Pizza" at bounding box center [181, 97] width 74 height 14
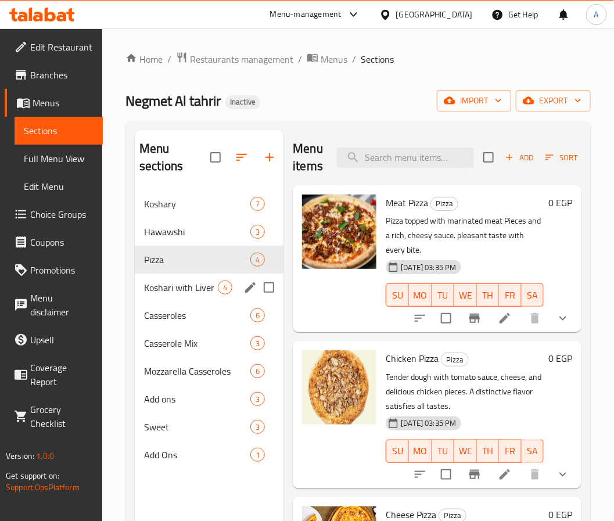
click at [168, 284] on span "Koshari with Liver" at bounding box center [181, 288] width 74 height 14
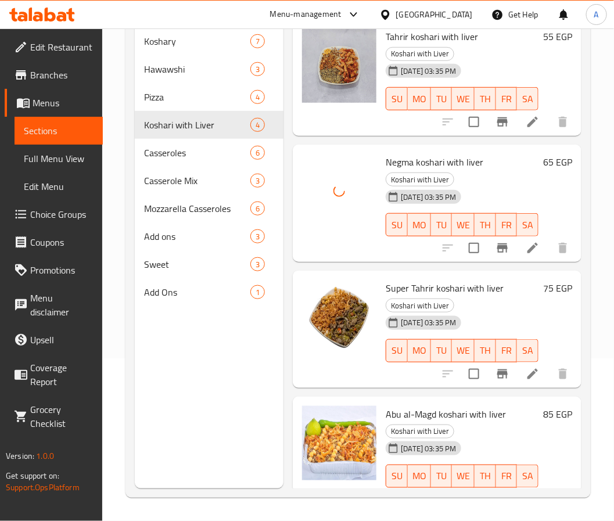
scroll to position [91, 0]
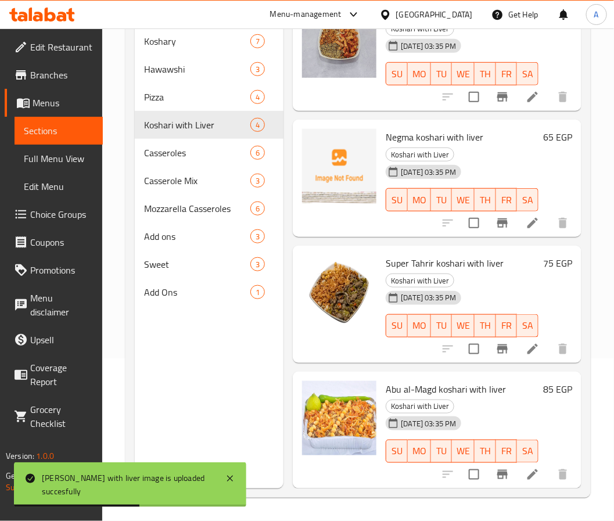
click at [507, 435] on div "SU MO TU WE TH FR SA" at bounding box center [462, 451] width 162 height 33
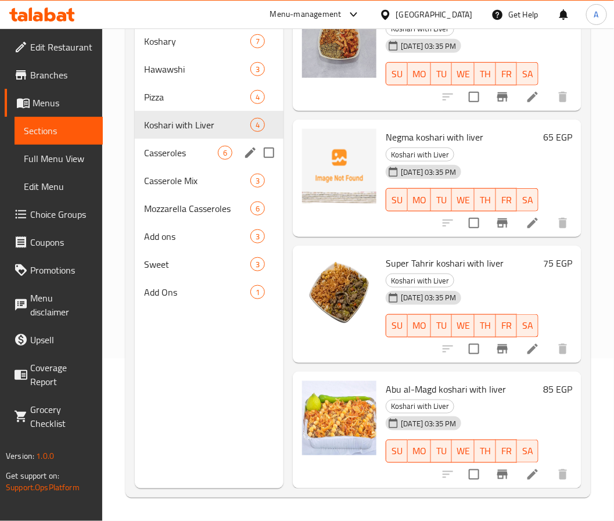
click at [169, 150] on span "Casseroles" at bounding box center [181, 153] width 74 height 14
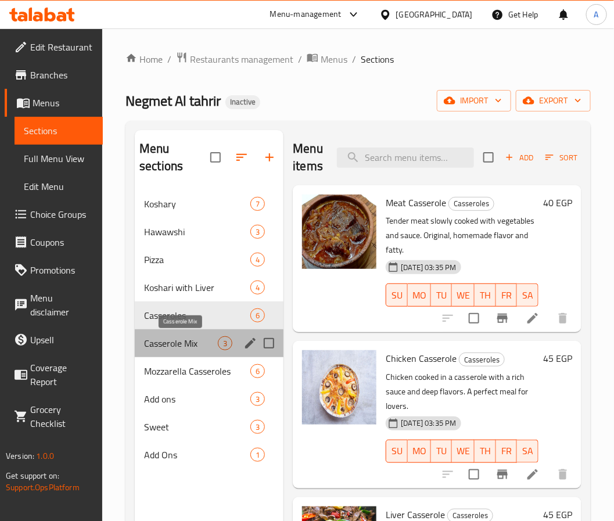
click at [176, 347] on span "Casserole Mix" at bounding box center [181, 343] width 74 height 14
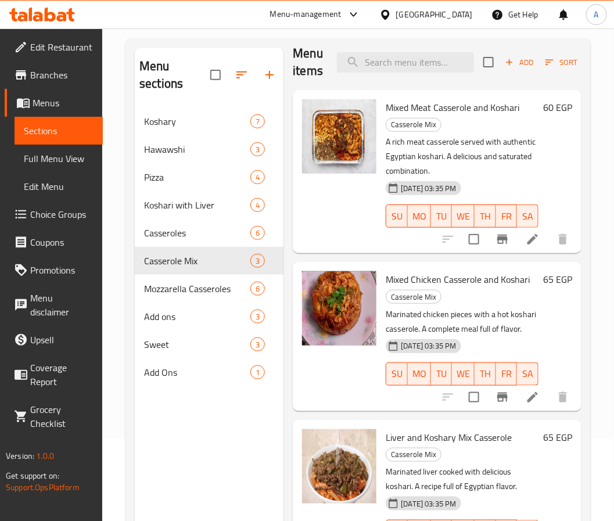
scroll to position [163, 0]
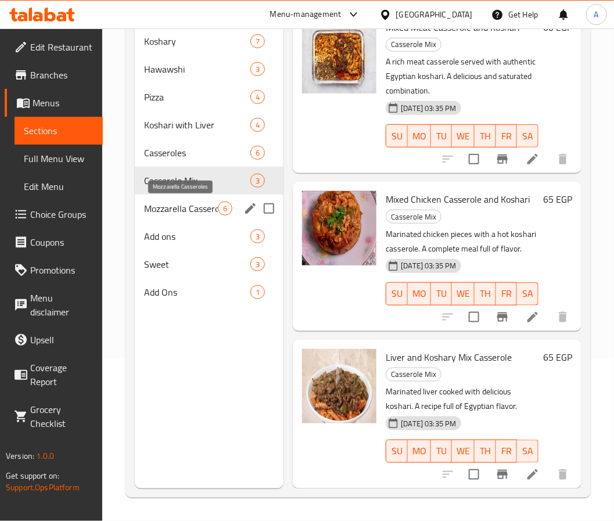
click at [204, 206] on span "Mozzarella Casseroles" at bounding box center [181, 209] width 74 height 14
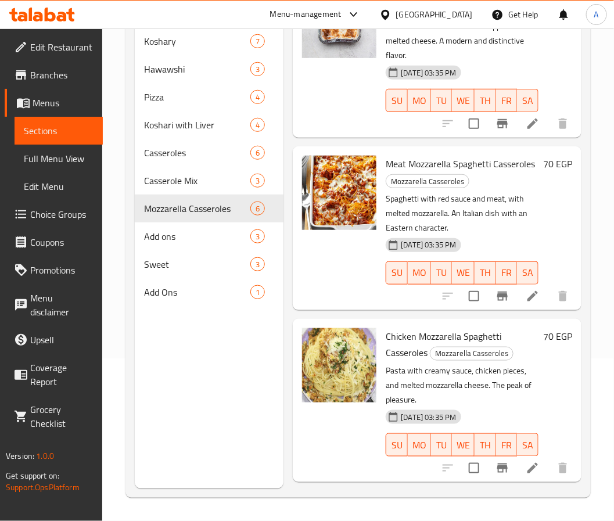
scroll to position [654, 0]
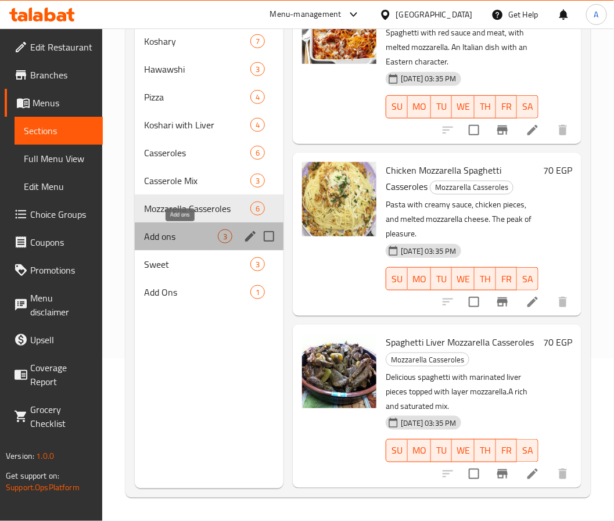
click at [188, 236] on span "Add ons" at bounding box center [181, 236] width 74 height 14
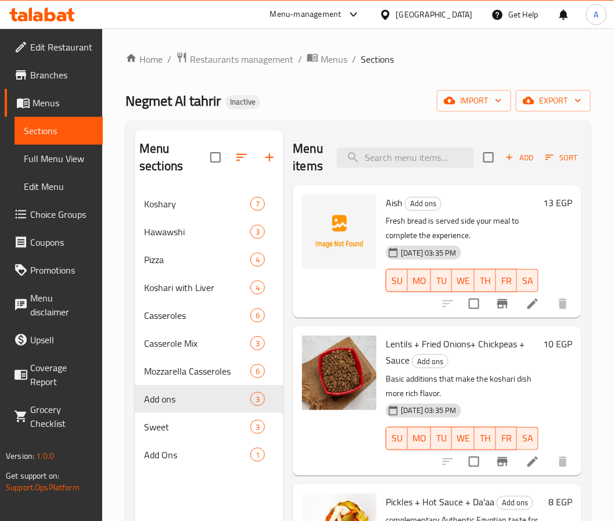
click at [392, 204] on span "Aish" at bounding box center [394, 202] width 17 height 17
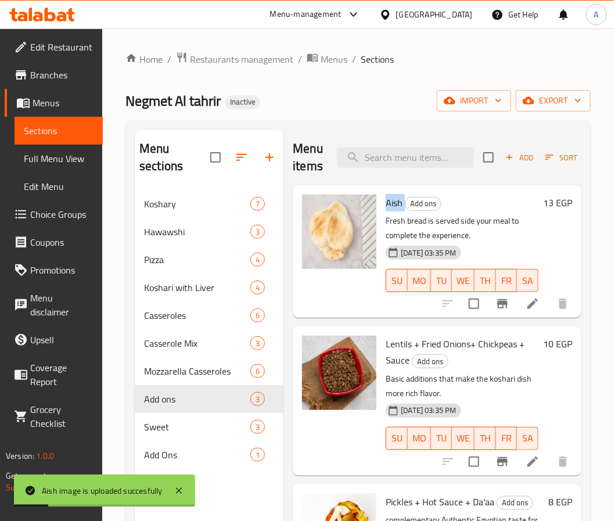
scroll to position [163, 0]
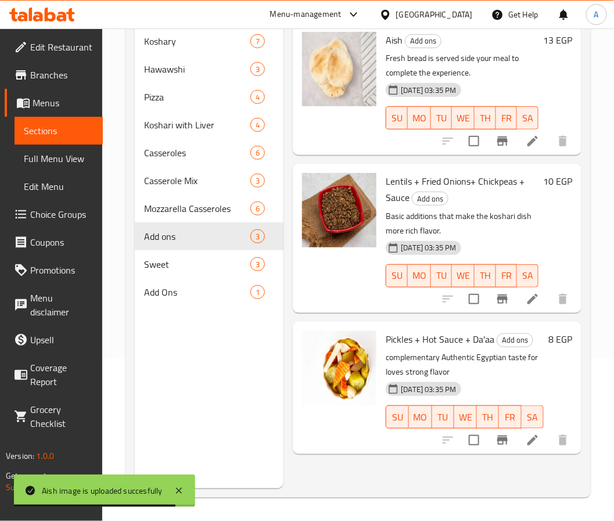
click at [323, 304] on div at bounding box center [339, 237] width 84 height 139
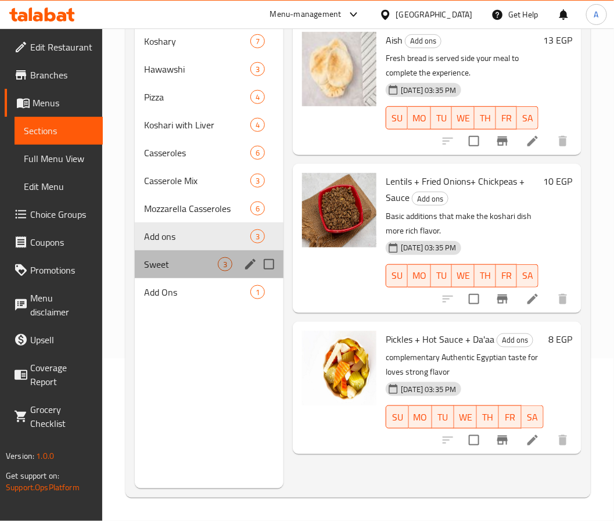
click at [139, 253] on div "Sweet 3" at bounding box center [209, 264] width 149 height 28
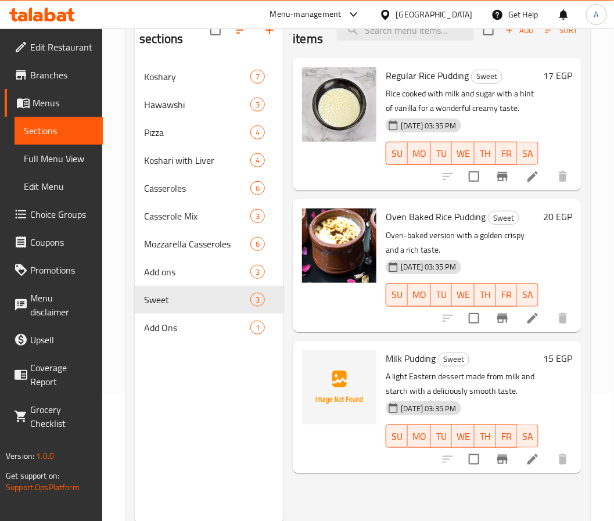
scroll to position [163, 0]
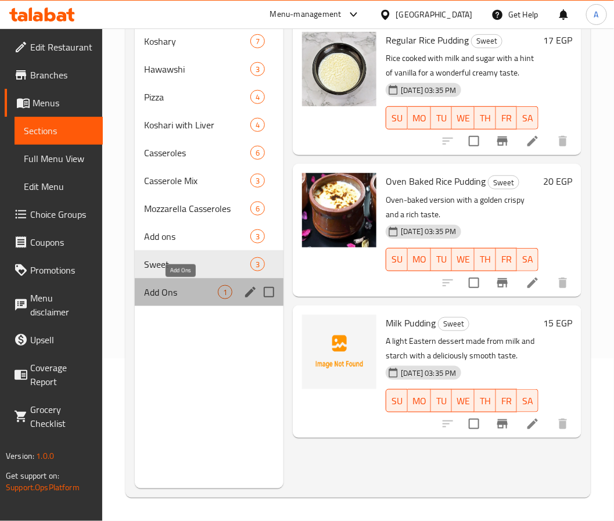
click at [179, 289] on span "Add Ons" at bounding box center [181, 292] width 74 height 14
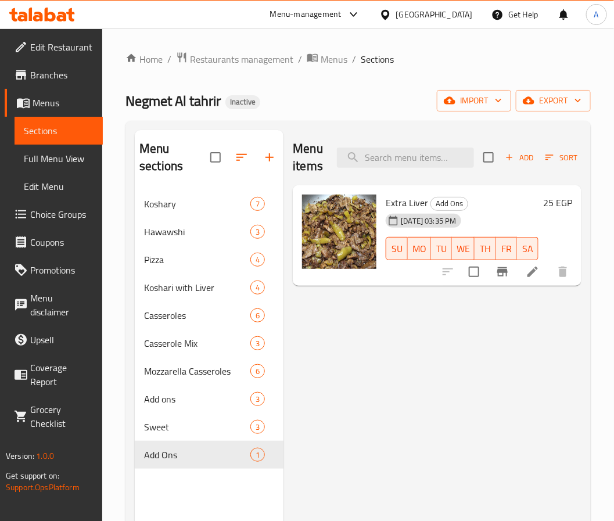
click at [56, 162] on span "Full Menu View" at bounding box center [59, 159] width 70 height 14
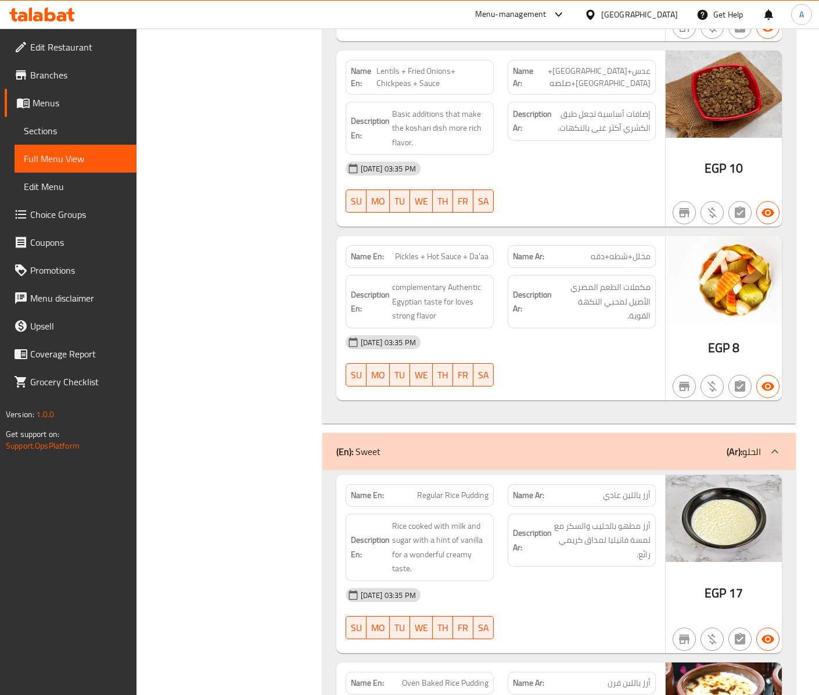
scroll to position [7156, 0]
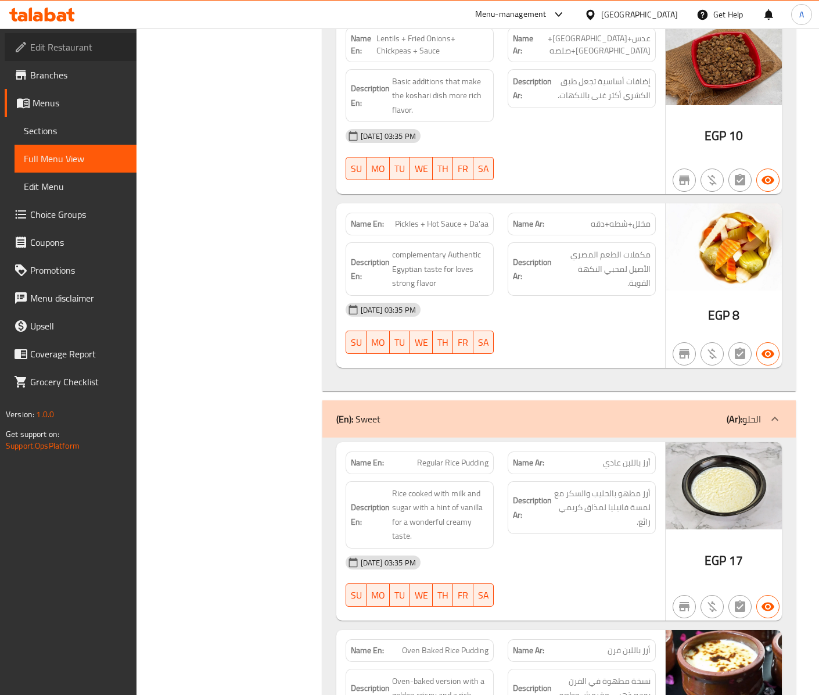
click at [105, 51] on span "Edit Restaurant" at bounding box center [78, 47] width 97 height 14
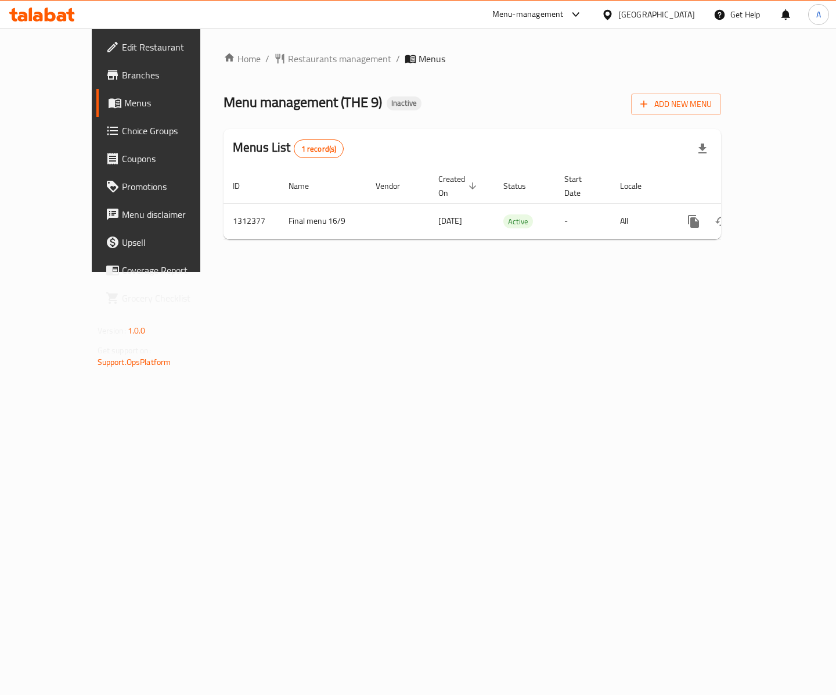
click at [713, 272] on div "Home / Restaurants management / Menus Menu management ( THE 9 ) Inactive Add Ne…" at bounding box center [472, 149] width 544 height 243
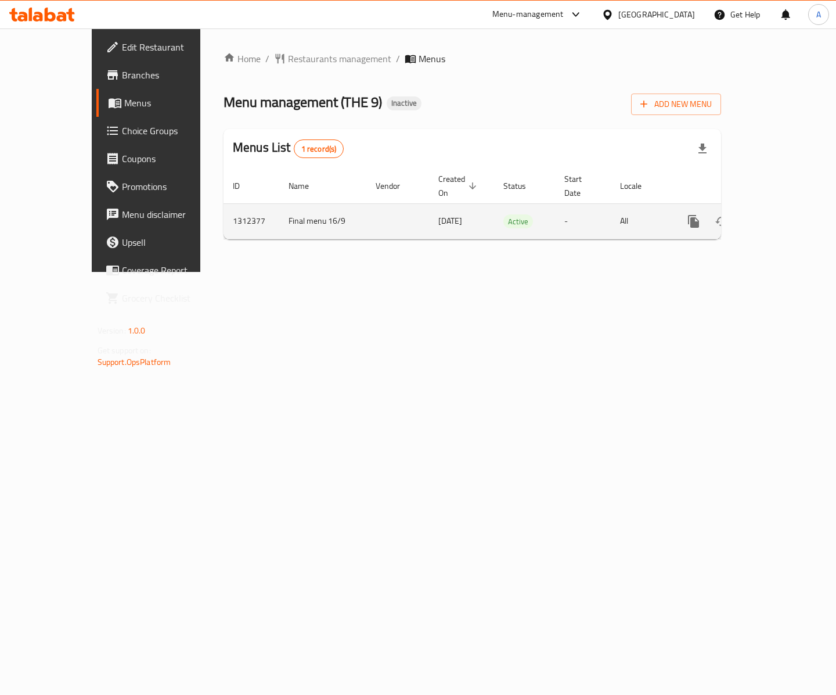
click at [792, 208] on link "enhanced table" at bounding box center [778, 221] width 28 height 28
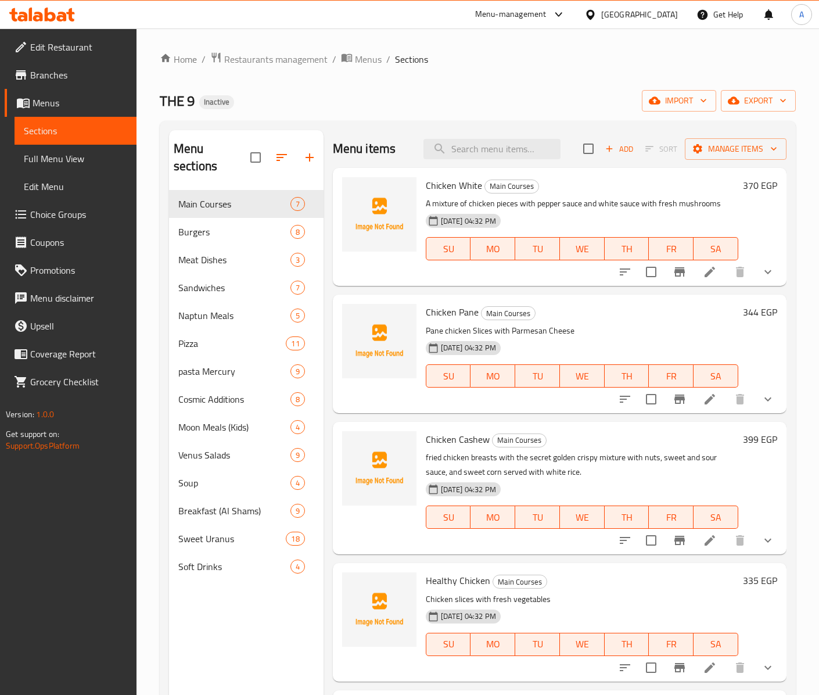
click at [617, 325] on p "Pane chicken Slices with Parmesan Cheese" at bounding box center [582, 331] width 313 height 15
click at [661, 93] on button "import" at bounding box center [679, 100] width 74 height 21
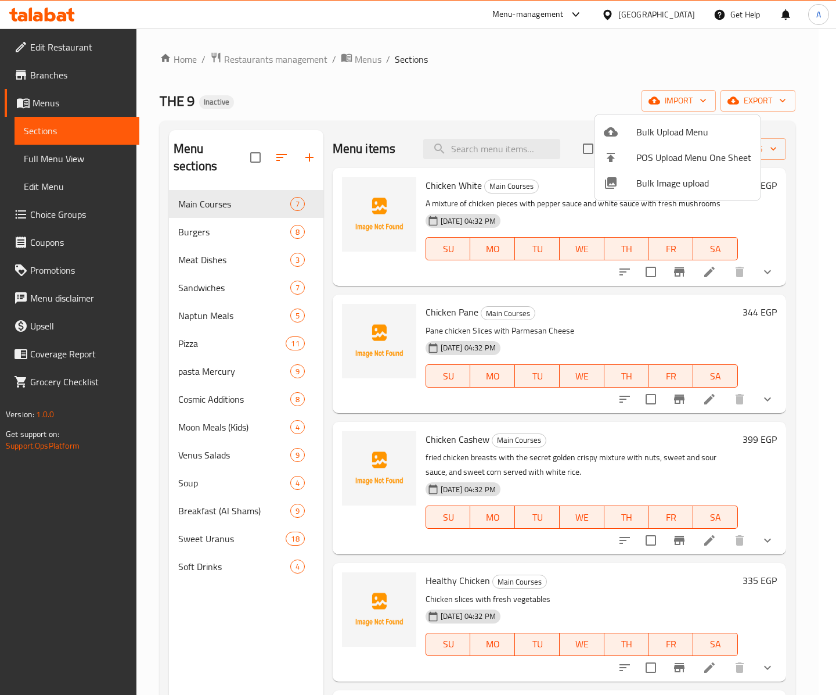
click at [649, 182] on span "Bulk Image upload" at bounding box center [694, 183] width 115 height 14
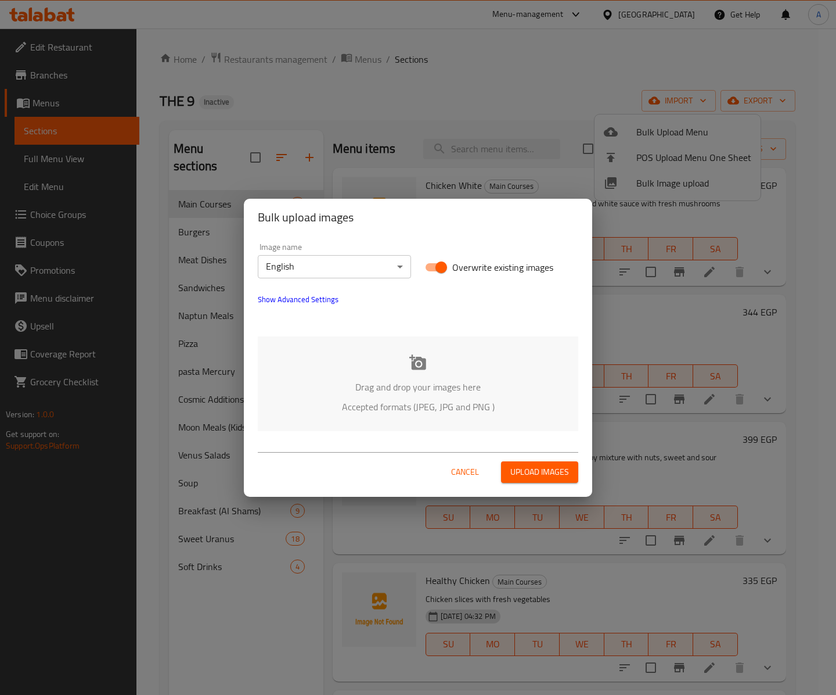
click at [421, 365] on icon at bounding box center [418, 362] width 17 height 17
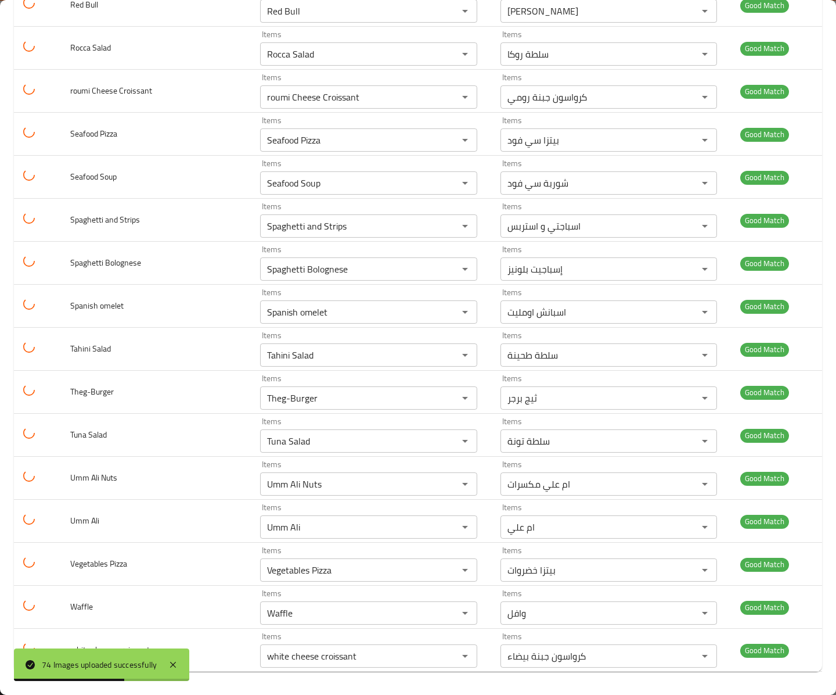
scroll to position [2730, 0]
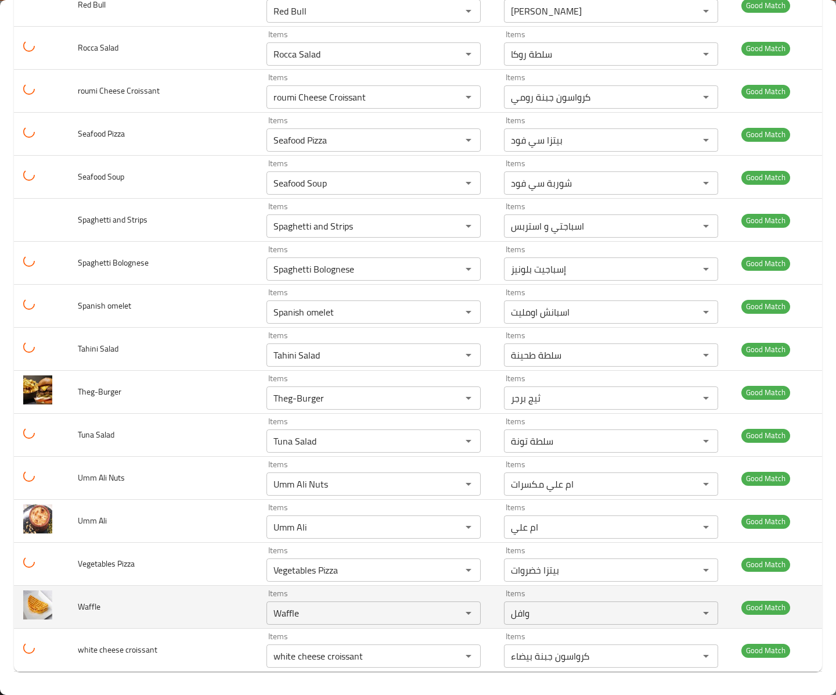
click at [203, 608] on td "Waffle" at bounding box center [163, 607] width 188 height 43
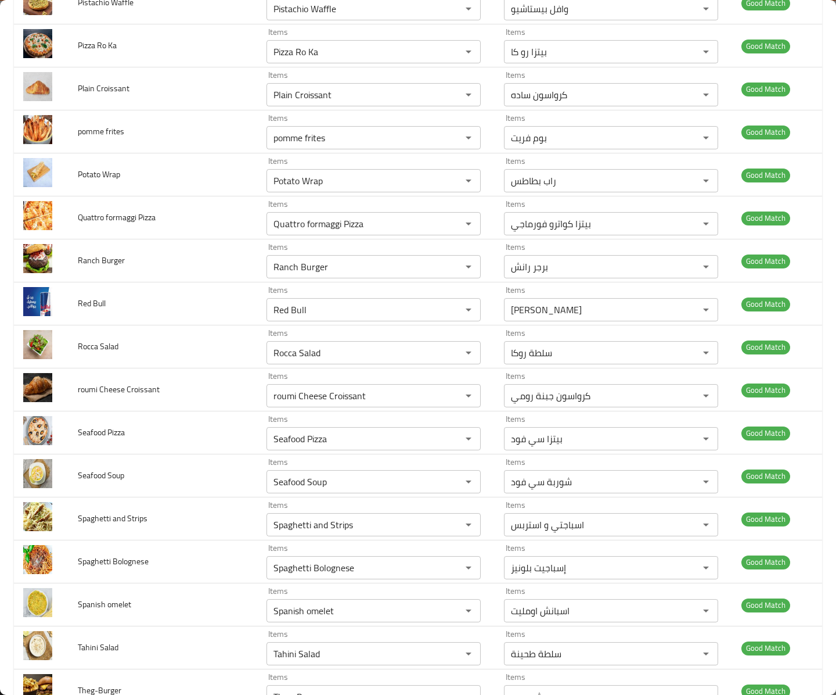
scroll to position [2382, 0]
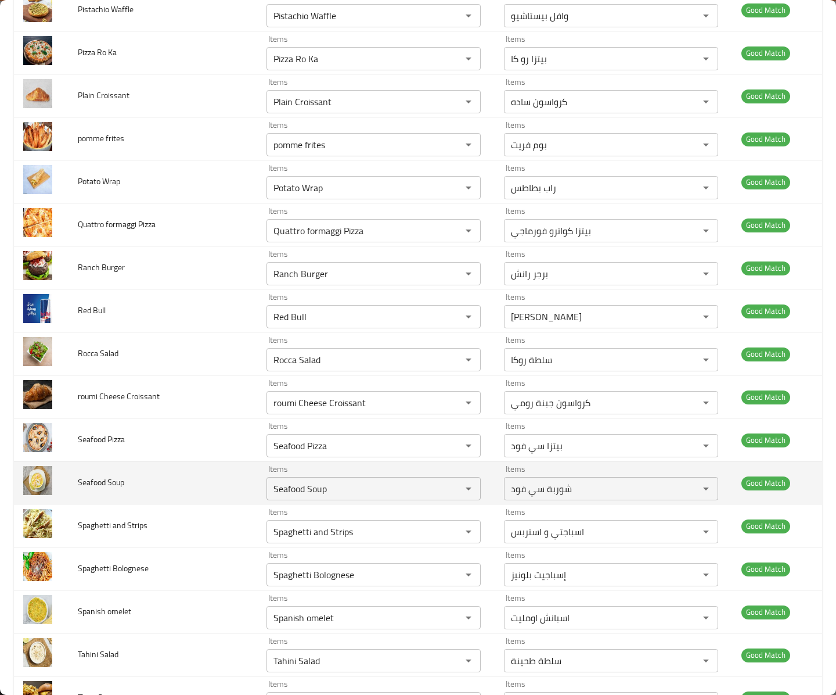
click at [192, 504] on td "Seafood Soup" at bounding box center [163, 482] width 188 height 43
click at [194, 504] on td "Seafood Soup" at bounding box center [163, 482] width 188 height 43
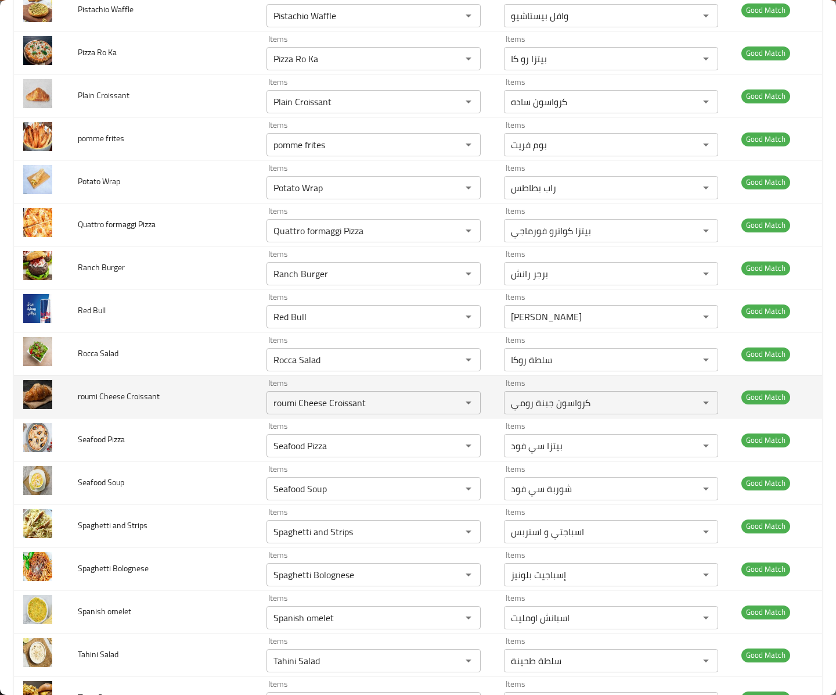
click at [167, 418] on td "roumi Cheese Croissant" at bounding box center [163, 396] width 188 height 43
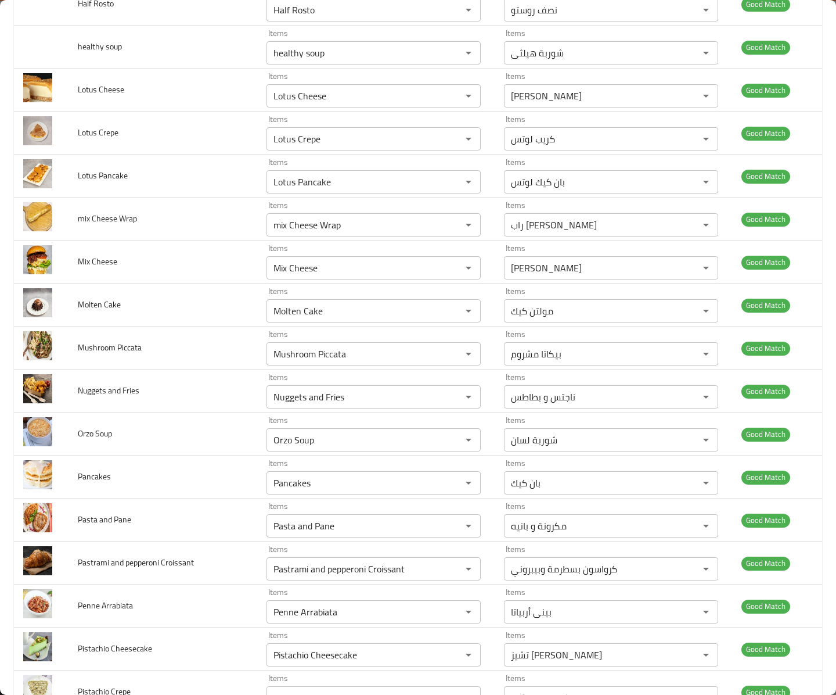
scroll to position [1568, 0]
